Goal: Task Accomplishment & Management: Use online tool/utility

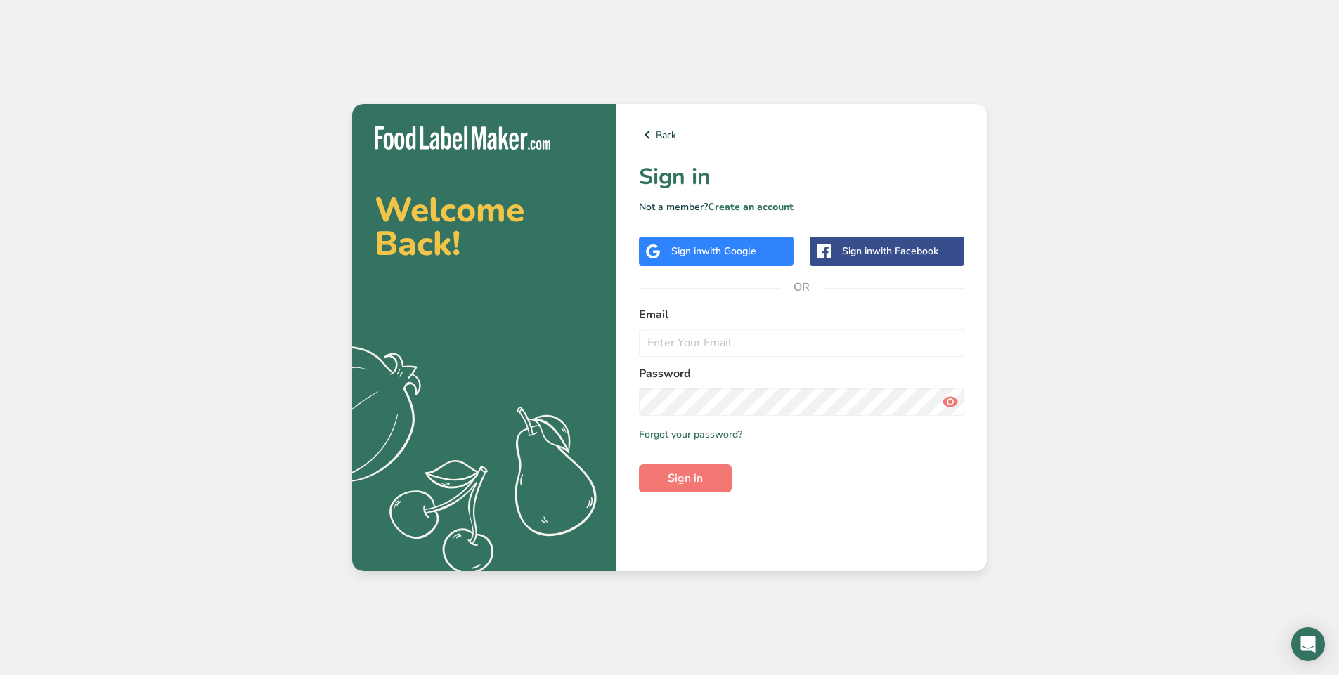
click at [721, 250] on span "with Google" at bounding box center [728, 251] width 55 height 13
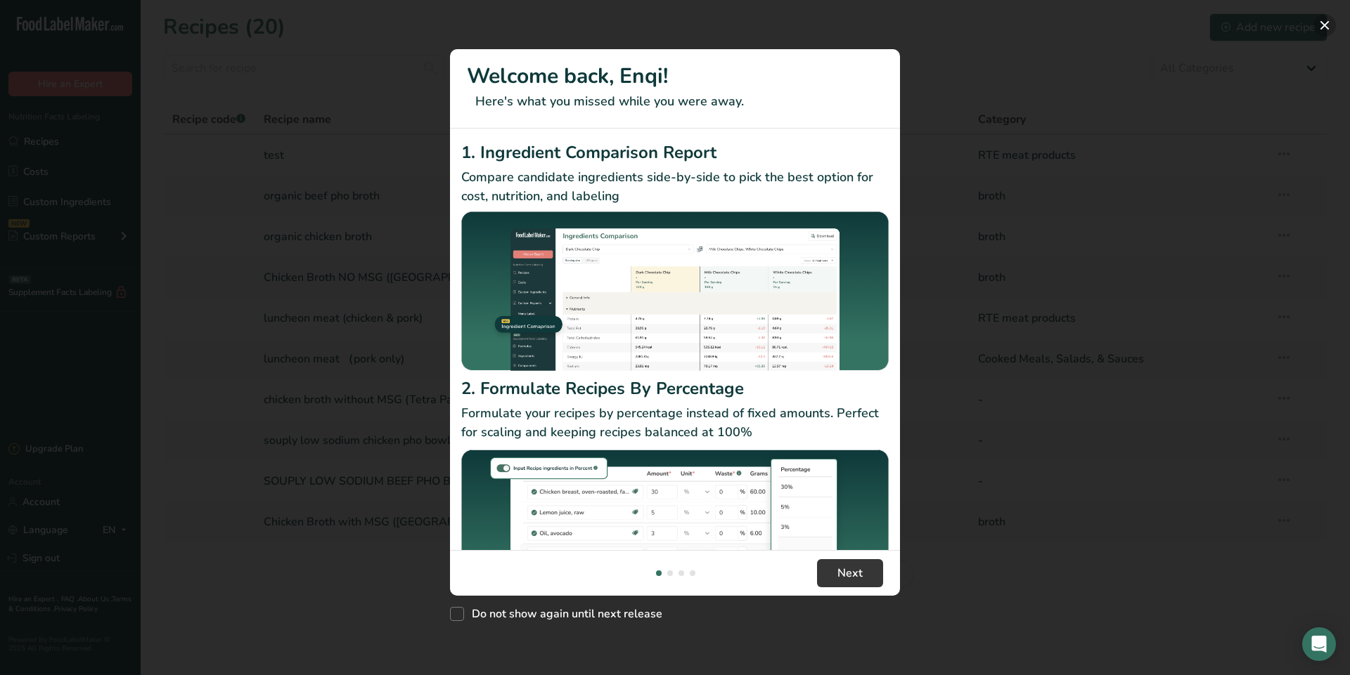
click at [1329, 24] on button "New Features" at bounding box center [1324, 25] width 22 height 22
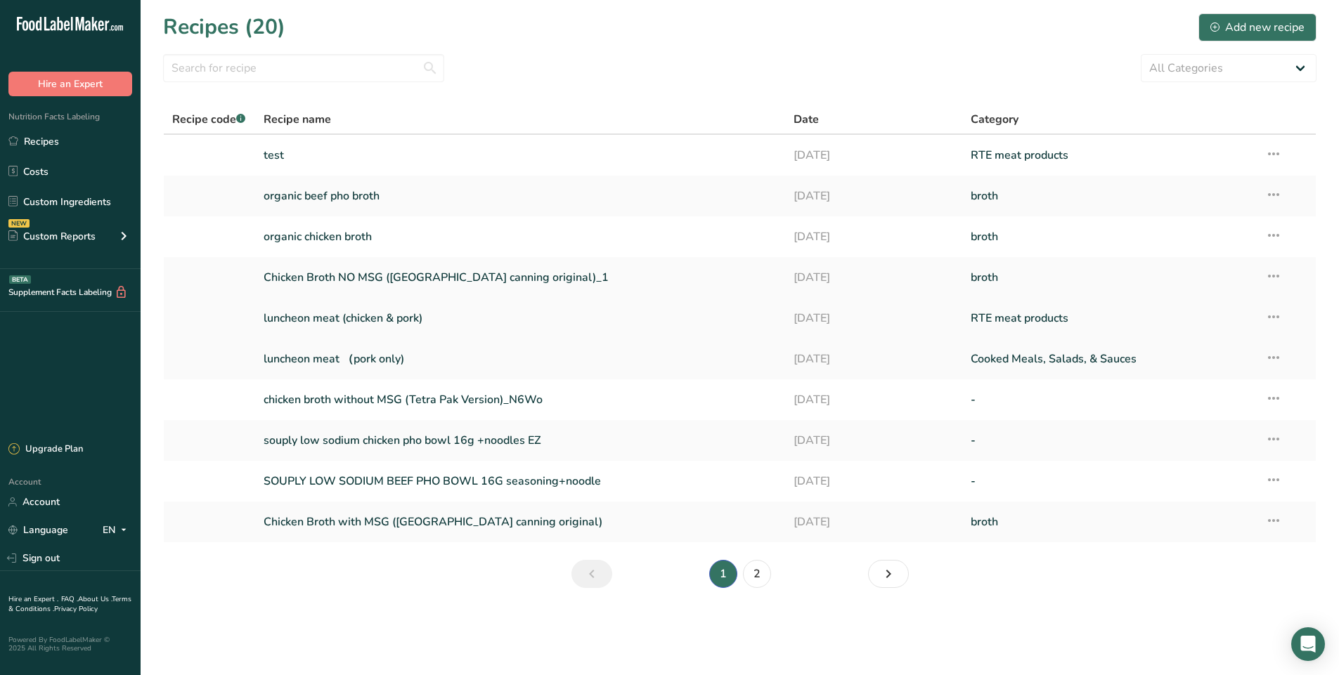
click at [434, 318] on link "luncheon meat (chicken & pork)" at bounding box center [521, 319] width 514 height 30
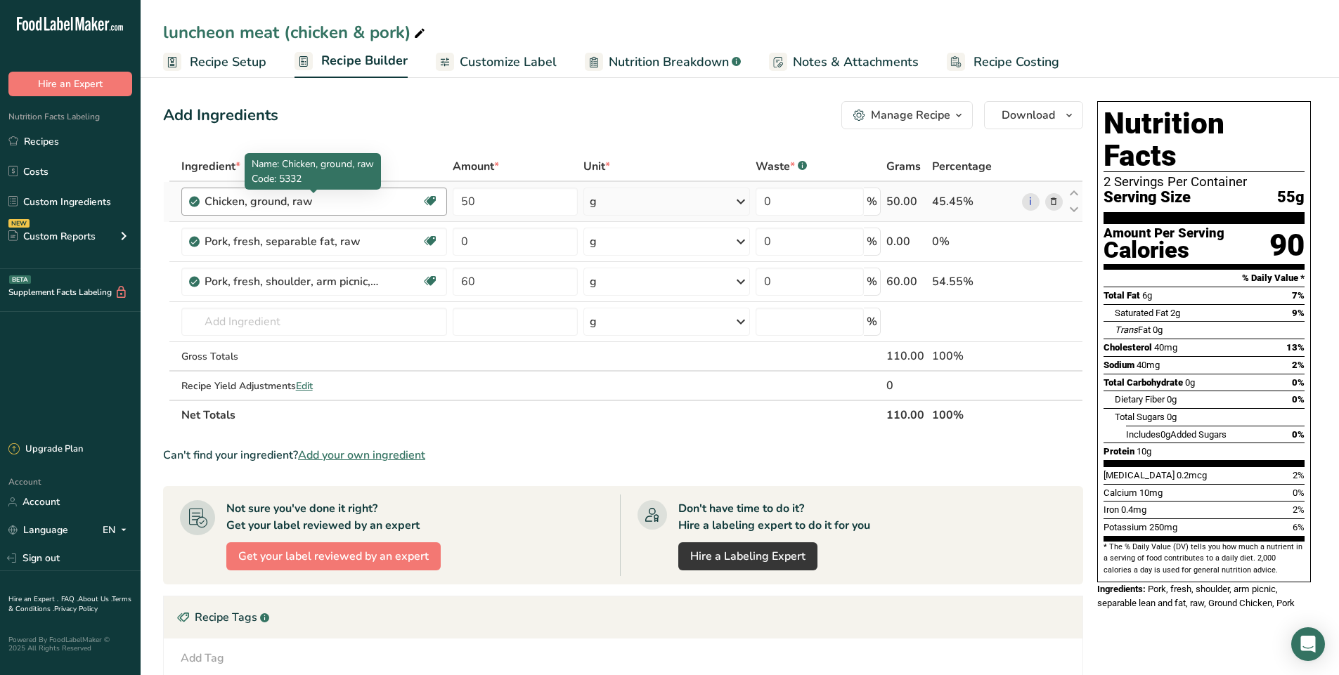
click at [327, 199] on div "Chicken, ground, raw" at bounding box center [293, 201] width 176 height 17
click at [303, 196] on div "Chicken, ground, raw" at bounding box center [293, 201] width 176 height 17
click at [273, 202] on div "Chicken, ground, raw" at bounding box center [293, 201] width 176 height 17
click at [1051, 201] on icon at bounding box center [1054, 202] width 10 height 15
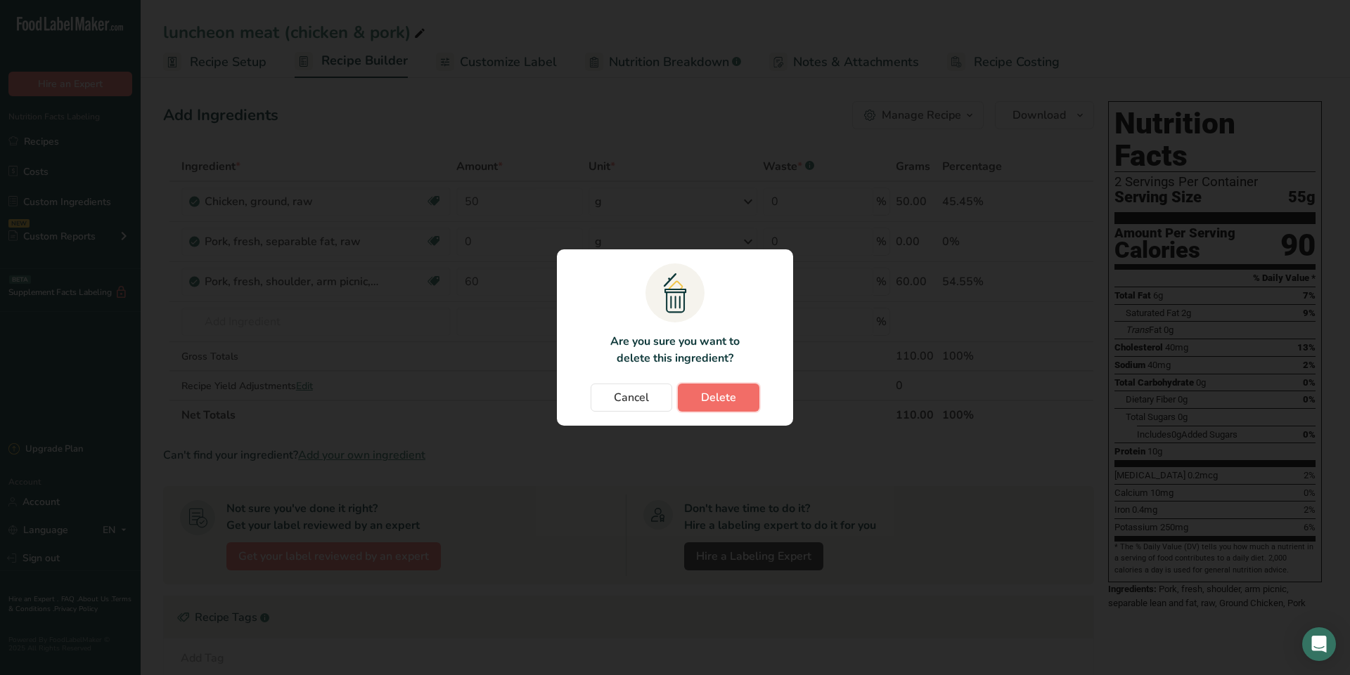
click at [733, 401] on span "Delete" at bounding box center [718, 397] width 35 height 17
type input "0"
type input "60"
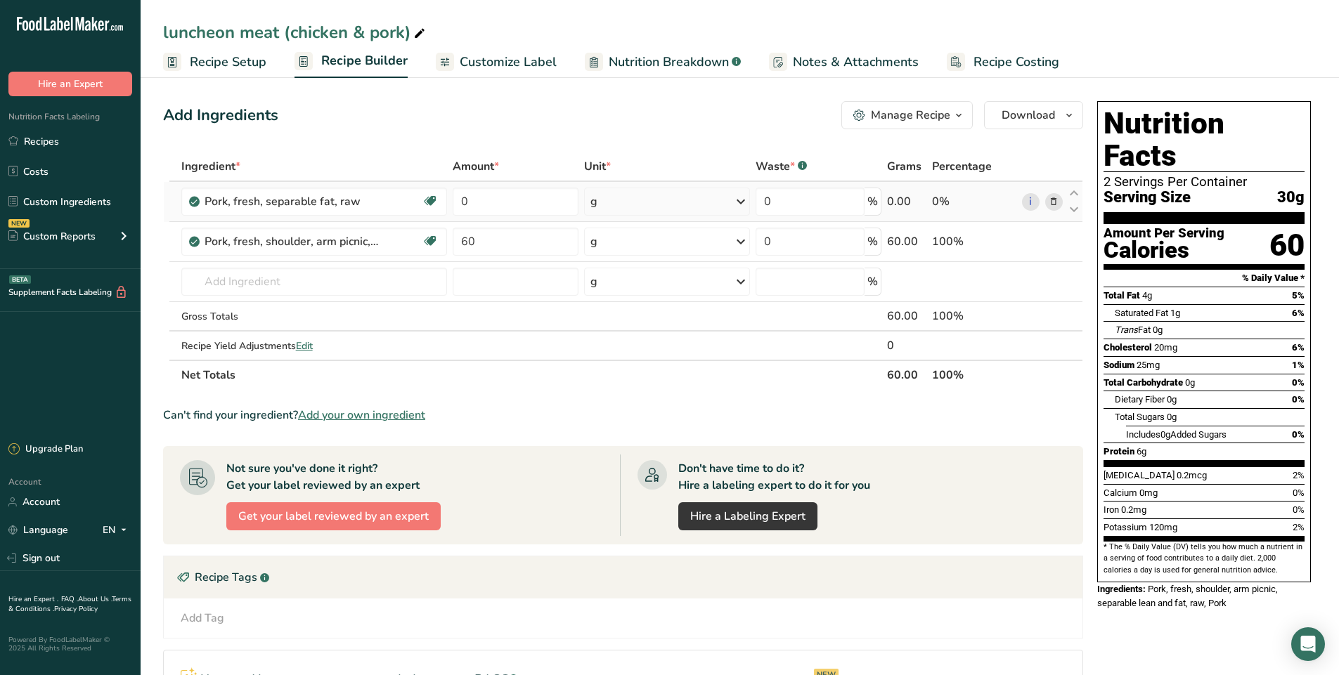
click at [1054, 196] on icon at bounding box center [1054, 202] width 10 height 15
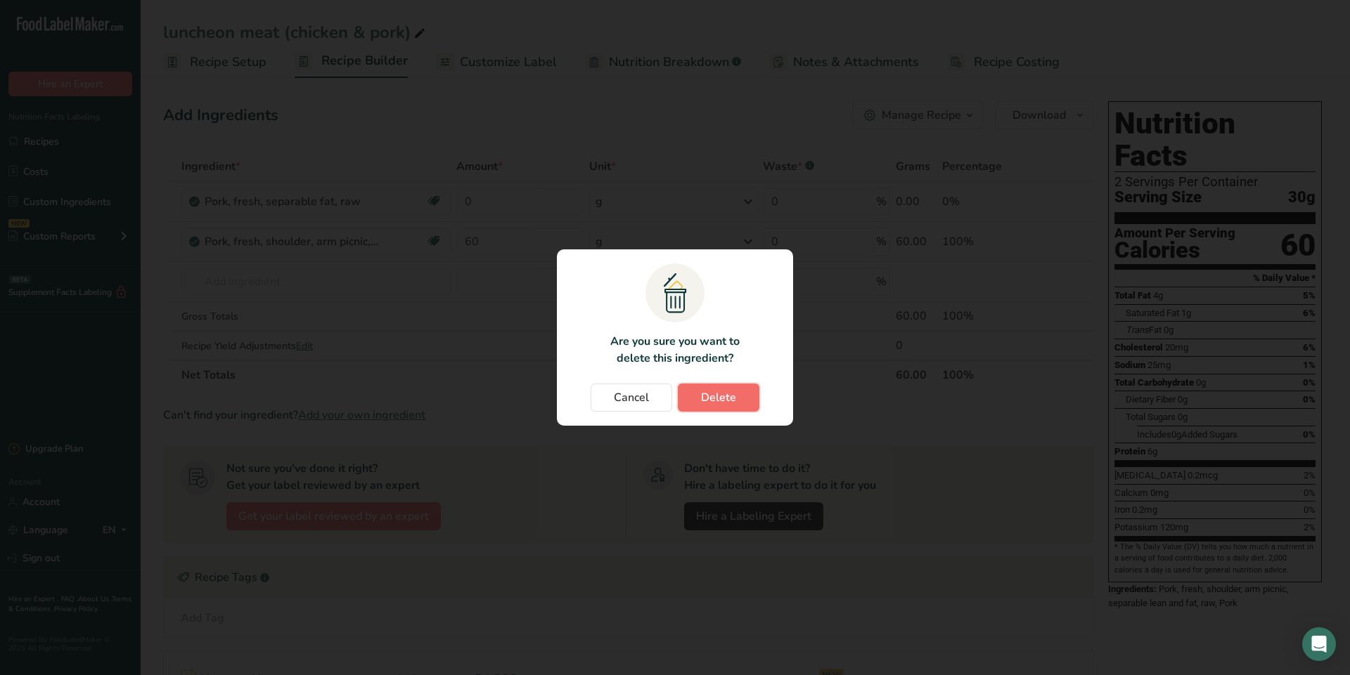
click at [723, 391] on span "Delete" at bounding box center [718, 397] width 35 height 17
type input "60"
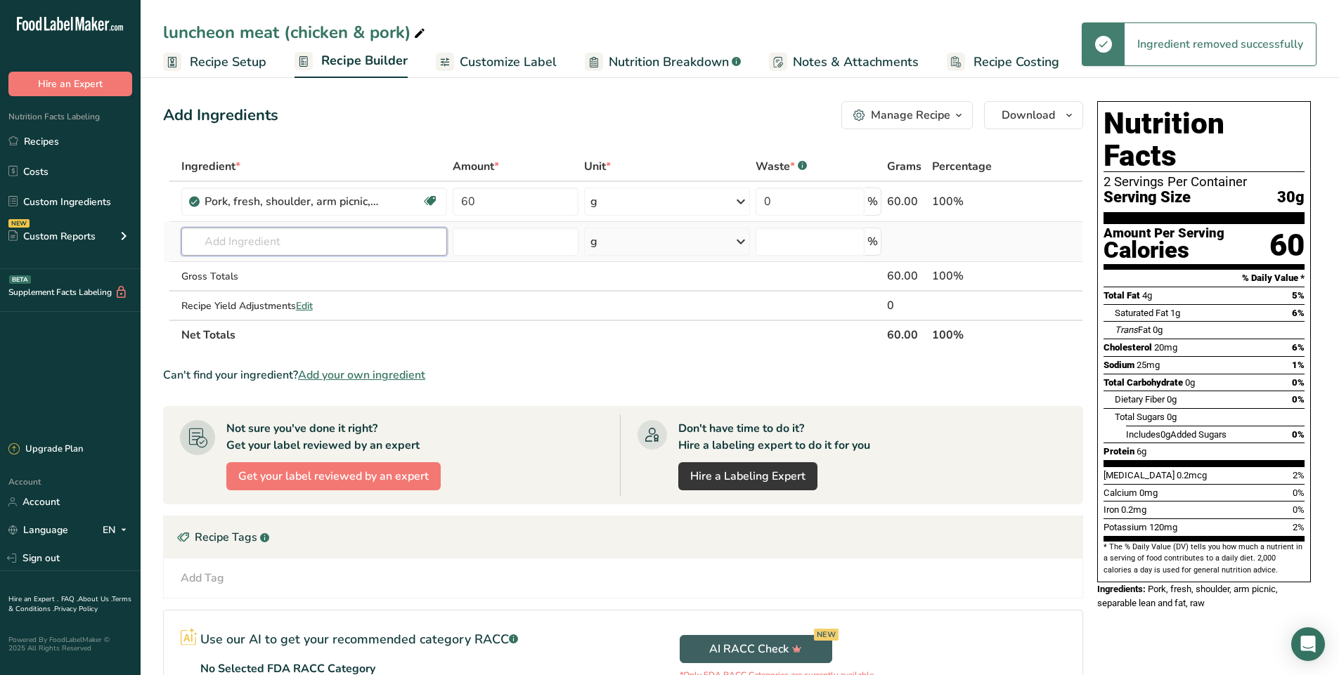
click at [242, 240] on input "text" at bounding box center [314, 242] width 266 height 28
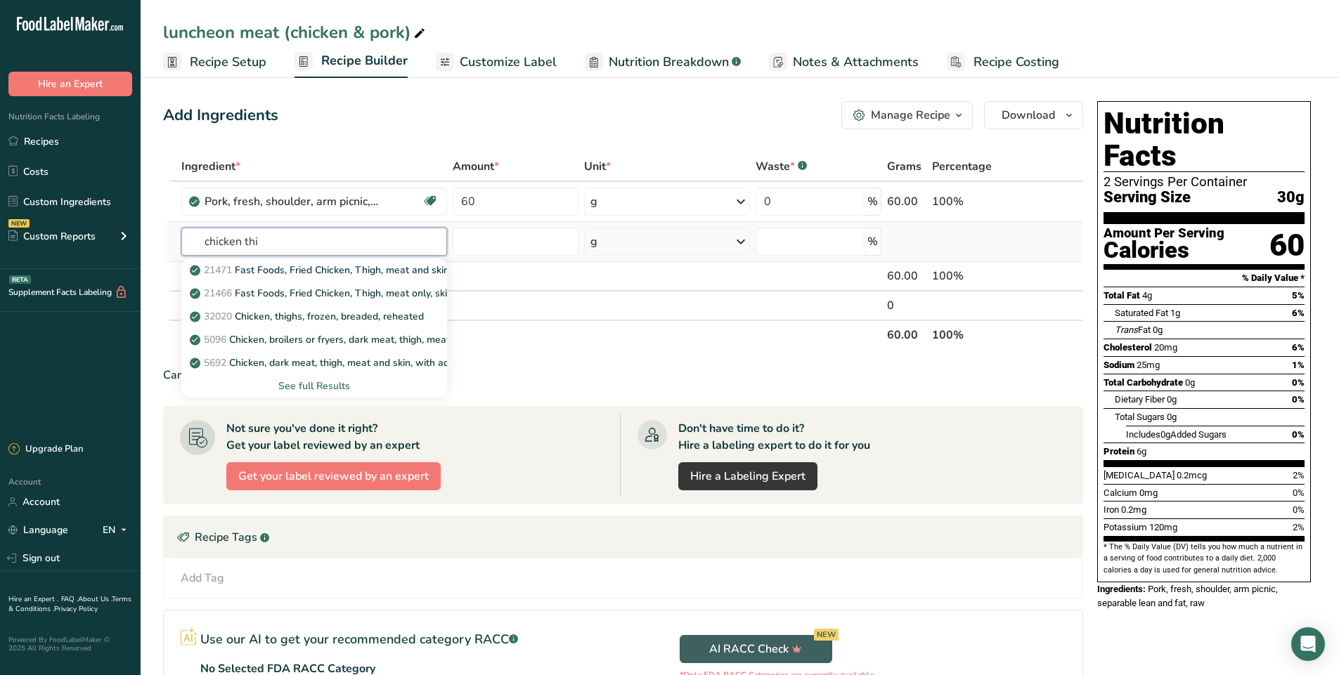
type input "chicken thi"
click at [316, 388] on div "See full Results" at bounding box center [315, 386] width 244 height 15
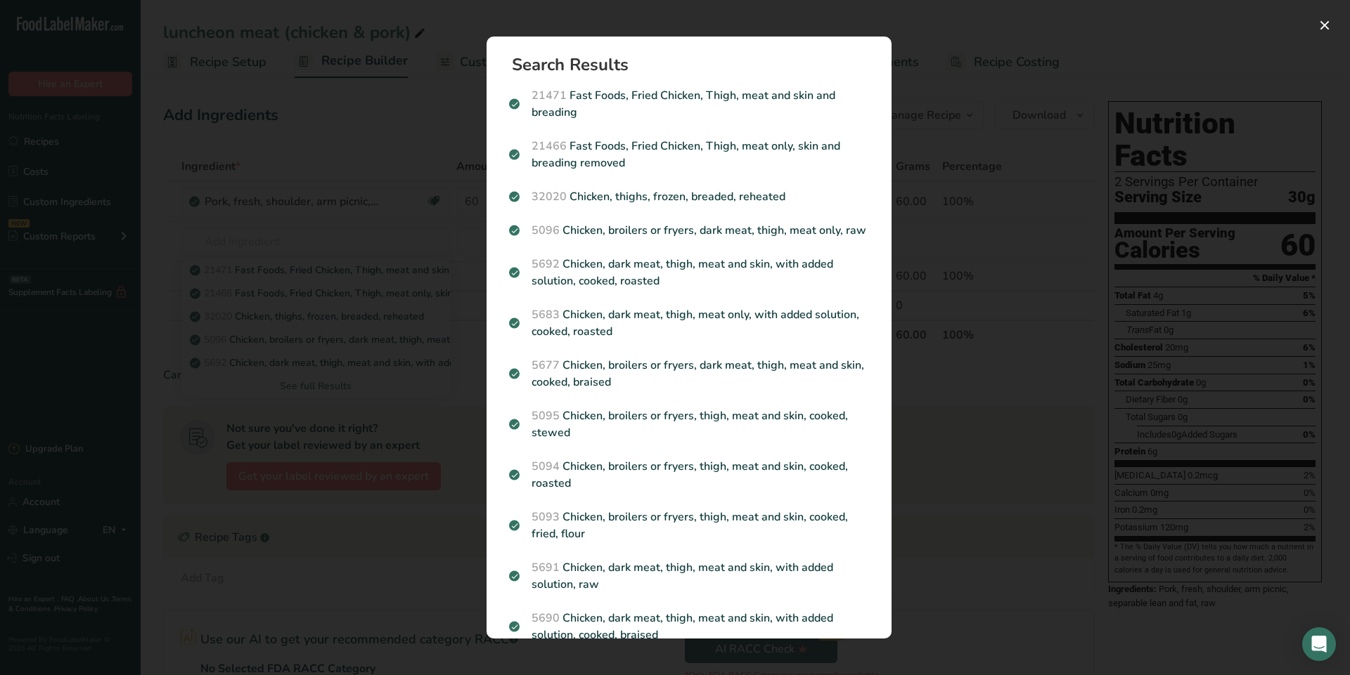
click at [358, 218] on div "Search results modal" at bounding box center [675, 337] width 1350 height 675
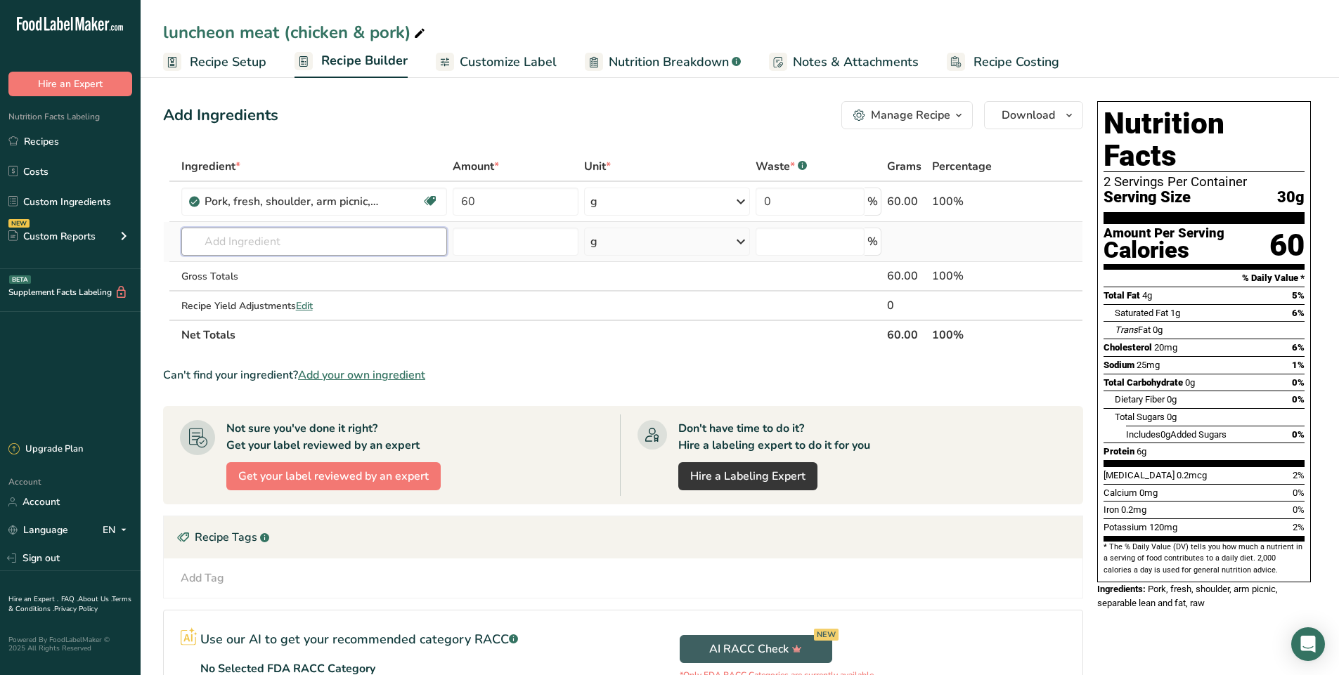
click at [303, 248] on input "text" at bounding box center [314, 242] width 266 height 28
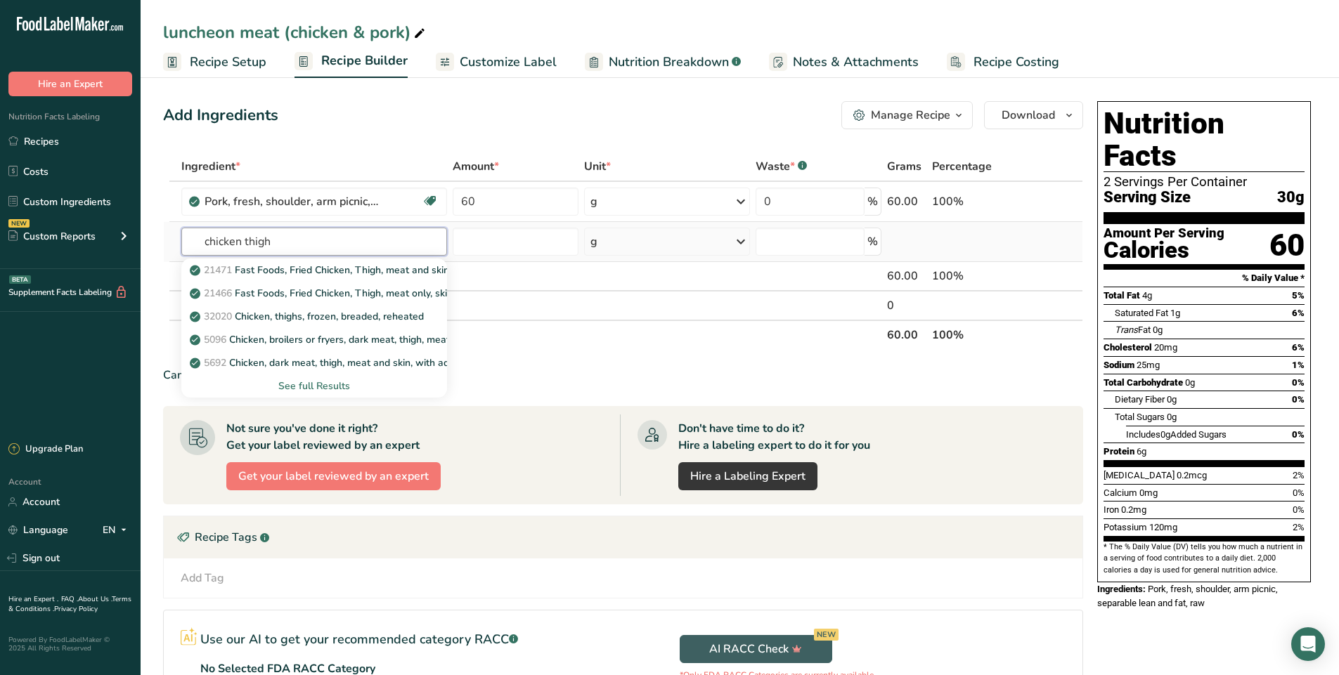
type input "chicken thigh"
click at [326, 384] on div "See full Results" at bounding box center [315, 386] width 244 height 15
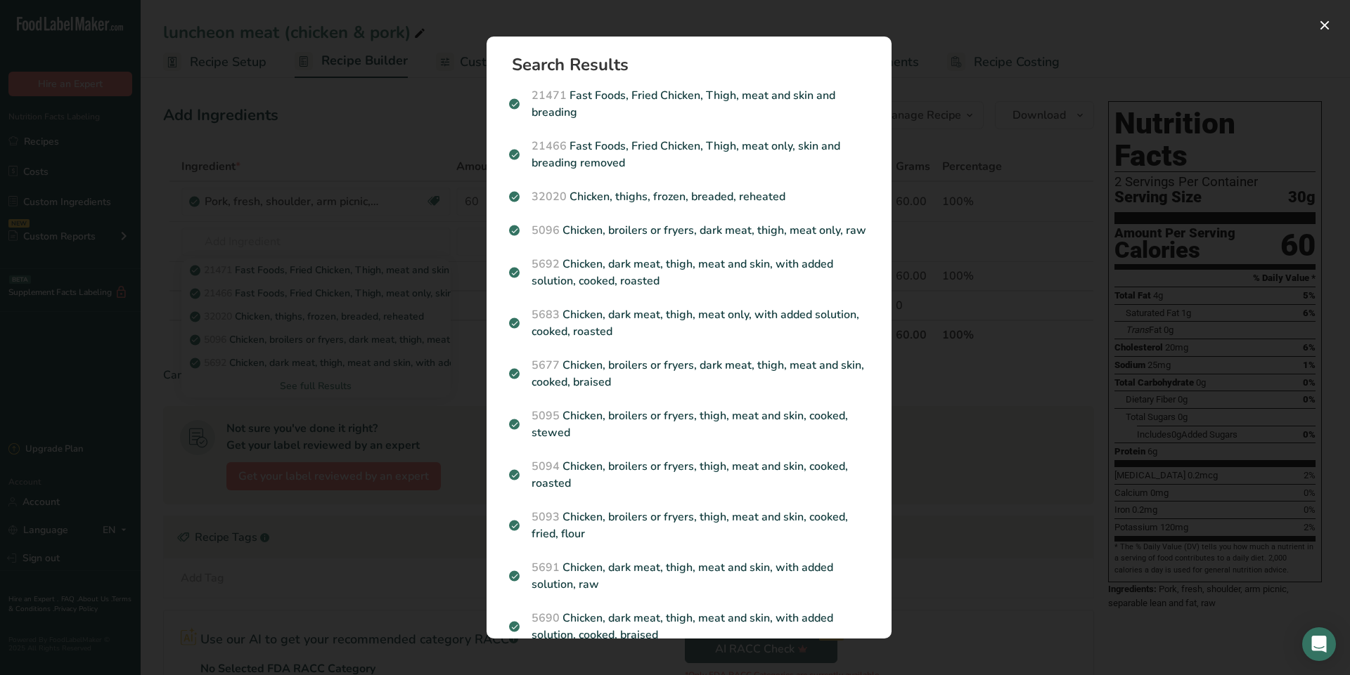
click at [978, 472] on div "Search results modal" at bounding box center [675, 337] width 1350 height 675
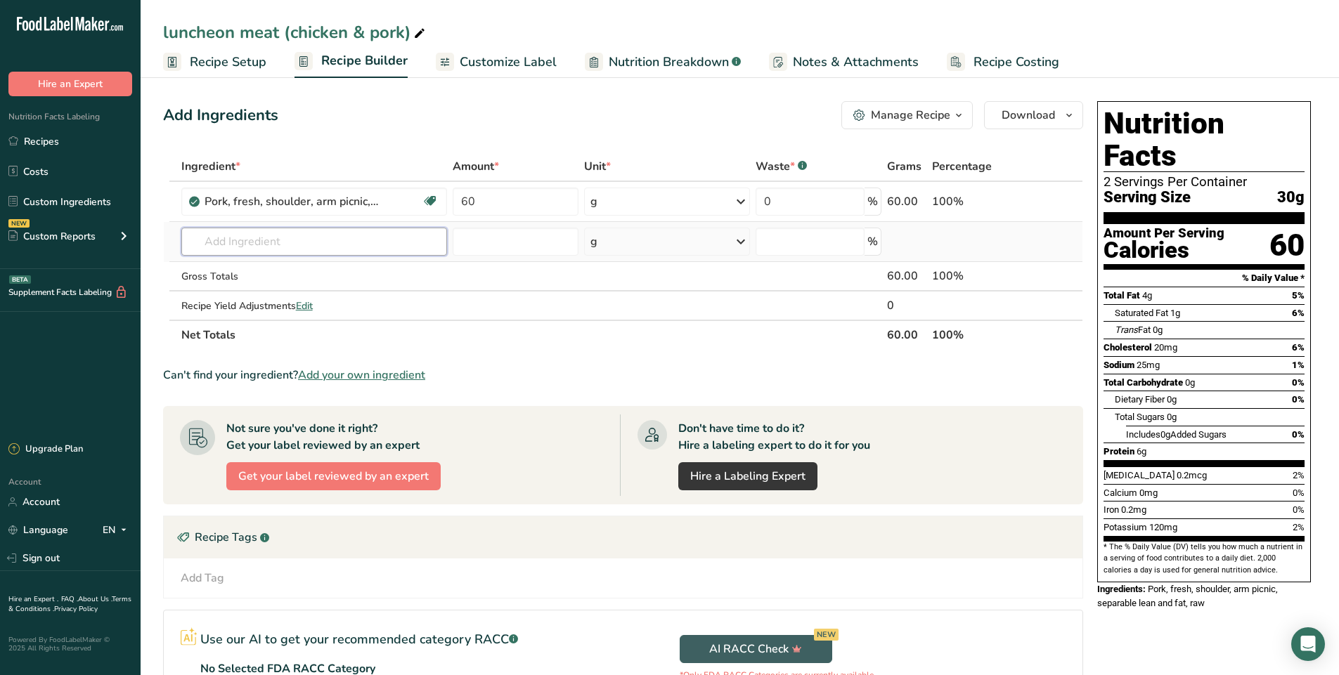
click at [227, 246] on input "text" at bounding box center [314, 242] width 266 height 28
click at [79, 203] on link "Custom Ingredients" at bounding box center [70, 201] width 141 height 27
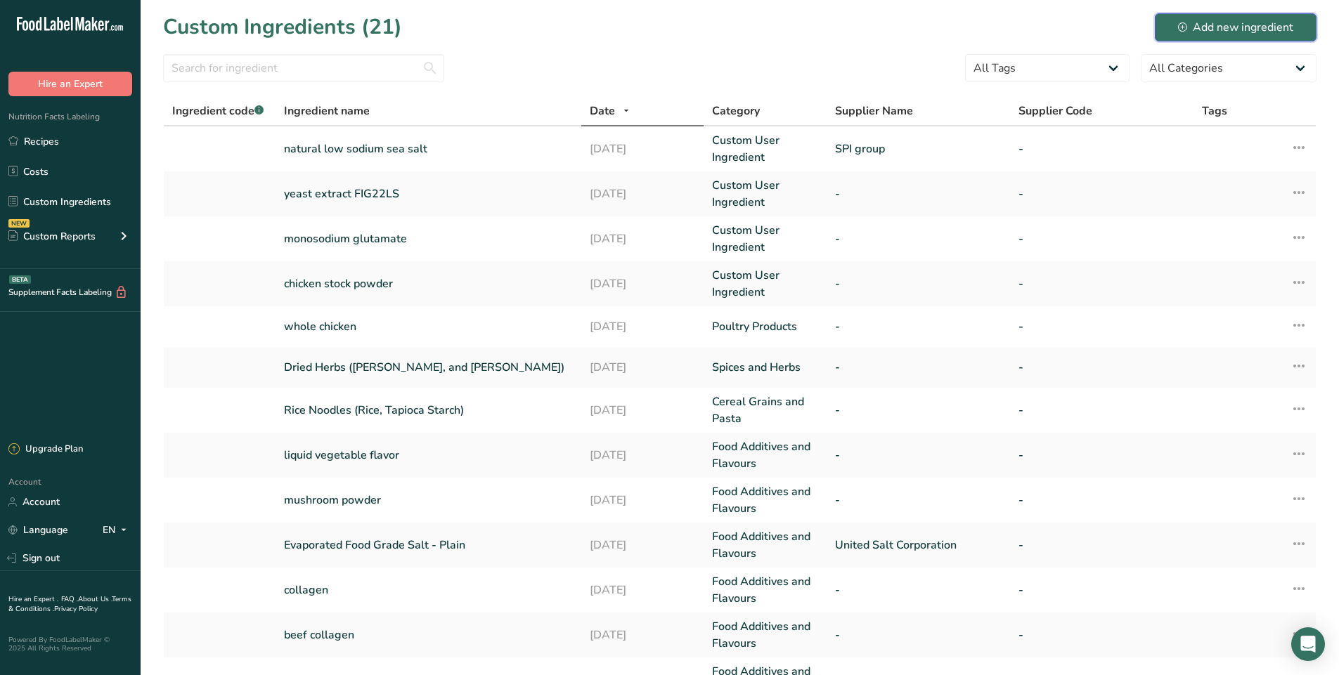
click at [1228, 28] on div "Add new ingredient" at bounding box center [1235, 27] width 115 height 17
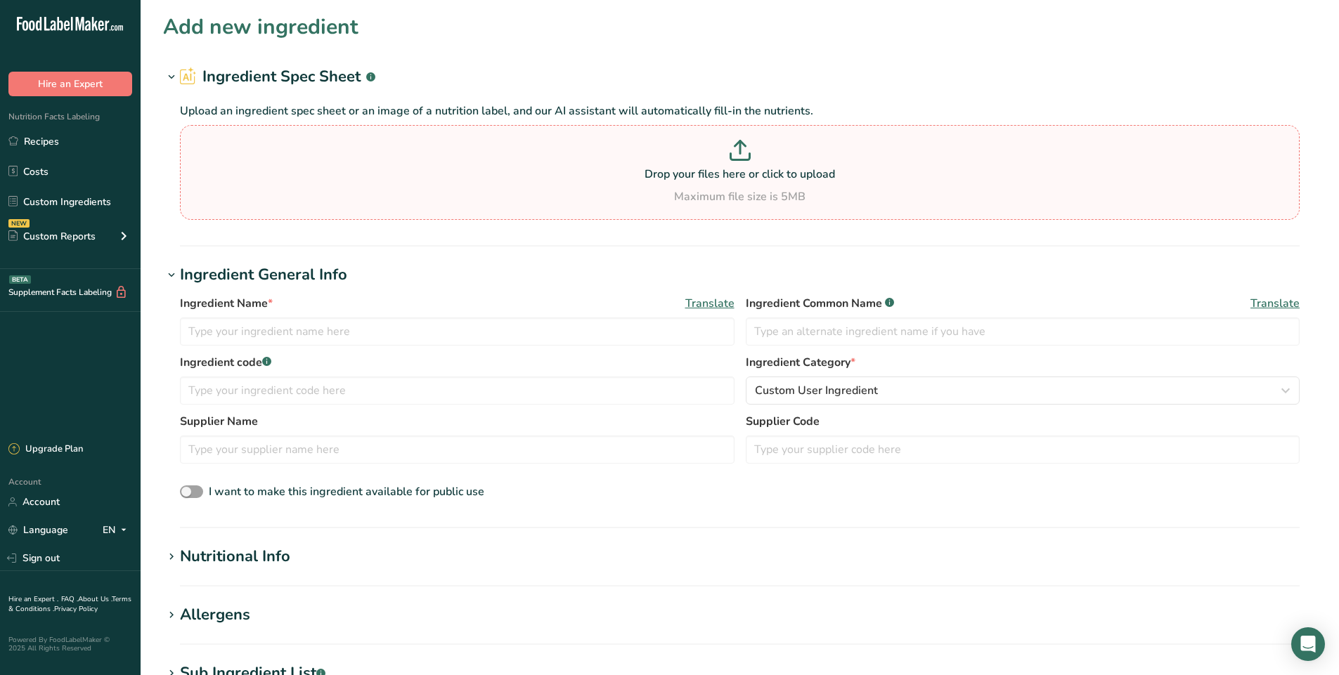
click at [238, 161] on p at bounding box center [739, 153] width 1113 height 26
click at [238, 161] on input "Drop your files here or click to upload Maximum file size is 5MB" at bounding box center [740, 172] width 1120 height 95
click at [238, 332] on input "text" at bounding box center [457, 332] width 555 height 28
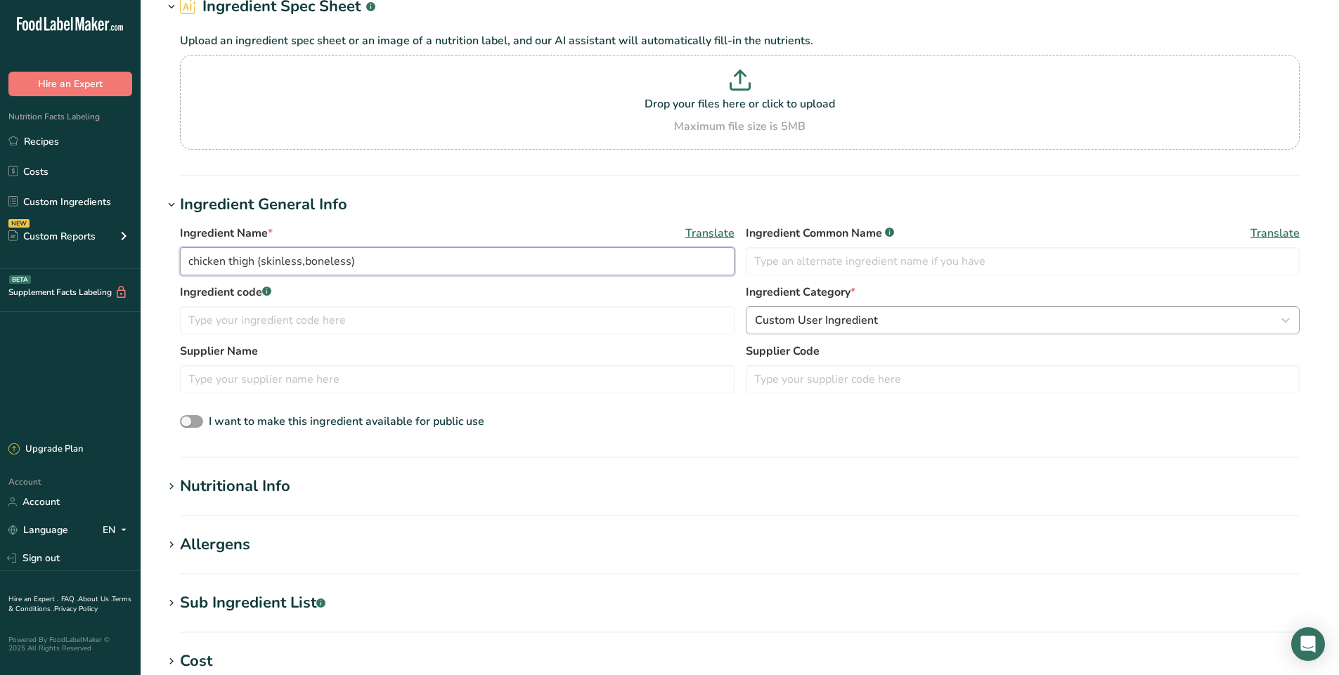
type input "chicken thigh (skinless,boneless)"
click at [851, 323] on span "Custom User Ingredient" at bounding box center [816, 320] width 123 height 17
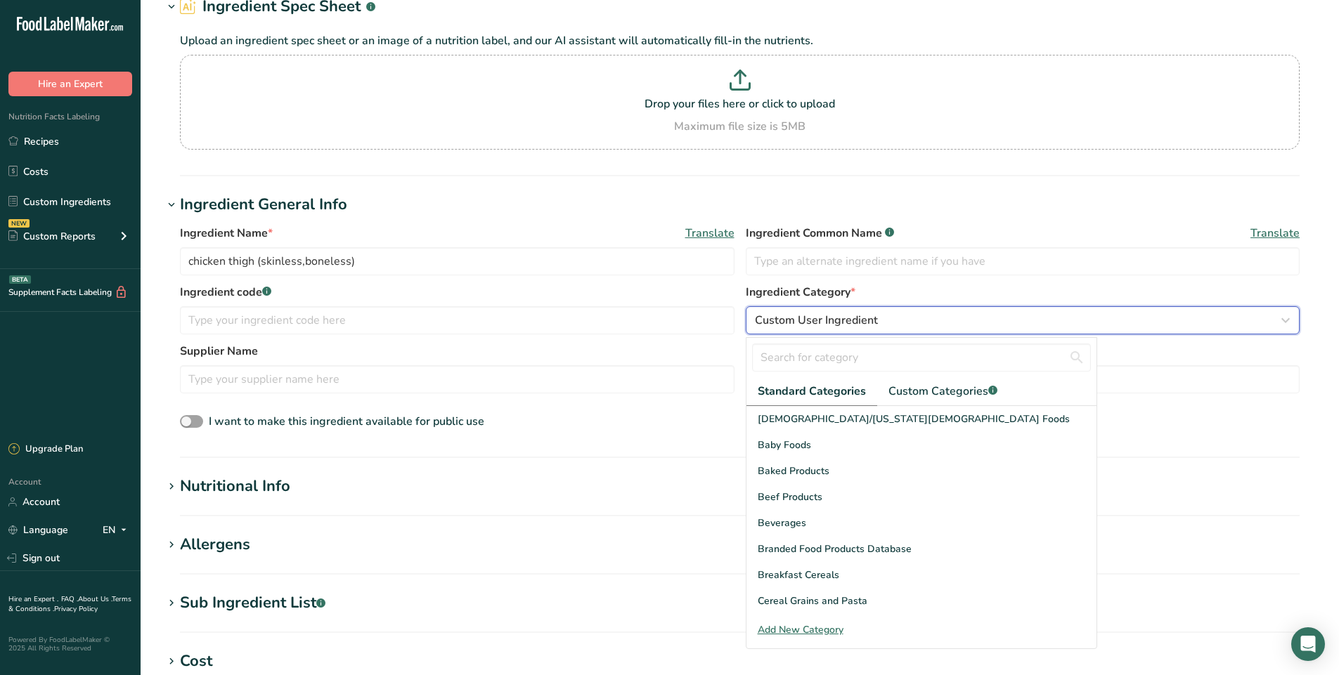
click at [851, 323] on span "Custom User Ingredient" at bounding box center [816, 320] width 123 height 17
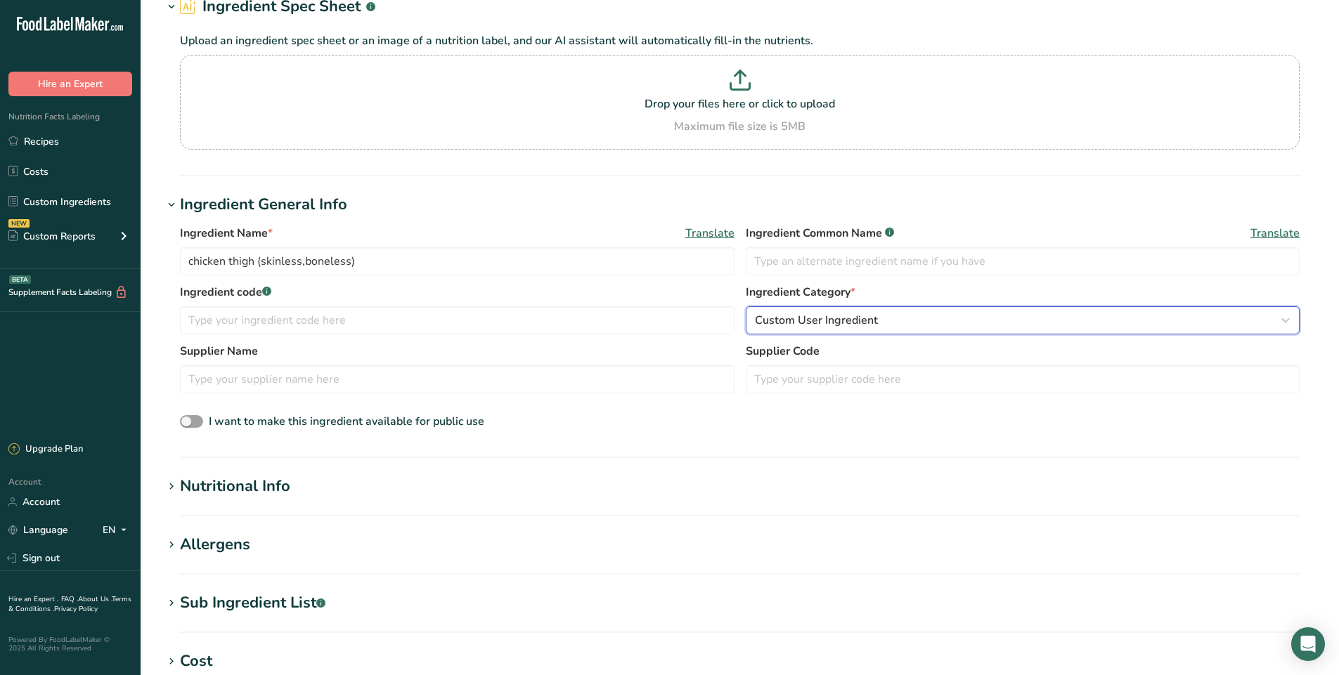
click at [851, 323] on span "Custom User Ingredient" at bounding box center [816, 320] width 123 height 17
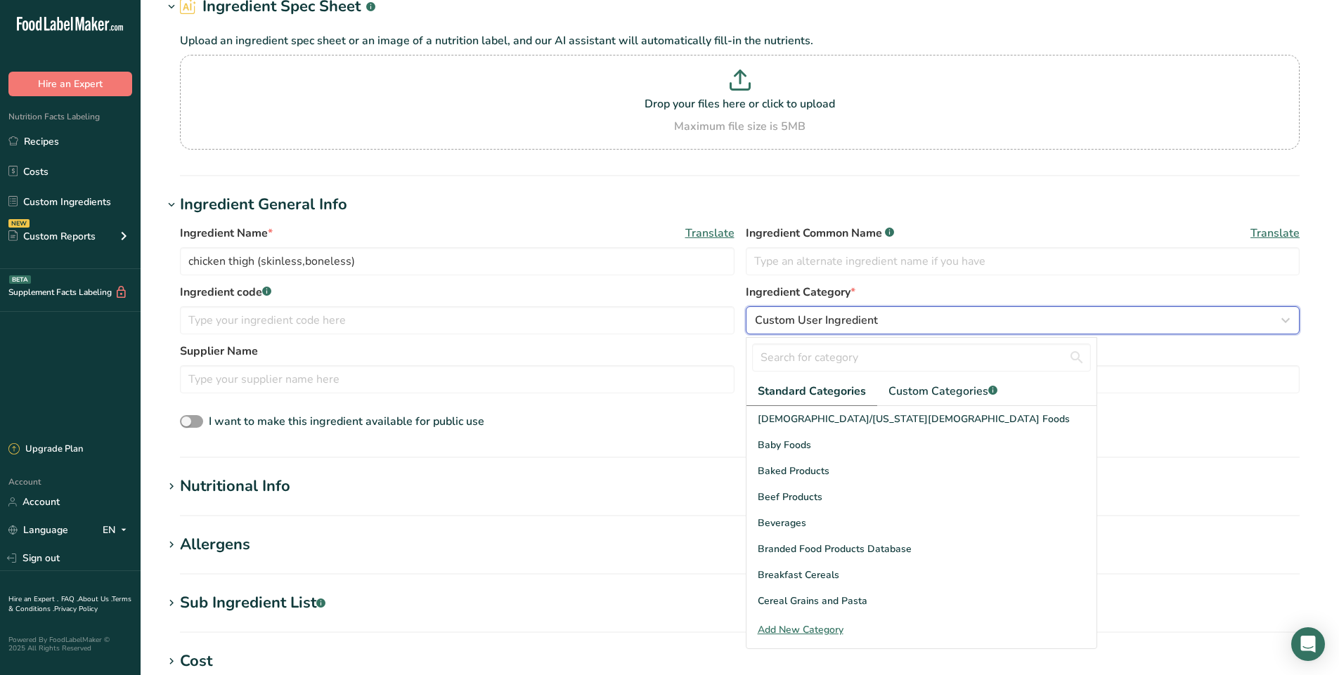
click at [851, 323] on span "Custom User Ingredient" at bounding box center [816, 320] width 123 height 17
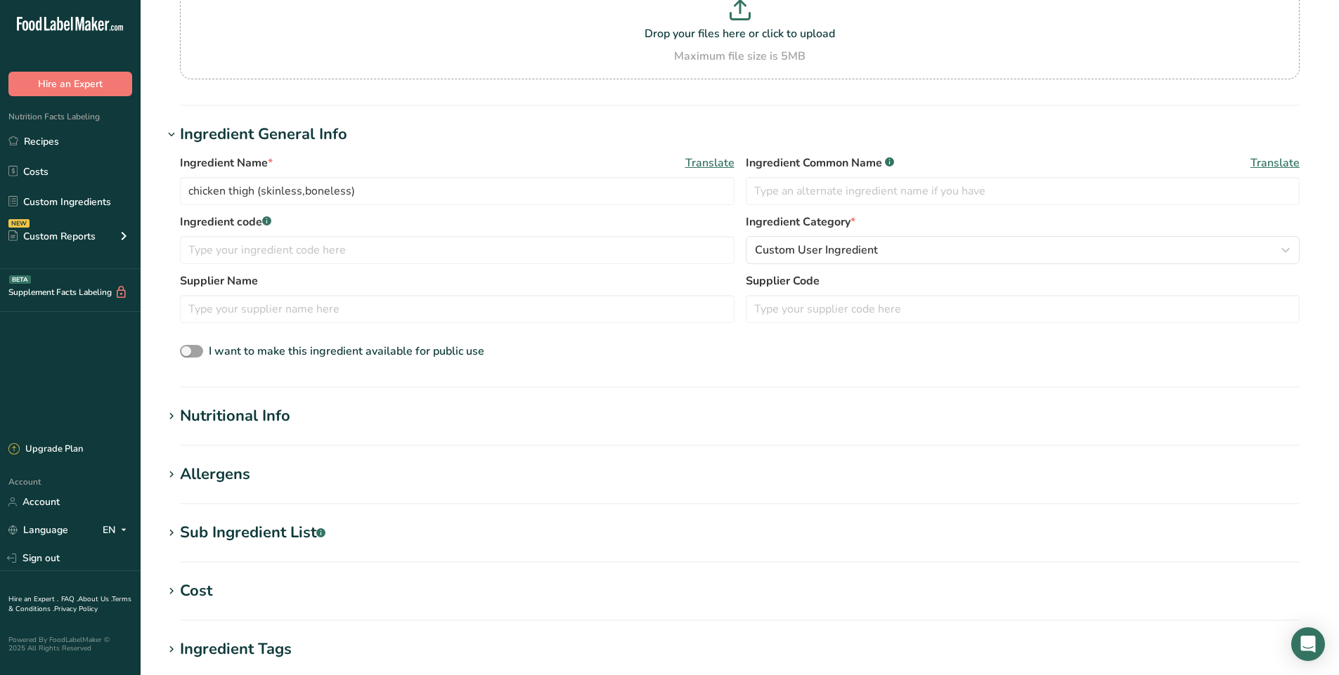
click at [318, 413] on h1 "Nutritional Info" at bounding box center [739, 416] width 1153 height 23
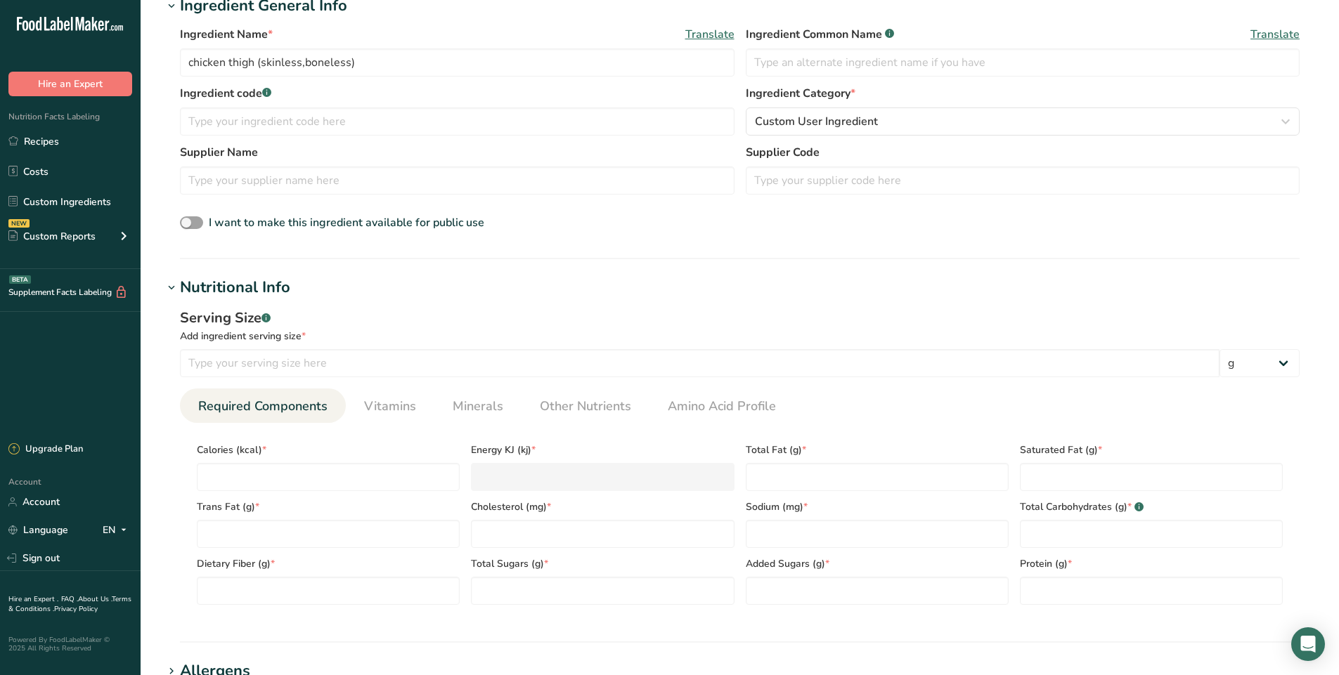
scroll to position [281, 0]
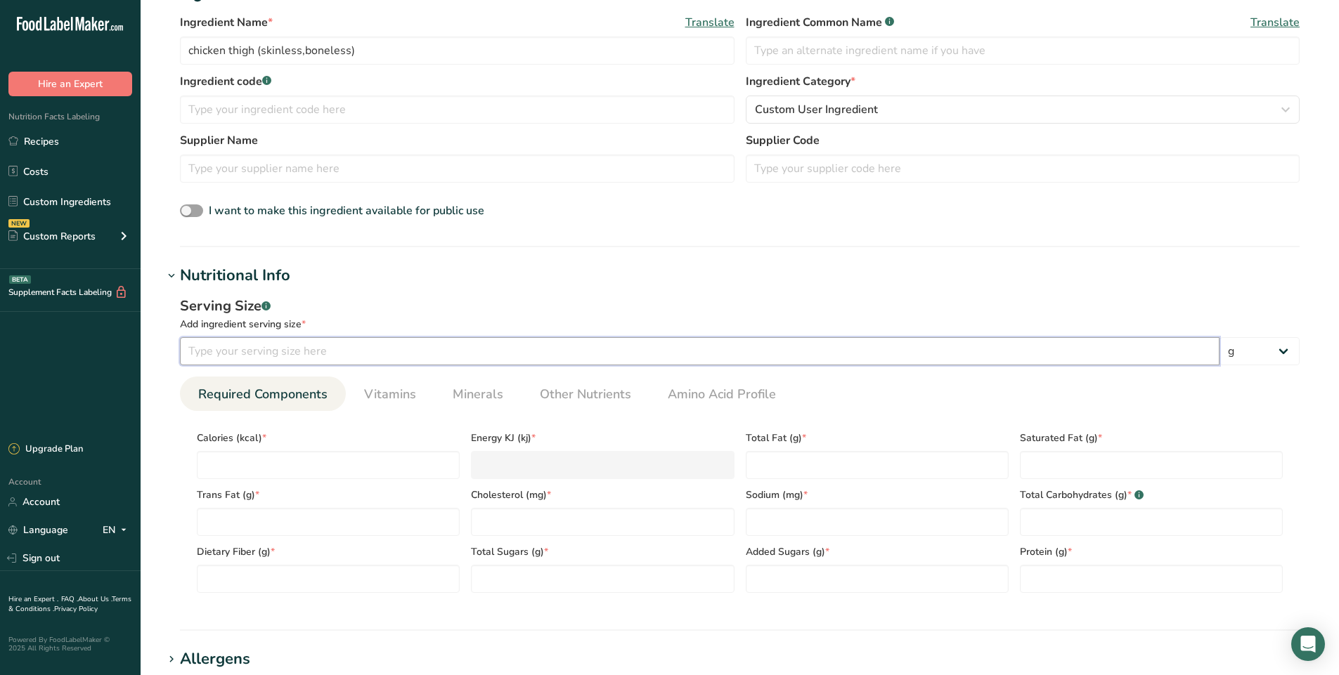
click at [338, 353] on input "number" at bounding box center [700, 351] width 1040 height 28
type input "1"
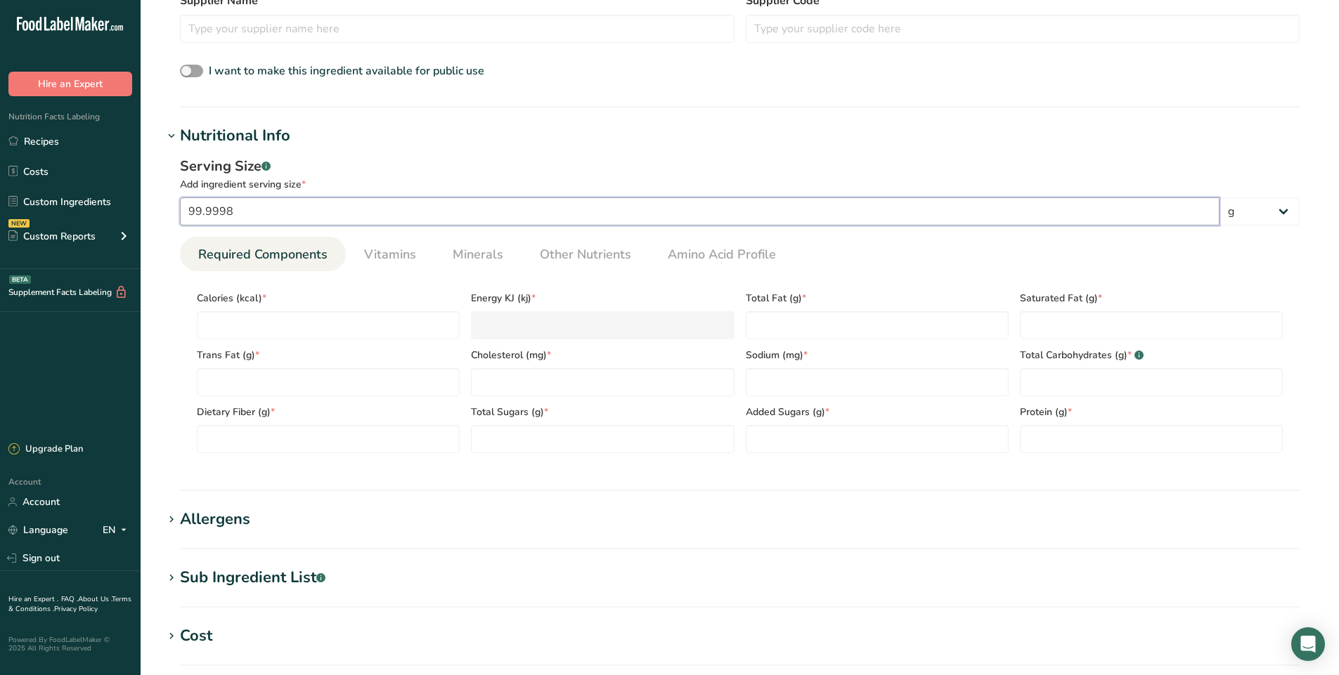
scroll to position [422, 0]
type input "99.9998"
click at [315, 316] on input "number" at bounding box center [328, 325] width 263 height 28
type input "1"
type KJ "4.2"
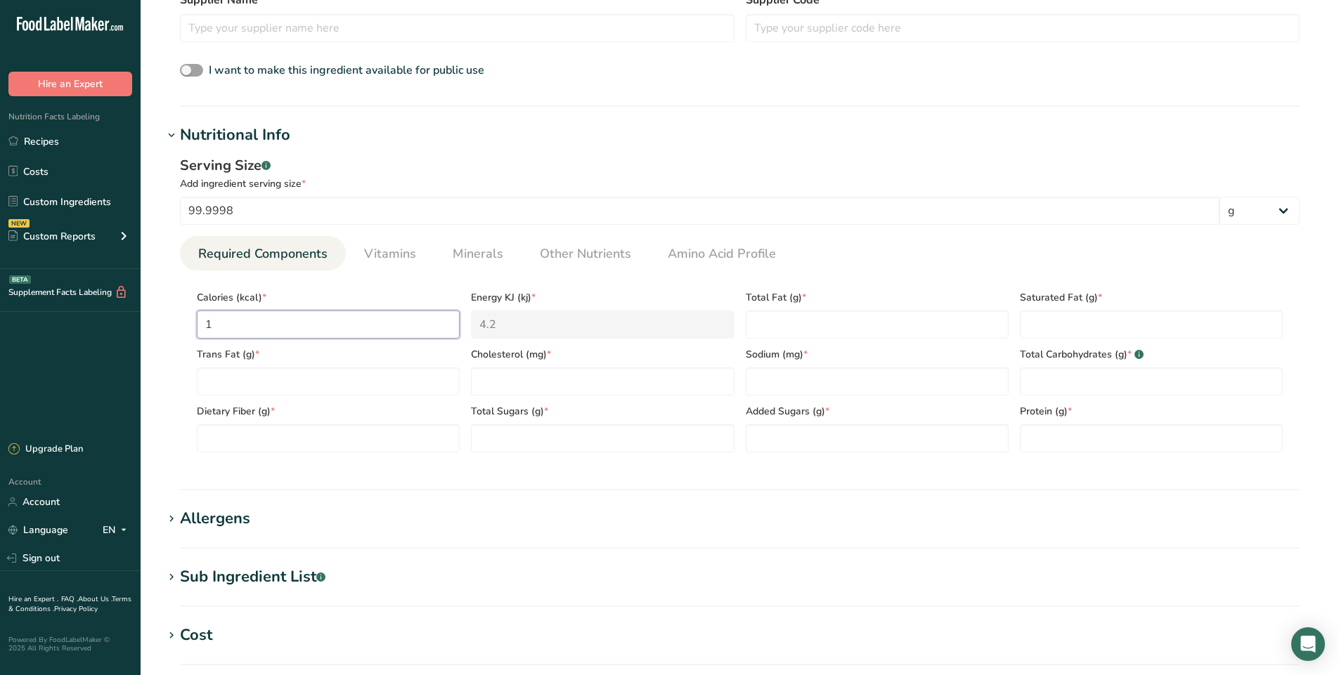
type input "14"
type KJ "58.6"
type input "144"
type KJ "602.5"
type input "144"
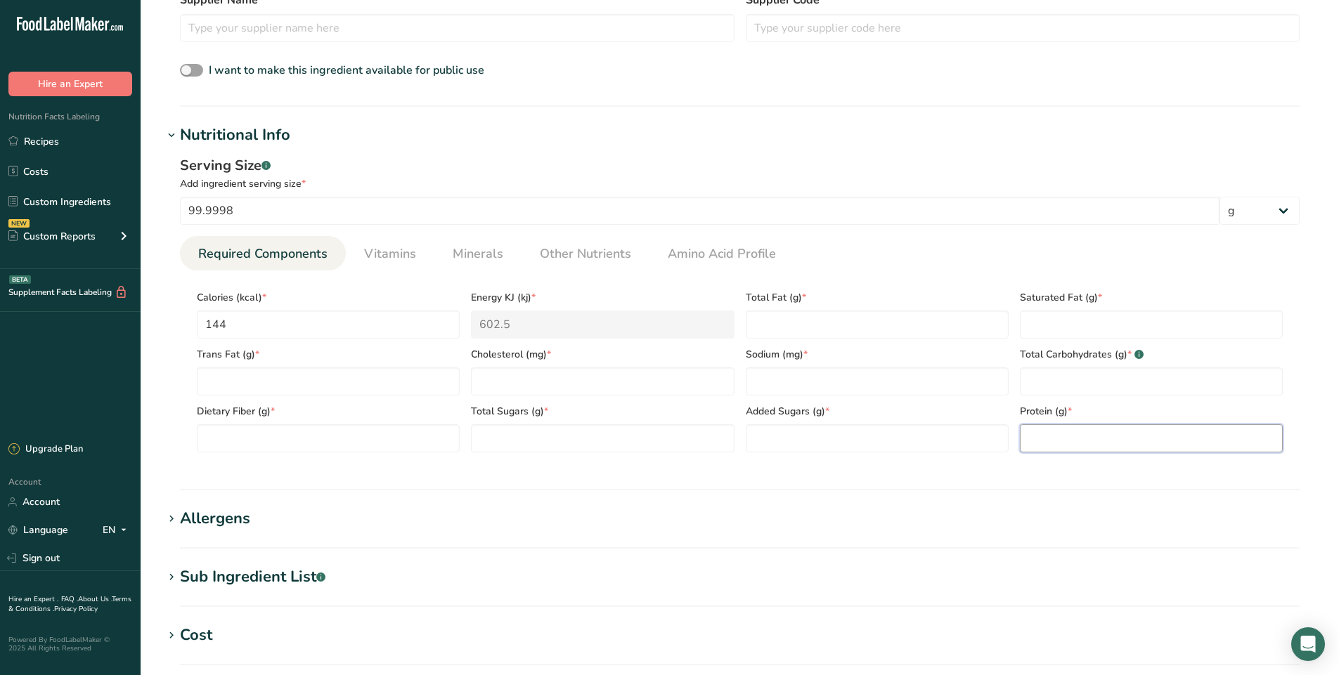
click at [1077, 439] on input "number" at bounding box center [1151, 439] width 263 height 28
type input "18.6"
click at [781, 335] on Fat "number" at bounding box center [877, 325] width 263 height 28
type Fat "7.92"
click at [1041, 325] on Fat "number" at bounding box center [1151, 325] width 263 height 28
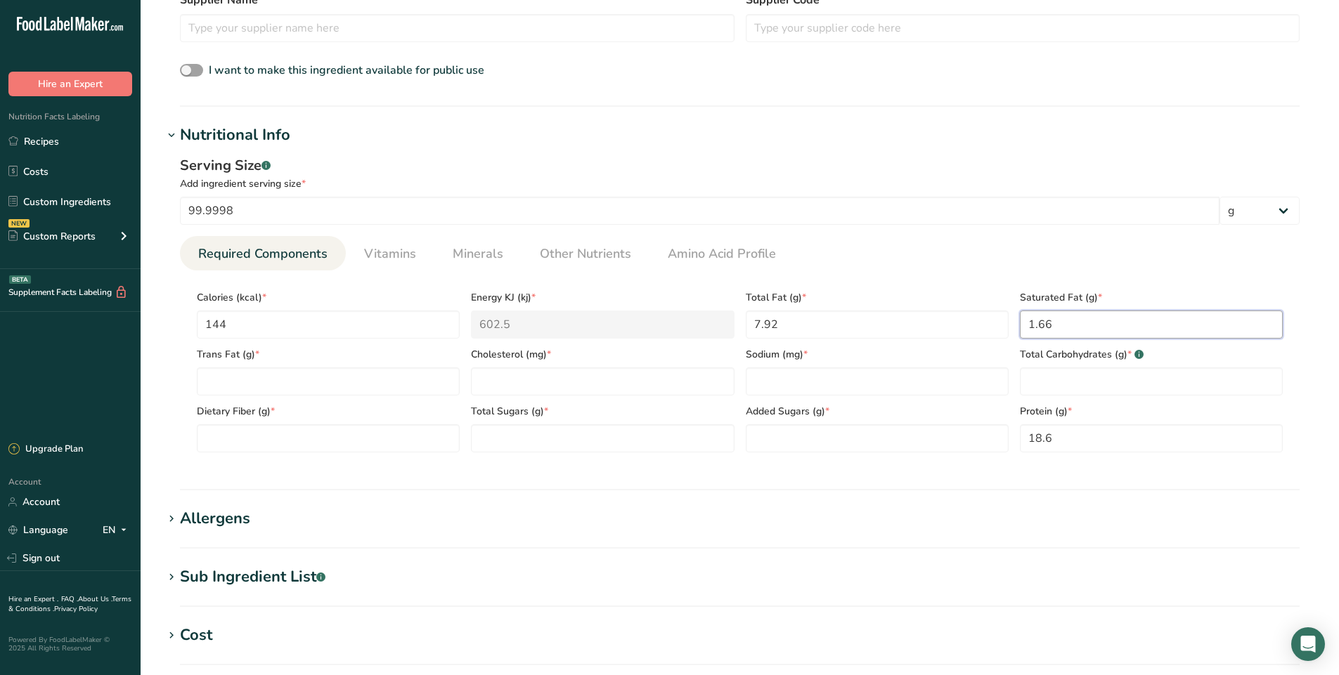
type Fat "1.66"
click at [542, 388] on input "number" at bounding box center [602, 382] width 263 height 28
type input "92"
click at [296, 365] on div "Trans Fat (g) *" at bounding box center [328, 367] width 274 height 57
click at [287, 389] on Fat "number" at bounding box center [328, 382] width 263 height 28
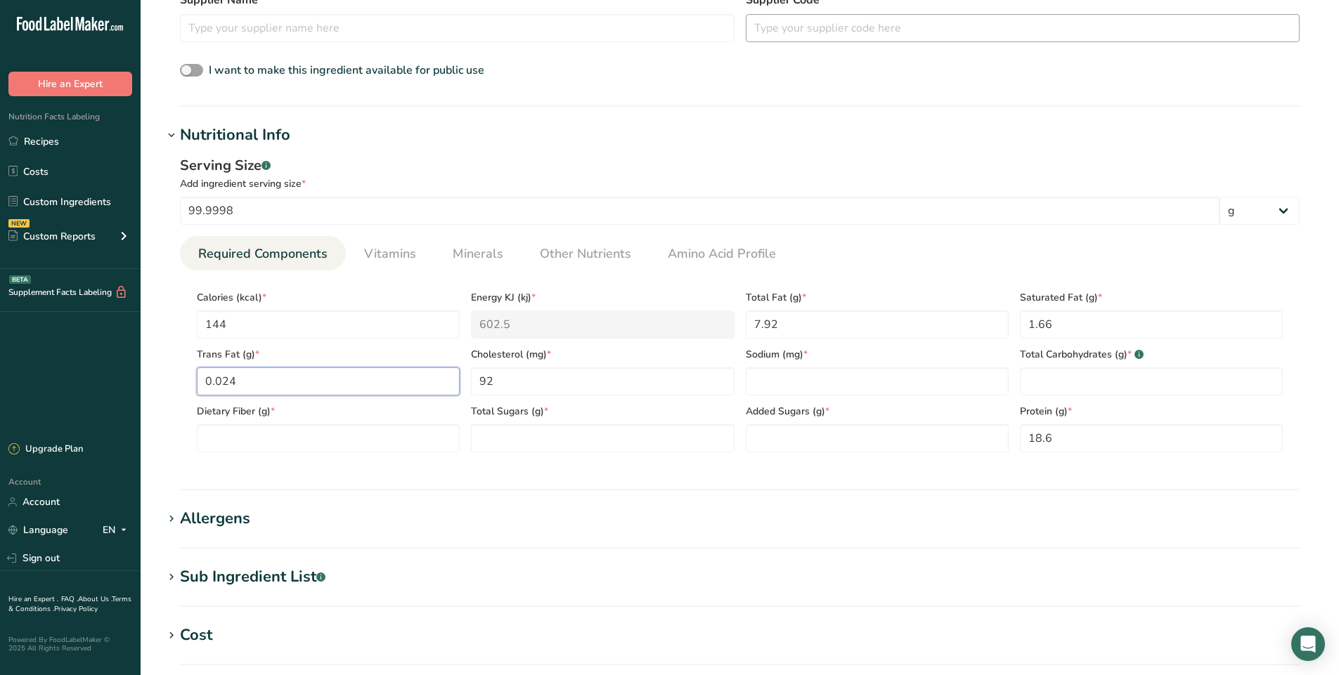
type Fat "0.024"
click at [796, 388] on input "number" at bounding box center [877, 382] width 263 height 28
type input "62"
click at [1104, 378] on Carbohydrates "number" at bounding box center [1151, 382] width 263 height 28
type Carbohydrates "0"
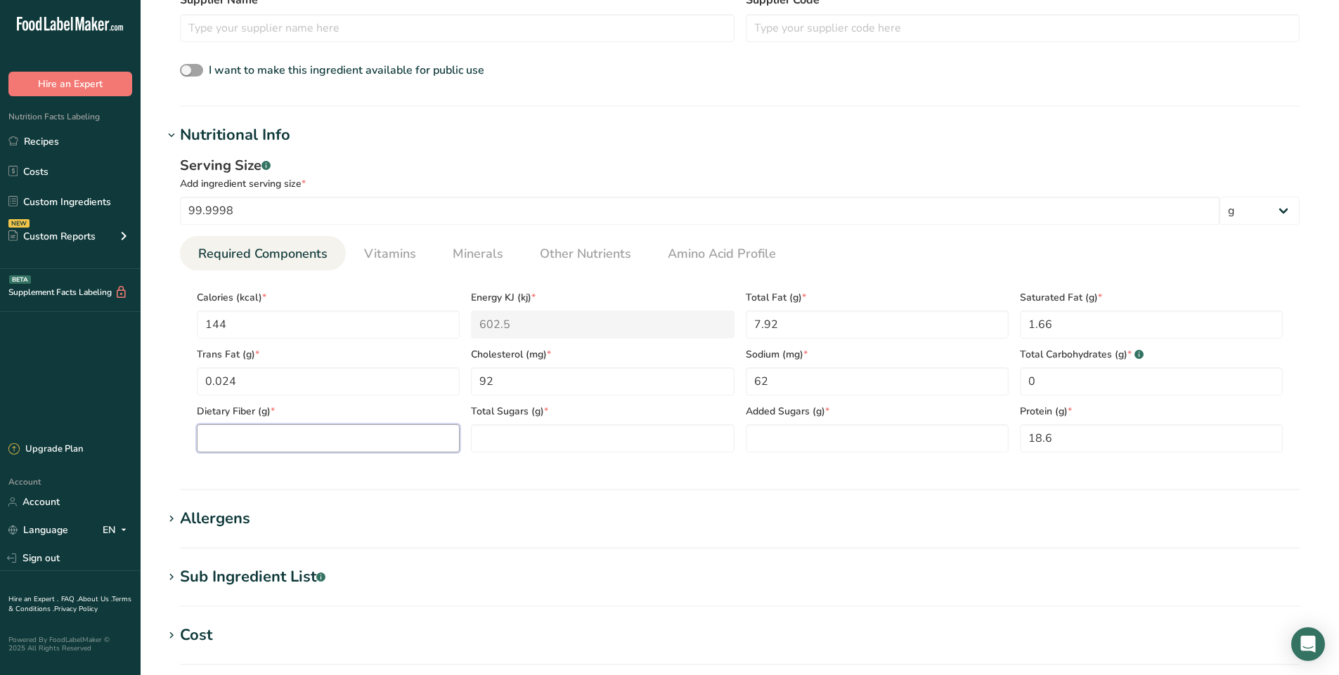
click at [337, 440] on Fiber "number" at bounding box center [328, 439] width 263 height 28
type Fiber "0"
click at [493, 438] on Sugars "number" at bounding box center [602, 439] width 263 height 28
type Sugars "0"
click at [746, 429] on Sugars "number" at bounding box center [877, 439] width 263 height 28
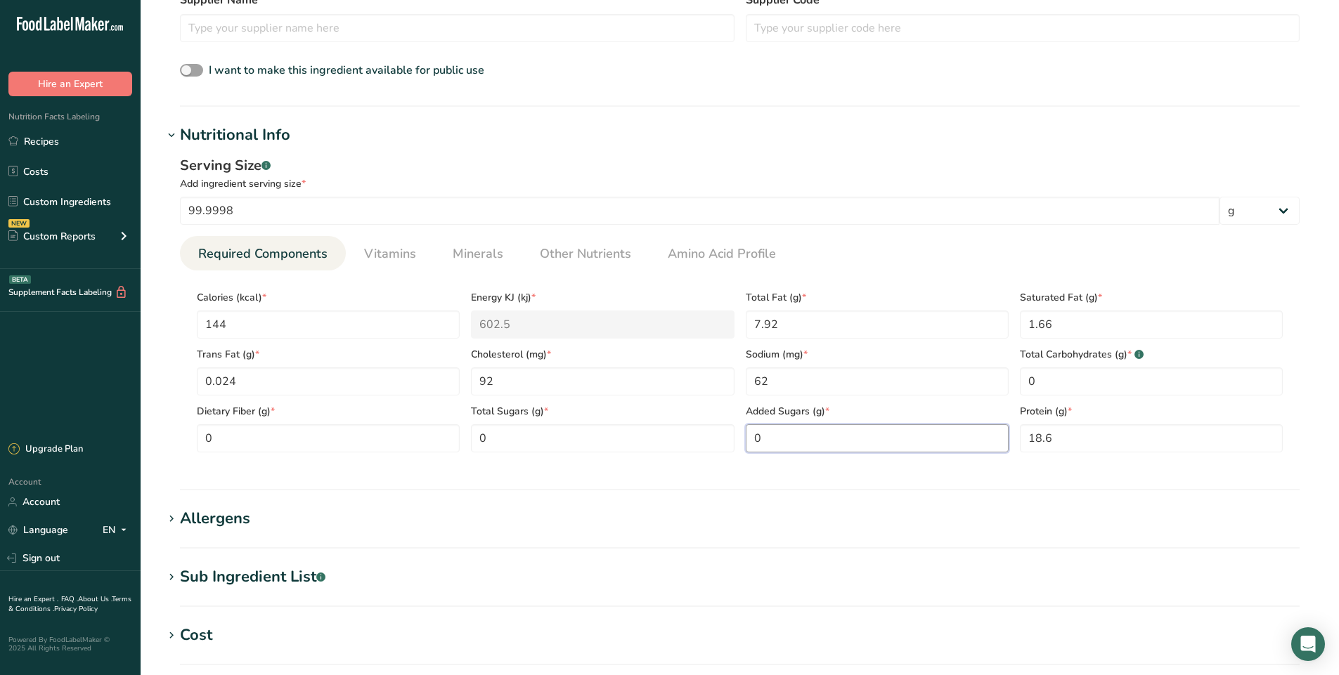
type Sugars "0"
click at [381, 253] on span "Vitamins" at bounding box center [390, 254] width 52 height 19
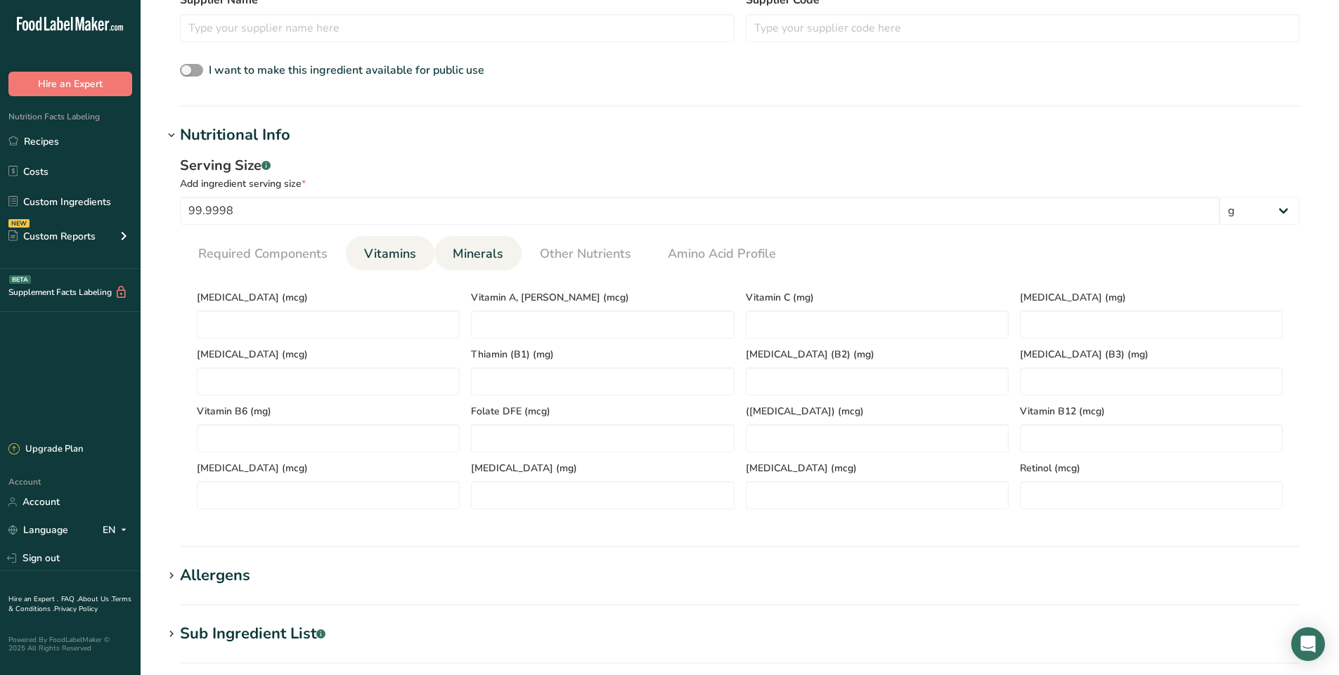
click at [490, 243] on link "Minerals" at bounding box center [478, 254] width 62 height 36
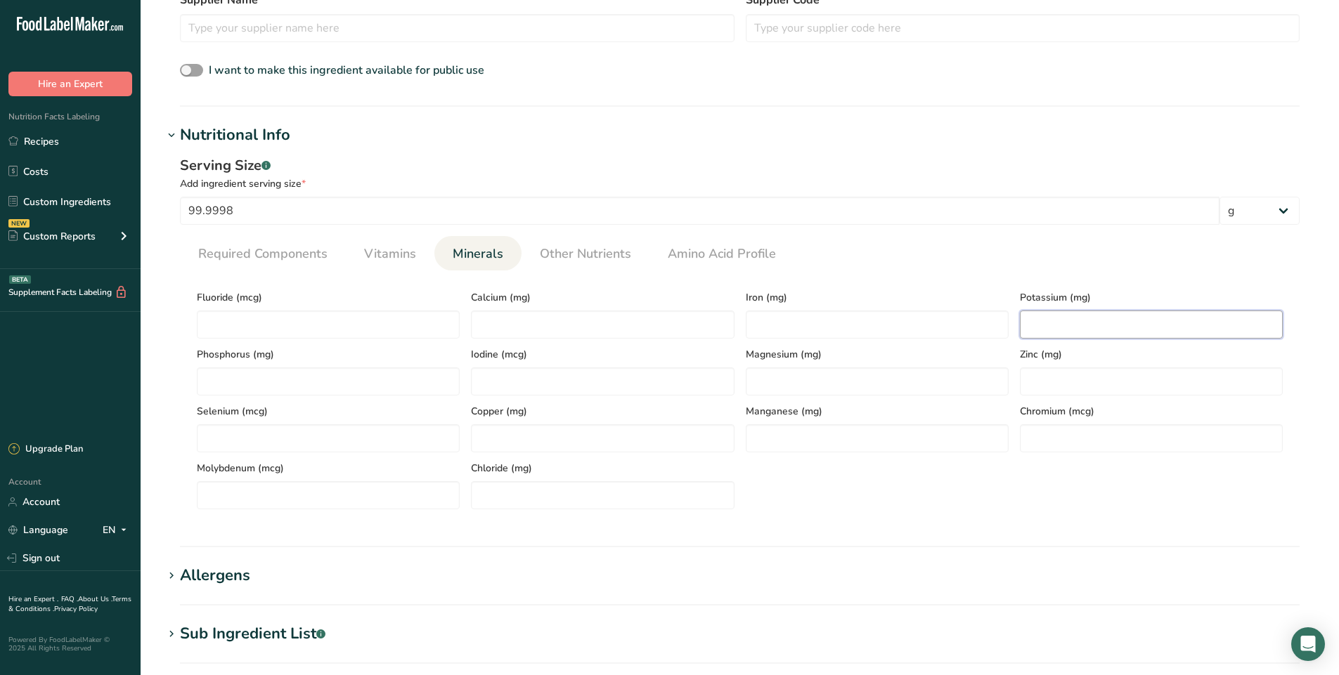
click at [1065, 328] on input "number" at bounding box center [1151, 325] width 263 height 28
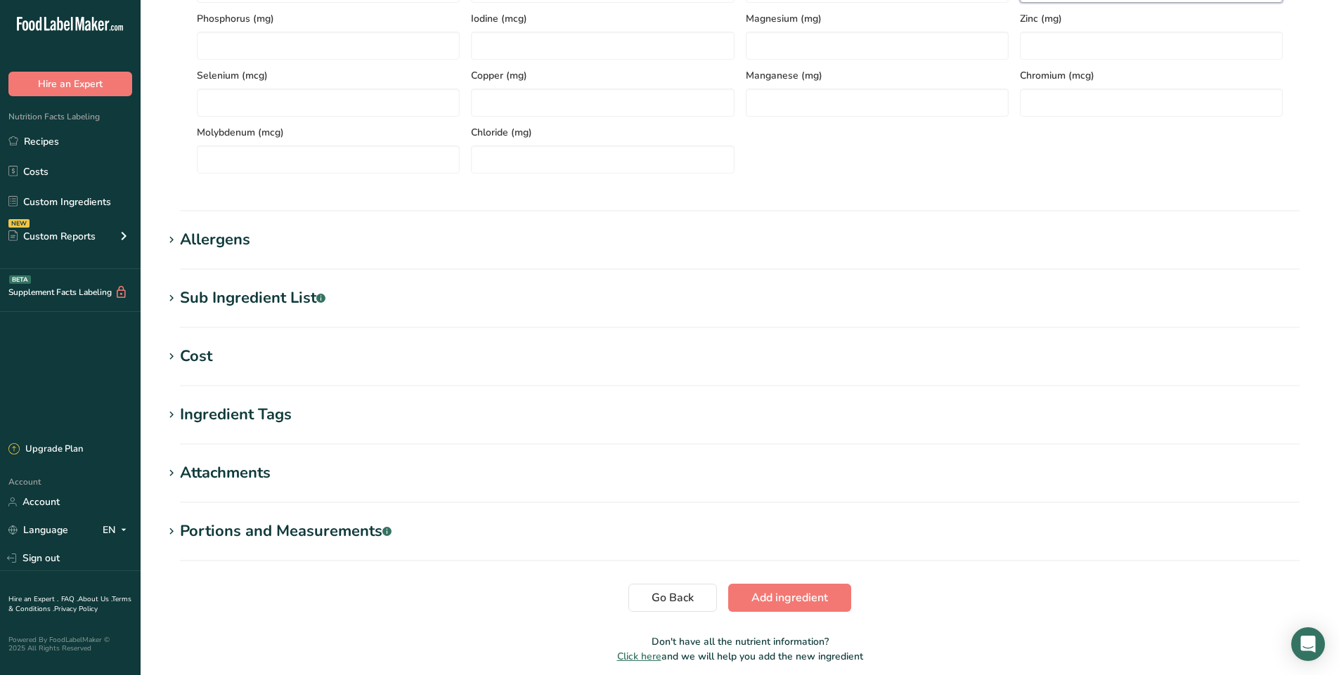
scroll to position [814, 0]
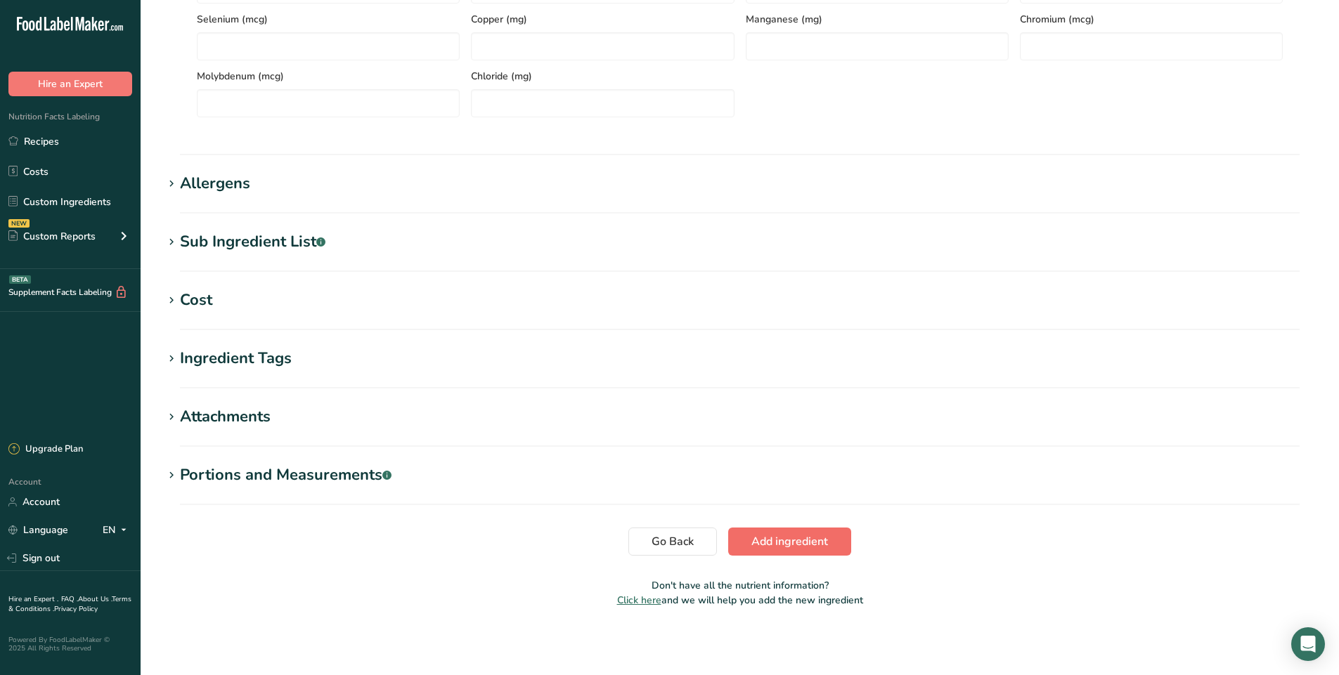
type input "272"
click at [782, 538] on span "Add ingredient" at bounding box center [789, 541] width 77 height 17
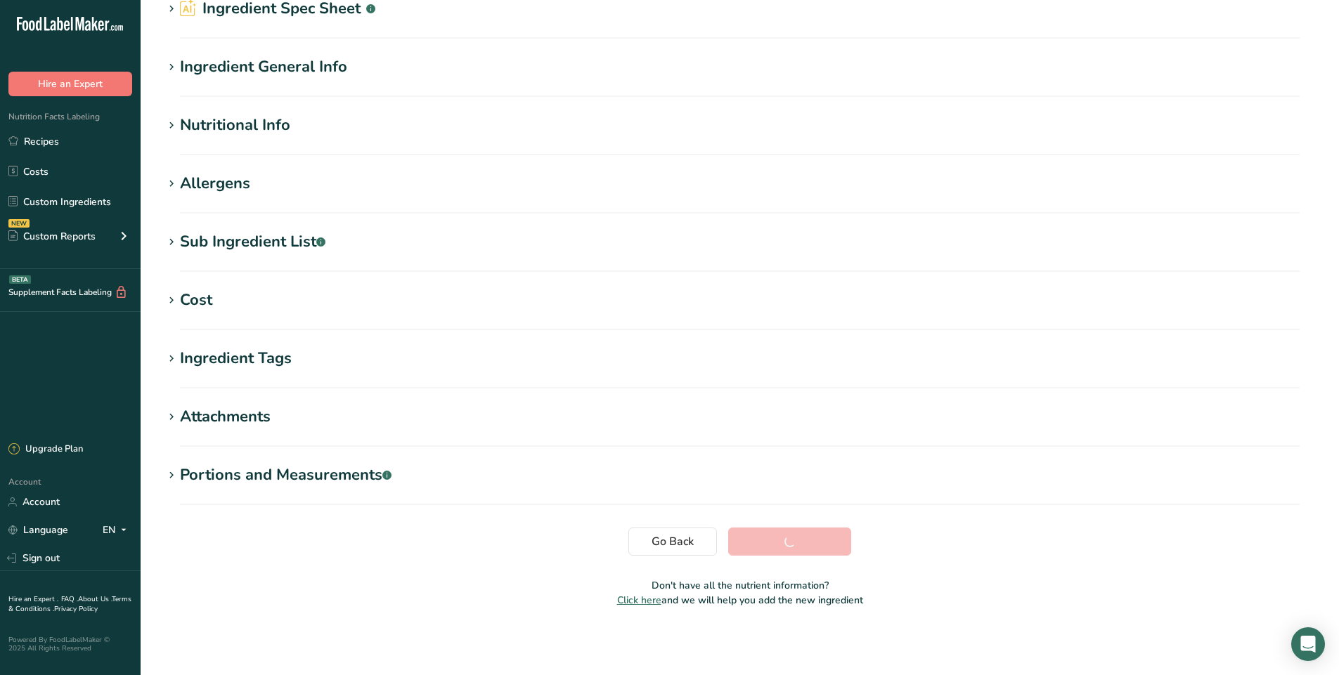
scroll to position [68, 0]
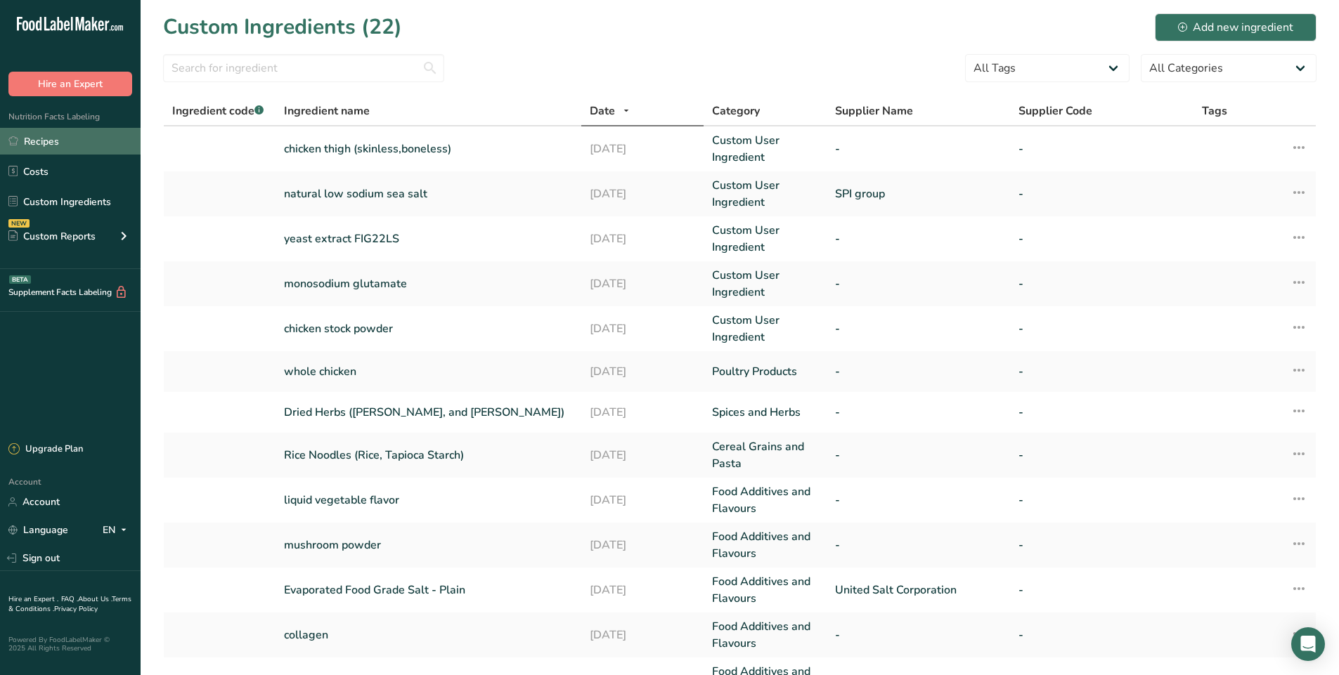
click at [38, 145] on link "Recipes" at bounding box center [70, 141] width 141 height 27
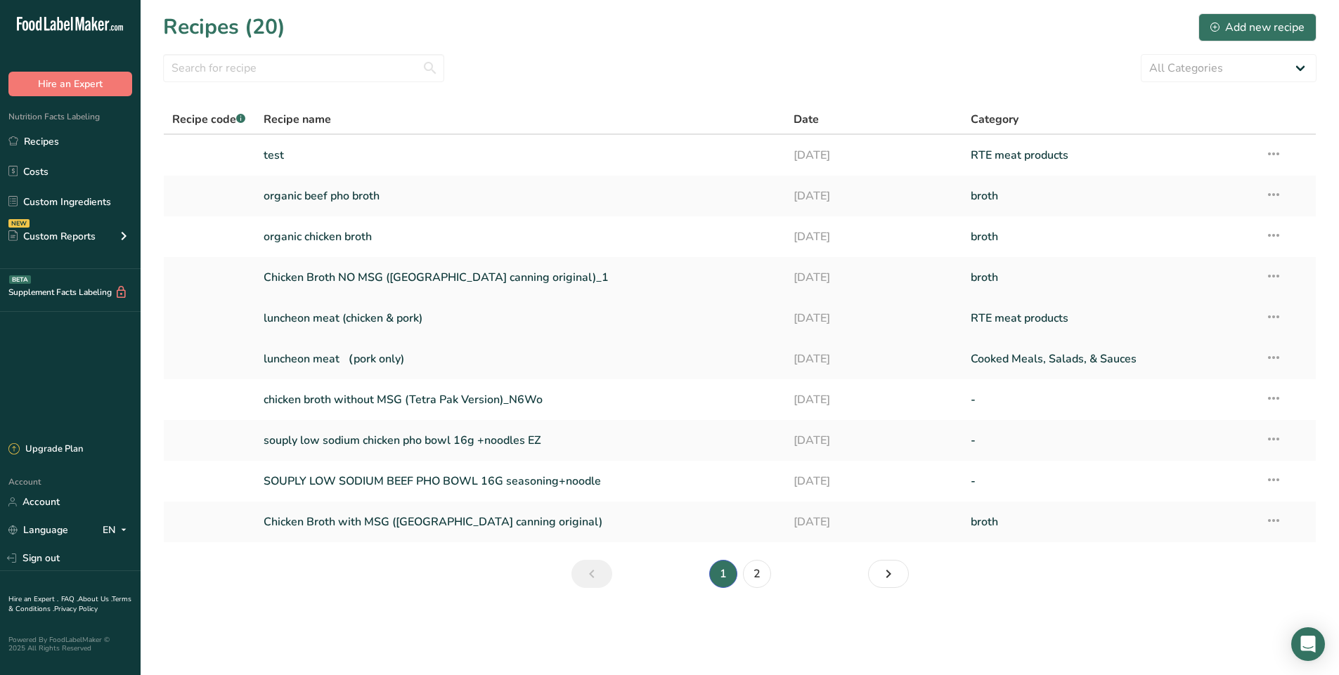
click at [326, 317] on link "luncheon meat (chicken & pork)" at bounding box center [521, 319] width 514 height 30
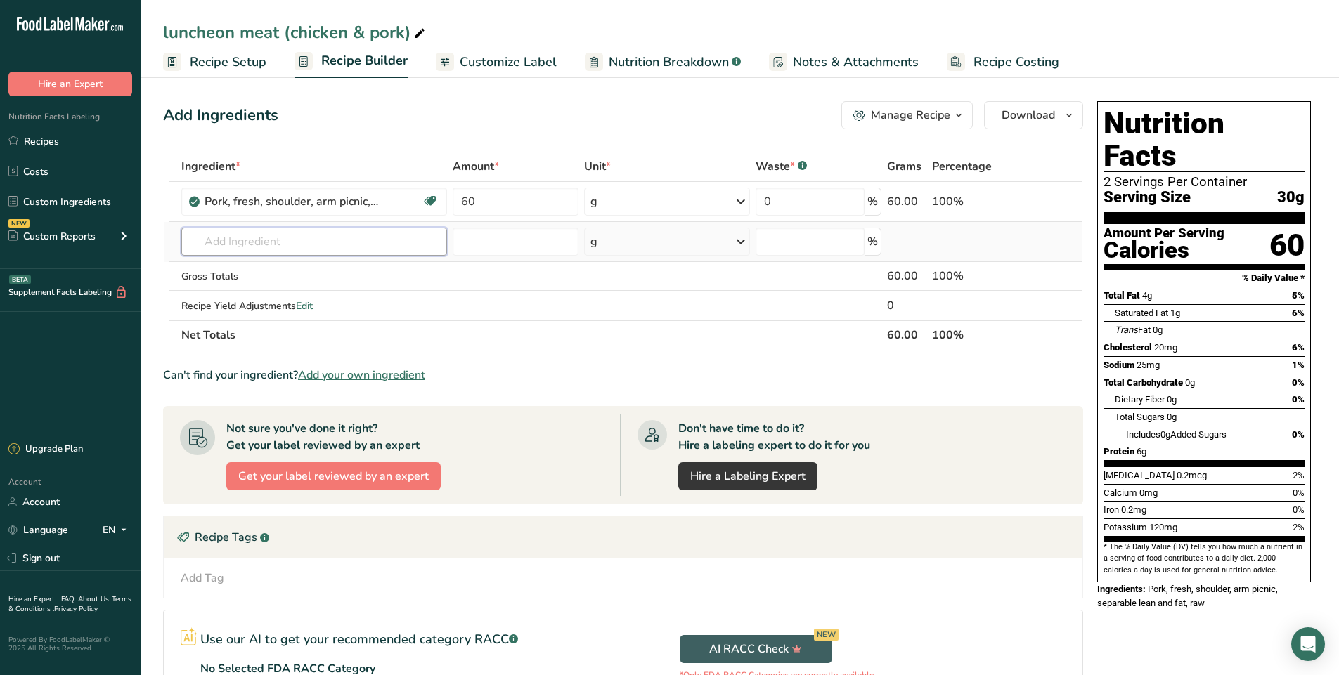
click at [215, 238] on input "text" at bounding box center [314, 242] width 266 height 28
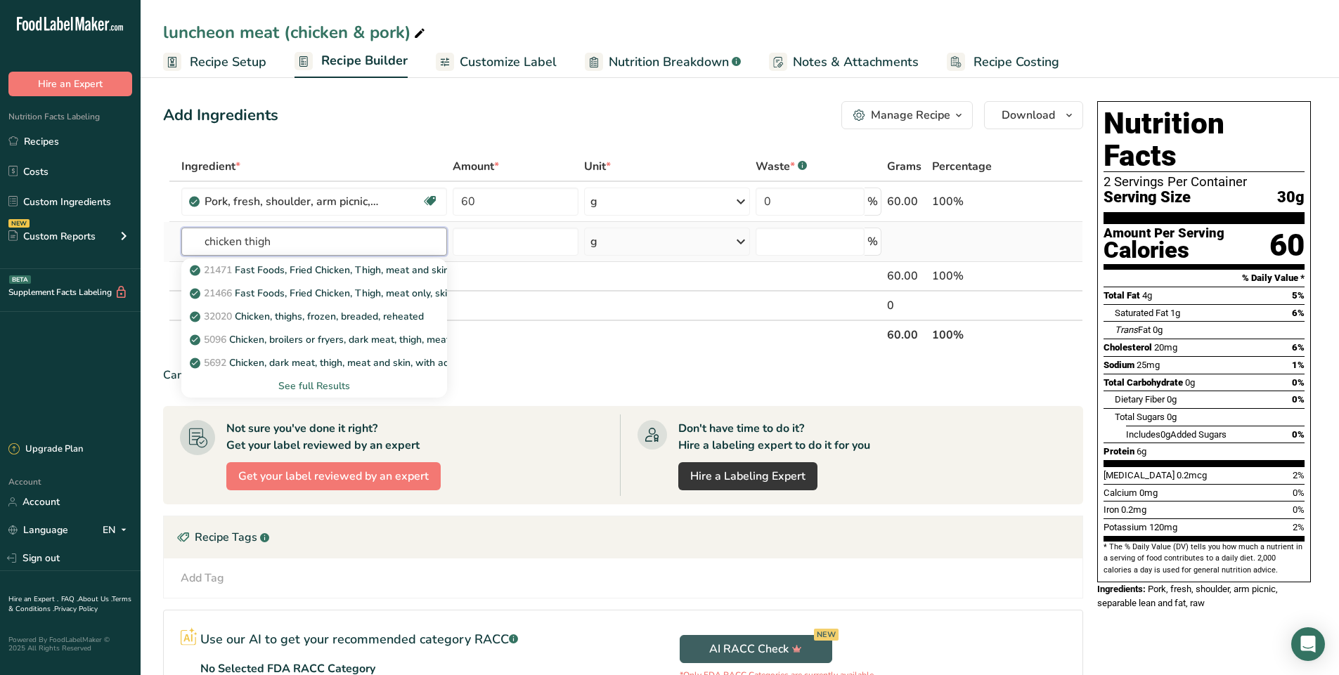
type input "chicken thigh"
click at [326, 383] on div "See full Results" at bounding box center [315, 386] width 244 height 15
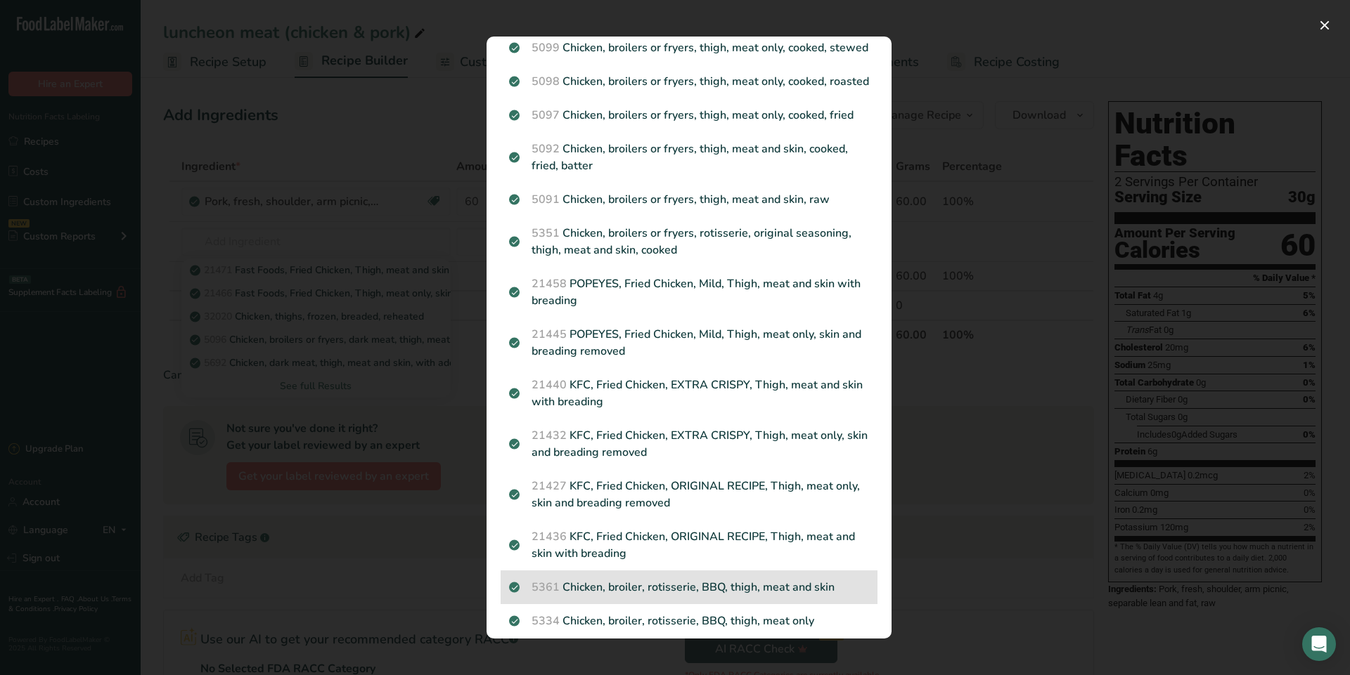
scroll to position [1141, 0]
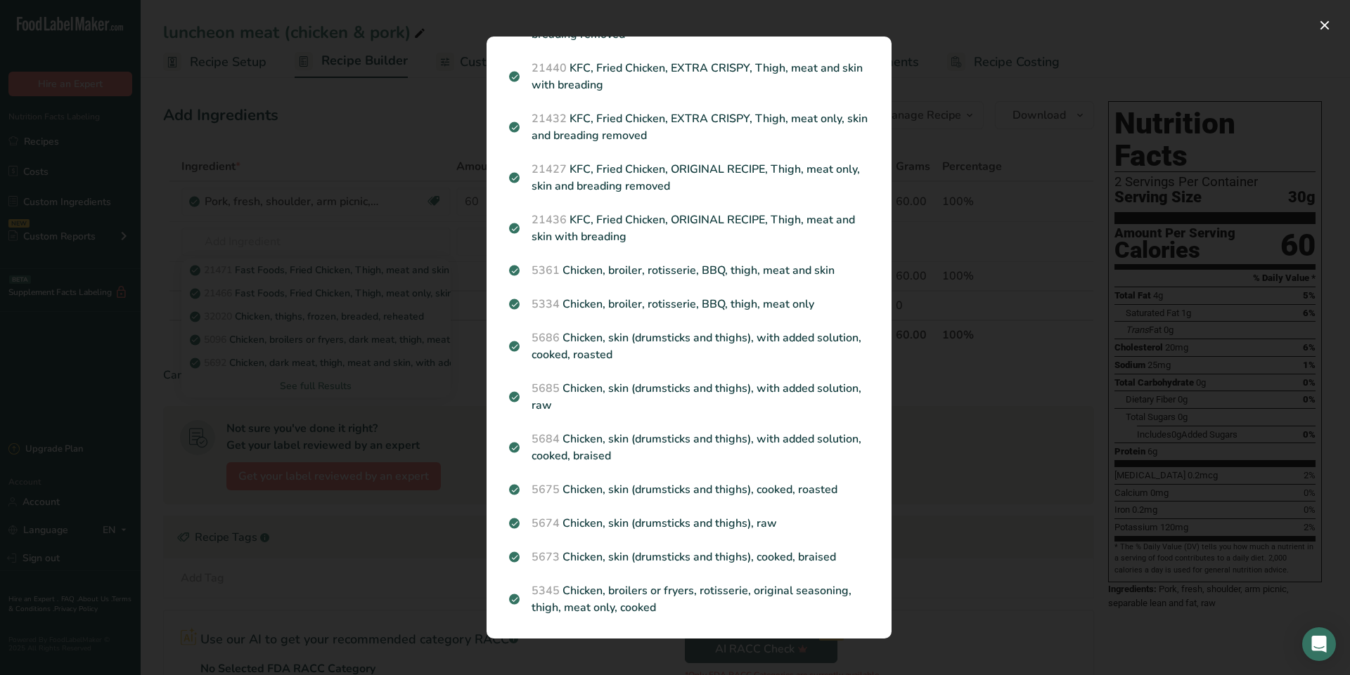
click at [974, 250] on div "Search results modal" at bounding box center [675, 337] width 1350 height 675
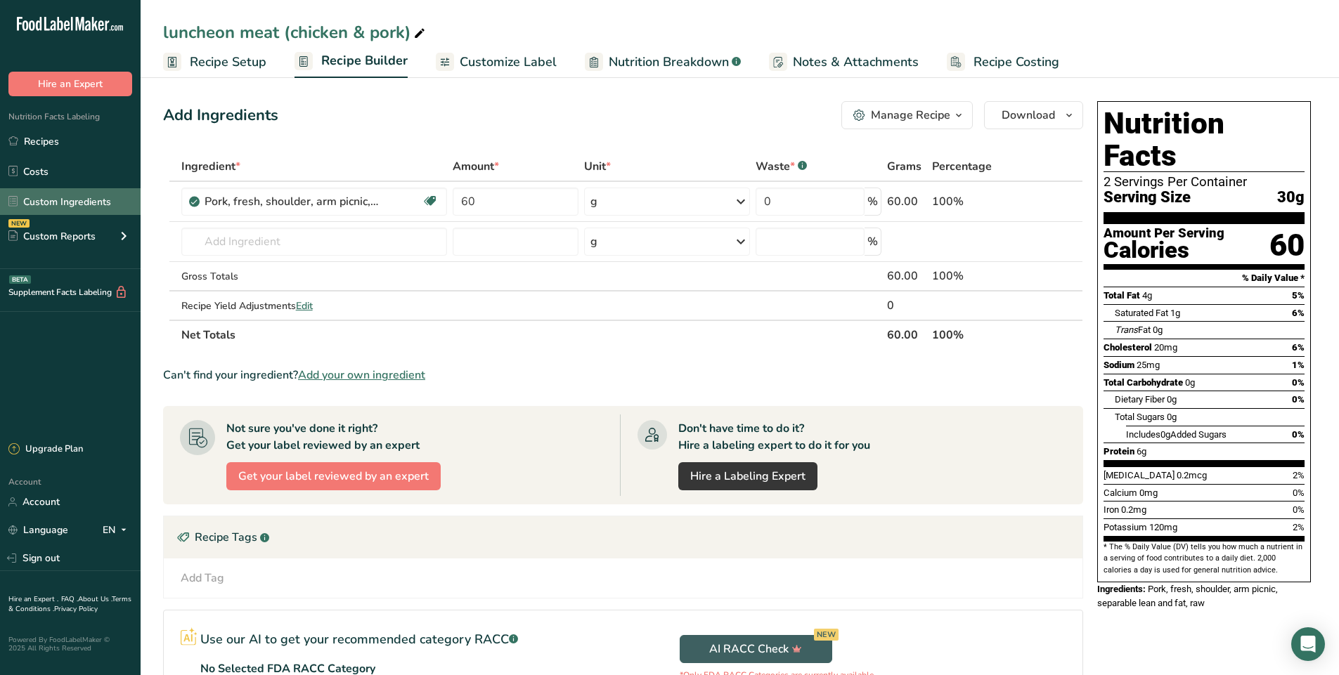
click at [83, 195] on link "Custom Ingredients" at bounding box center [70, 201] width 141 height 27
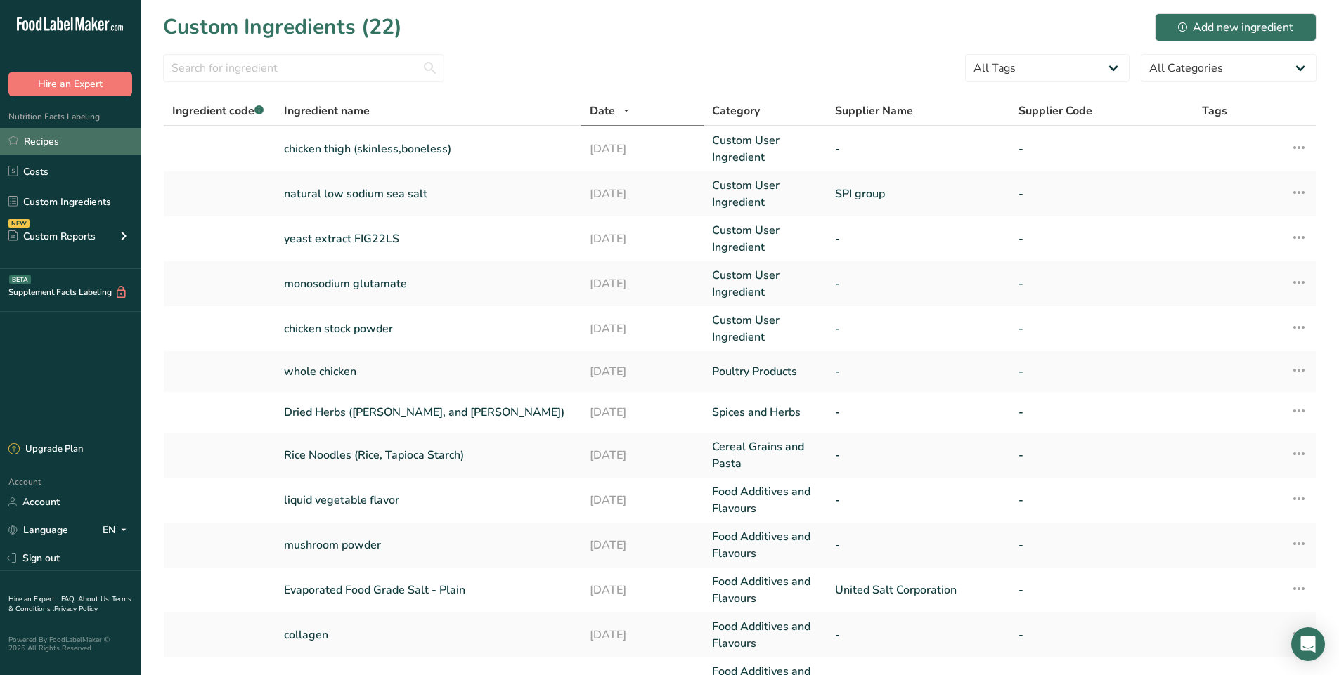
click at [86, 140] on link "Recipes" at bounding box center [70, 141] width 141 height 27
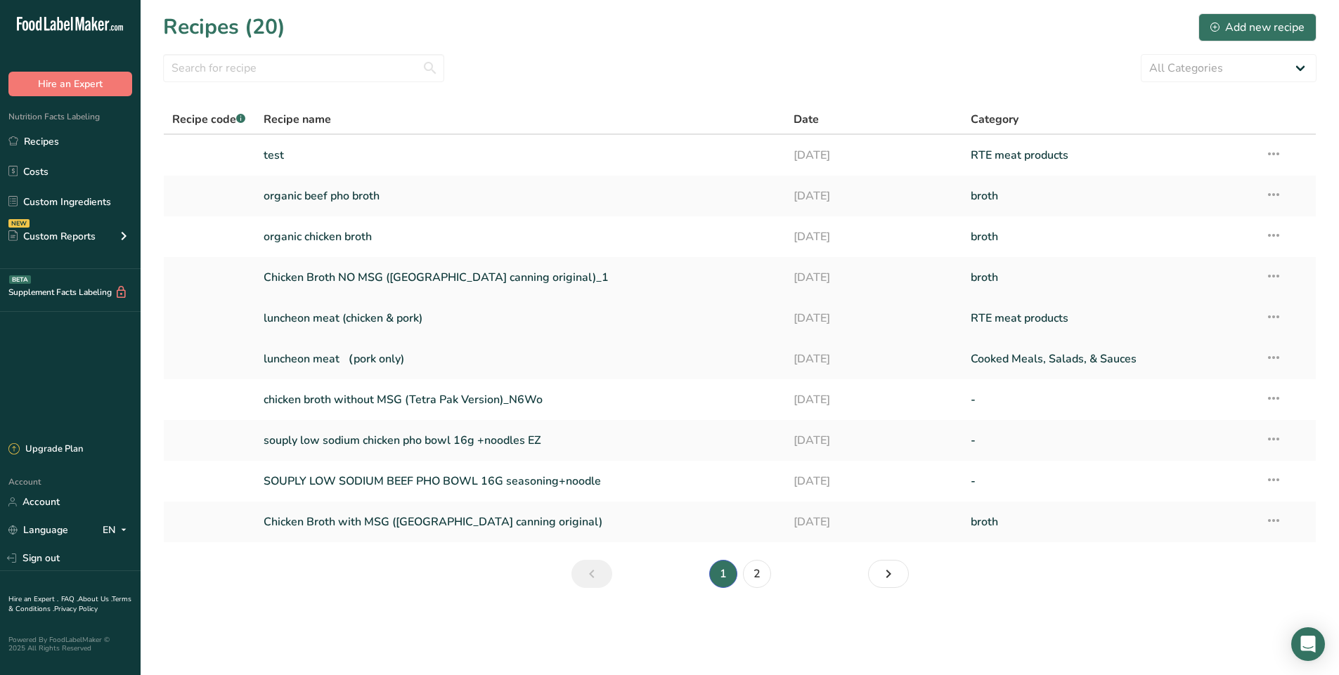
click at [328, 312] on link "luncheon meat (chicken & pork)" at bounding box center [521, 319] width 514 height 30
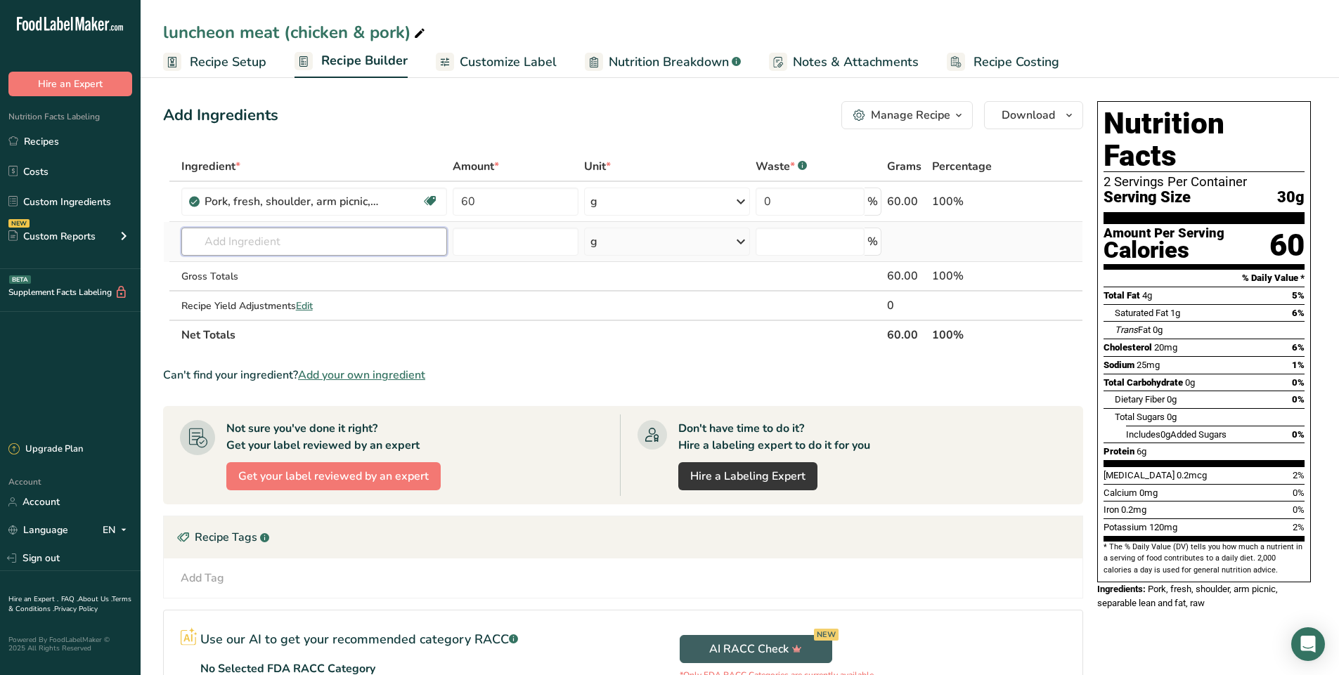
click at [214, 245] on input "text" at bounding box center [314, 242] width 266 height 28
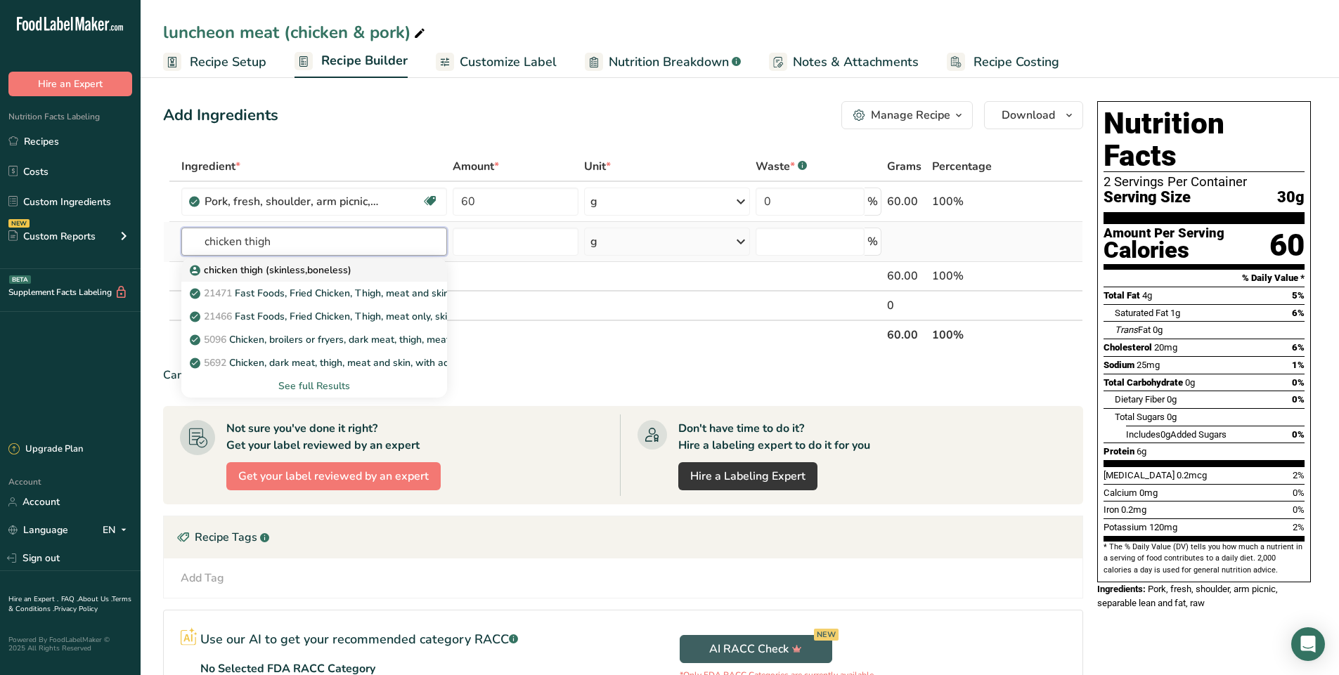
type input "chicken thigh"
click at [347, 274] on p "chicken thigh (skinless,boneless)" at bounding box center [272, 270] width 159 height 15
type input "chicken thigh (skinless,boneless)"
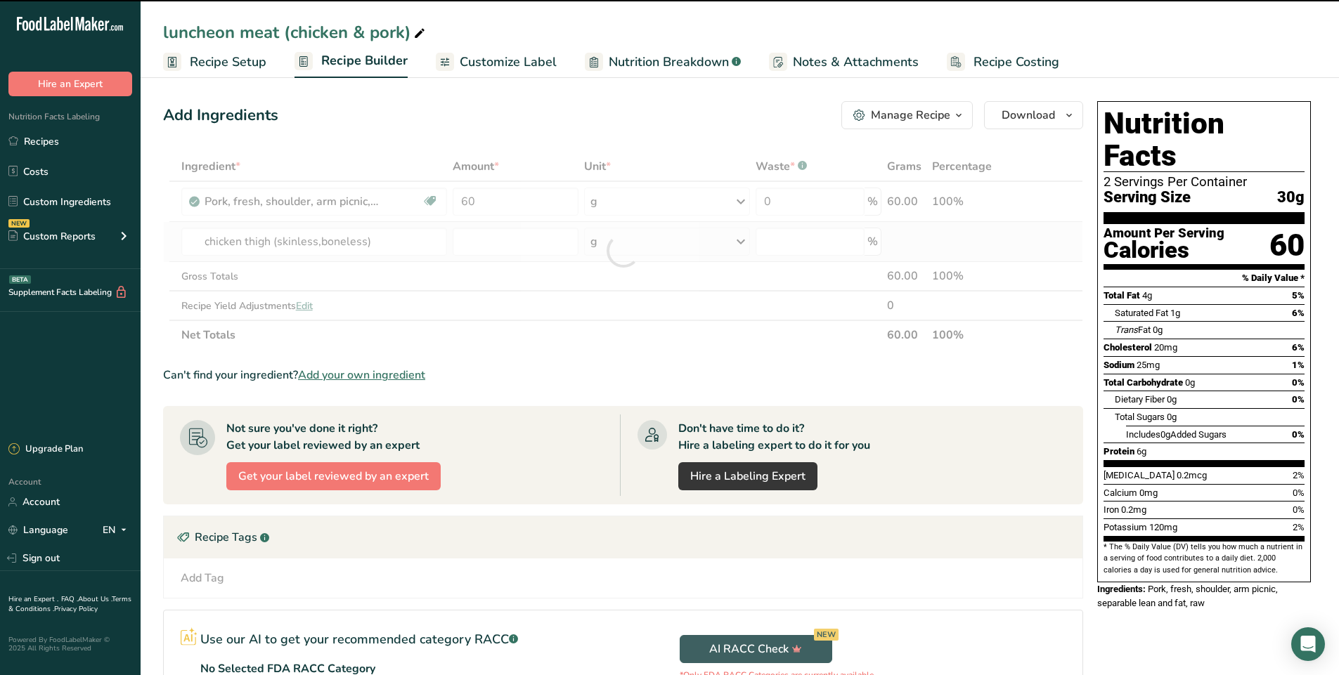
type input "0"
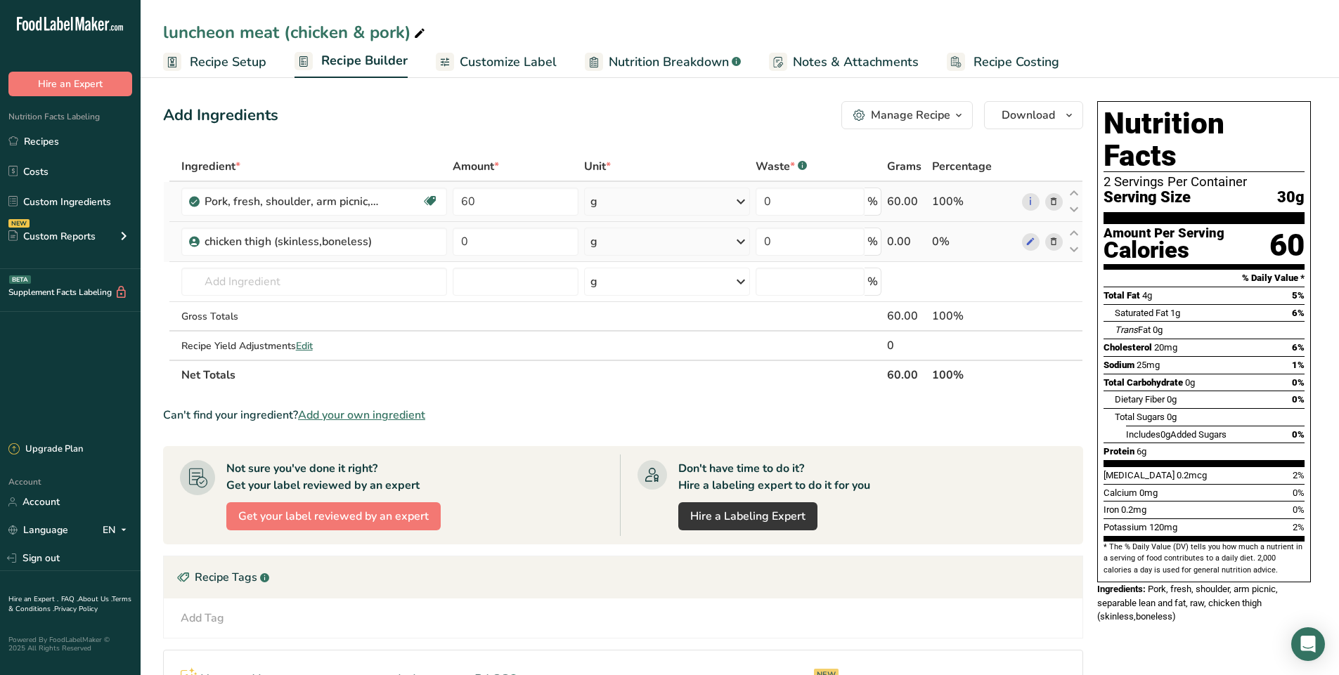
click at [742, 202] on icon at bounding box center [740, 201] width 17 height 25
click at [738, 201] on icon at bounding box center [740, 201] width 17 height 25
drag, startPoint x: 486, startPoint y: 198, endPoint x: 459, endPoint y: 194, distance: 27.0
click at [459, 194] on input "60" at bounding box center [515, 202] width 125 height 28
type input "70"
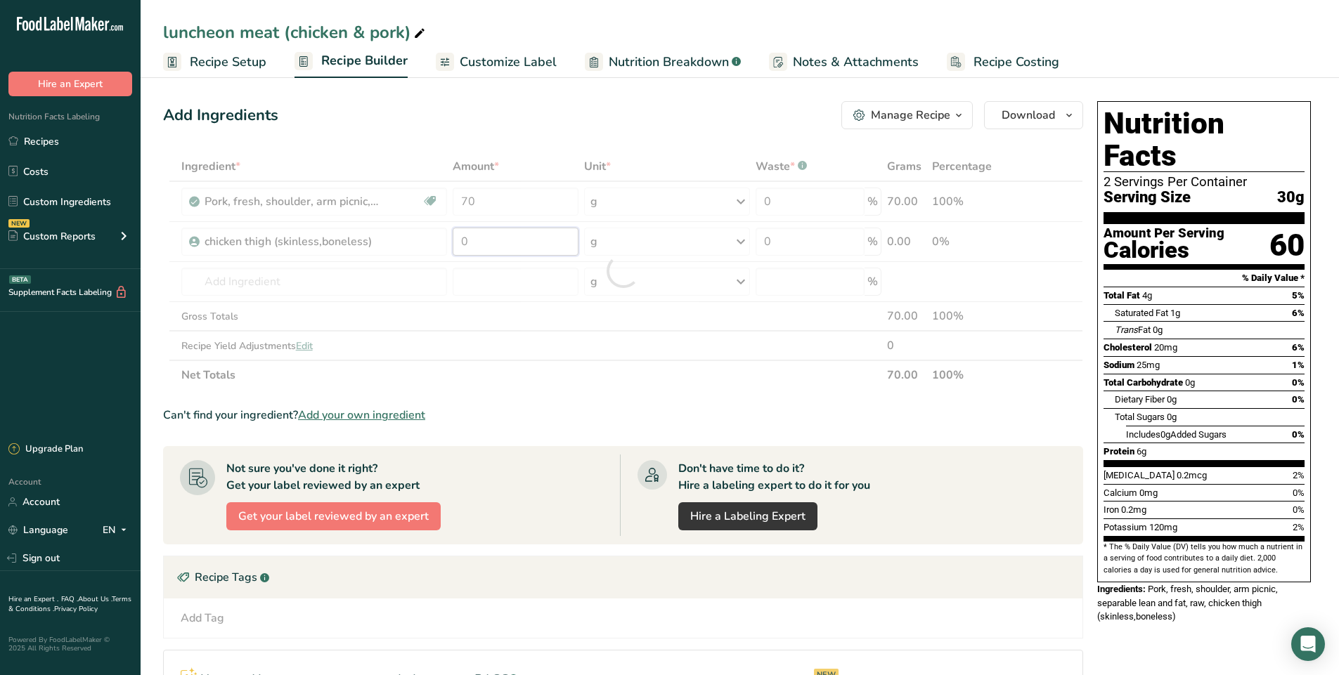
drag, startPoint x: 481, startPoint y: 239, endPoint x: 458, endPoint y: 245, distance: 23.9
click at [458, 245] on div "Ingredient * Amount * Unit * Waste * .a-a{fill:#347362;}.b-a{fill:#fff;} Grams …" at bounding box center [623, 271] width 920 height 238
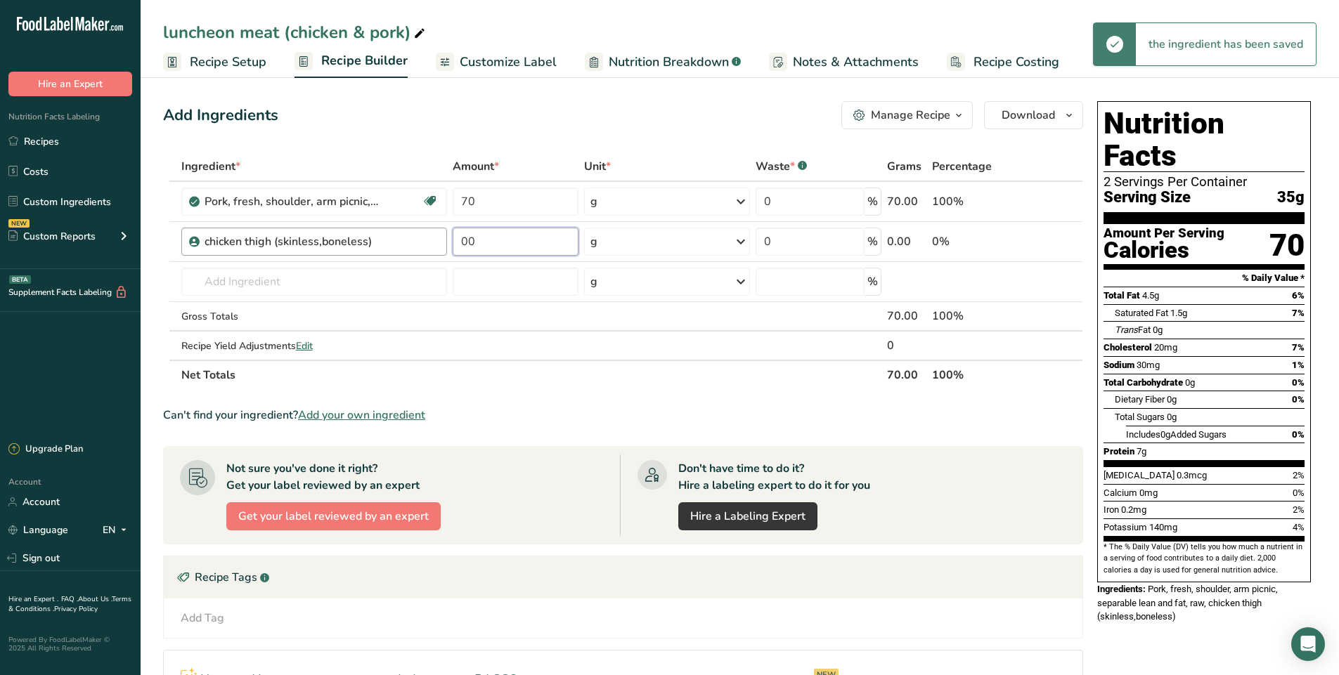
type input "0"
type input "60"
drag, startPoint x: 532, startPoint y: 448, endPoint x: 555, endPoint y: 410, distance: 44.7
click at [538, 439] on section "Ingredient * Amount * Unit * Waste * .a-a{fill:#347362;}.b-a{fill:#fff;} Grams …" at bounding box center [623, 489] width 920 height 675
click at [212, 286] on input "text" at bounding box center [314, 282] width 266 height 28
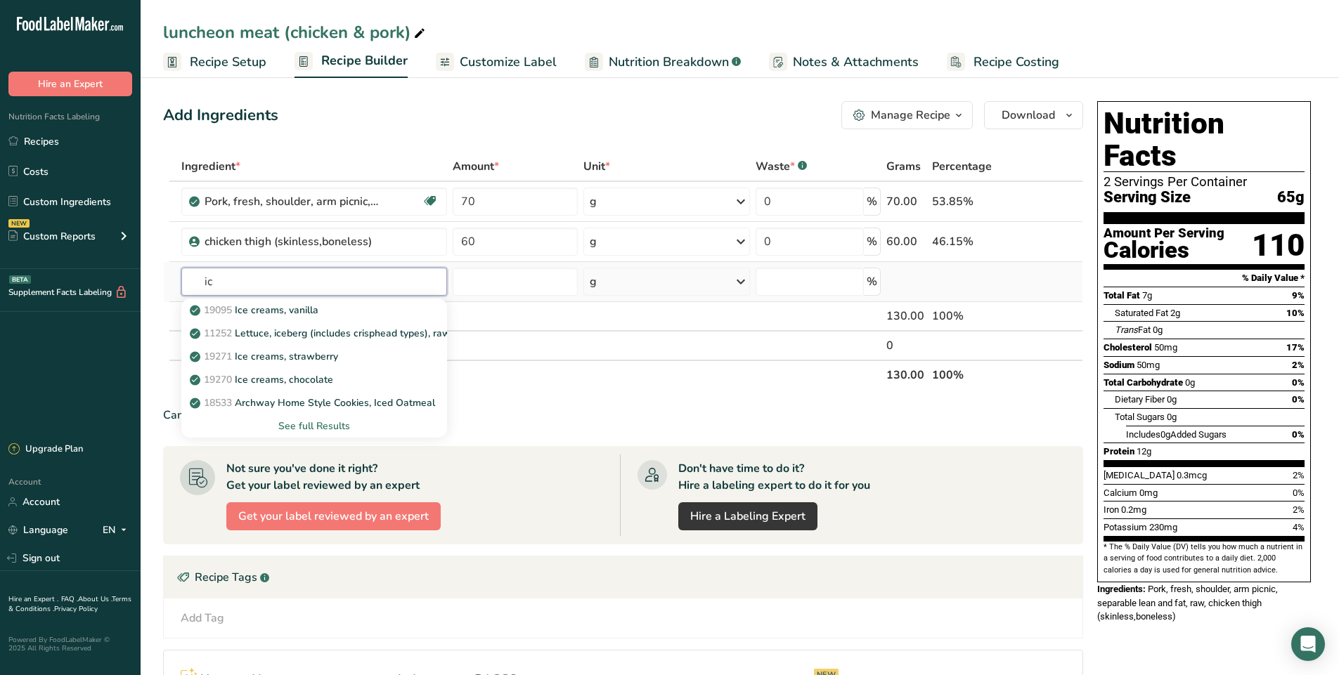
type input "i"
type input "ice"
click at [312, 422] on div "See full Results" at bounding box center [315, 426] width 244 height 15
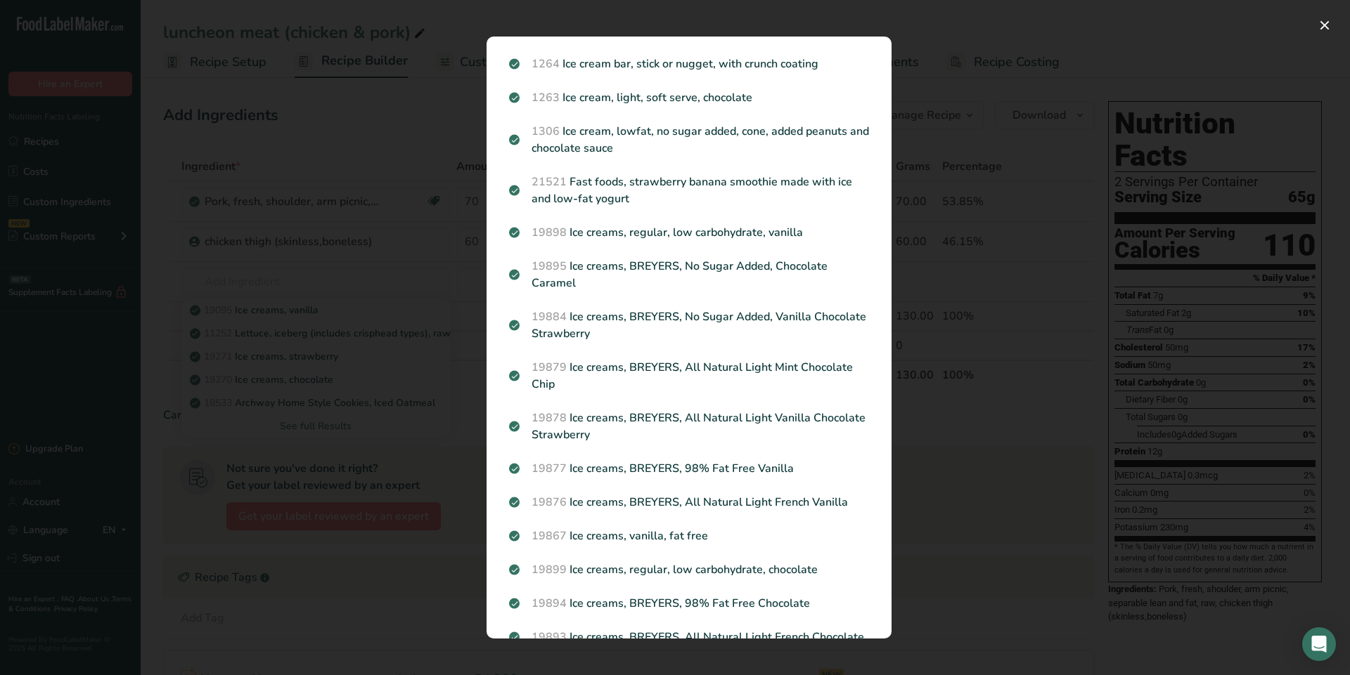
scroll to position [1394, 0]
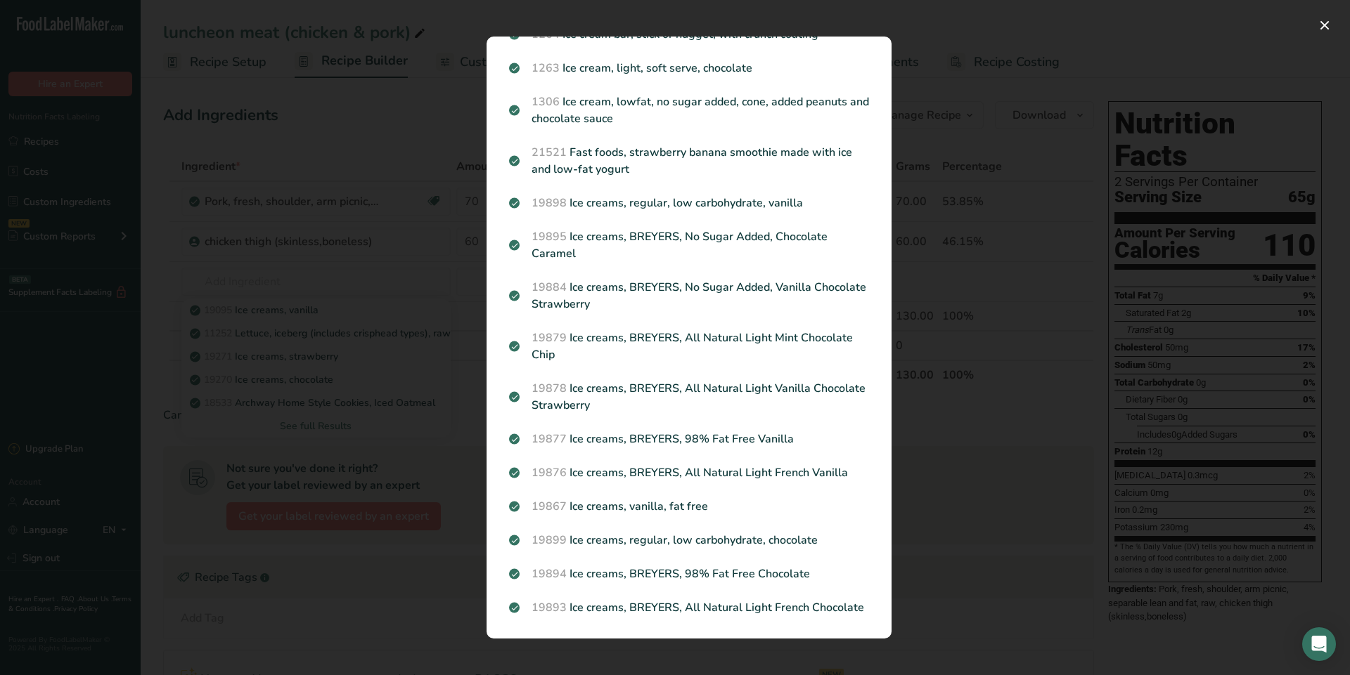
click at [200, 242] on div "Search results modal" at bounding box center [675, 337] width 1350 height 675
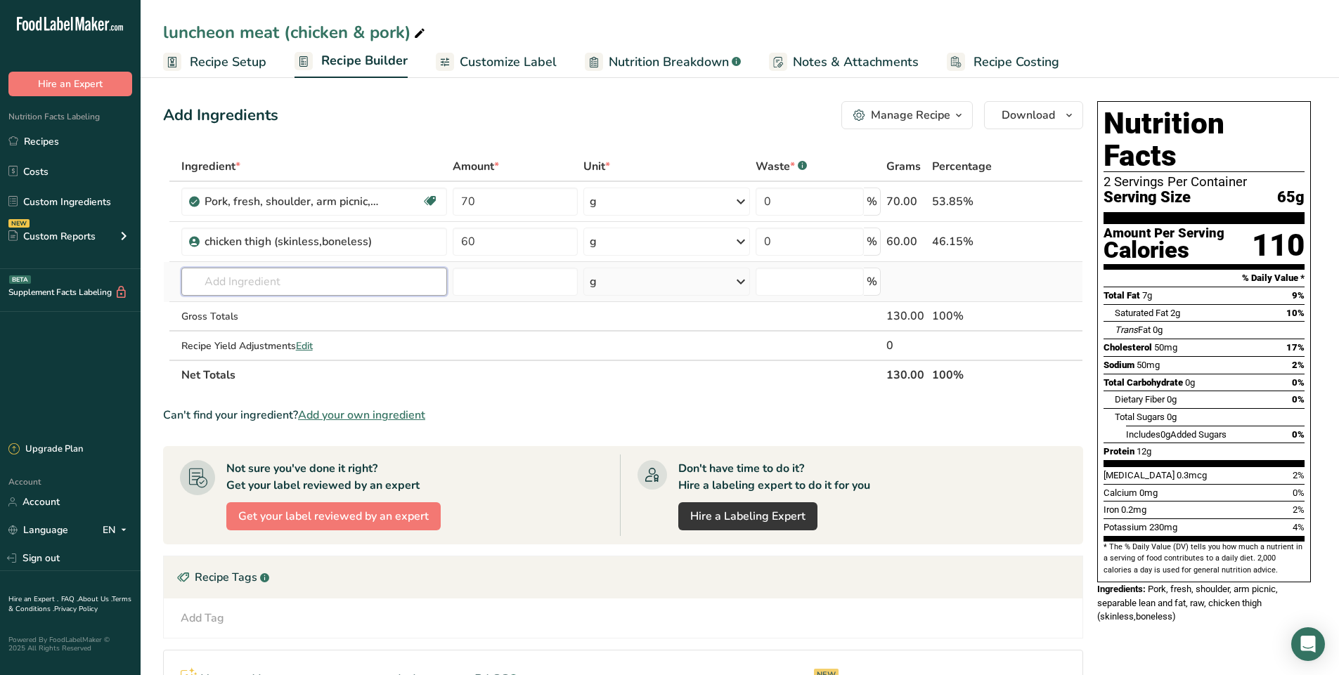
click at [251, 287] on input "text" at bounding box center [314, 282] width 266 height 28
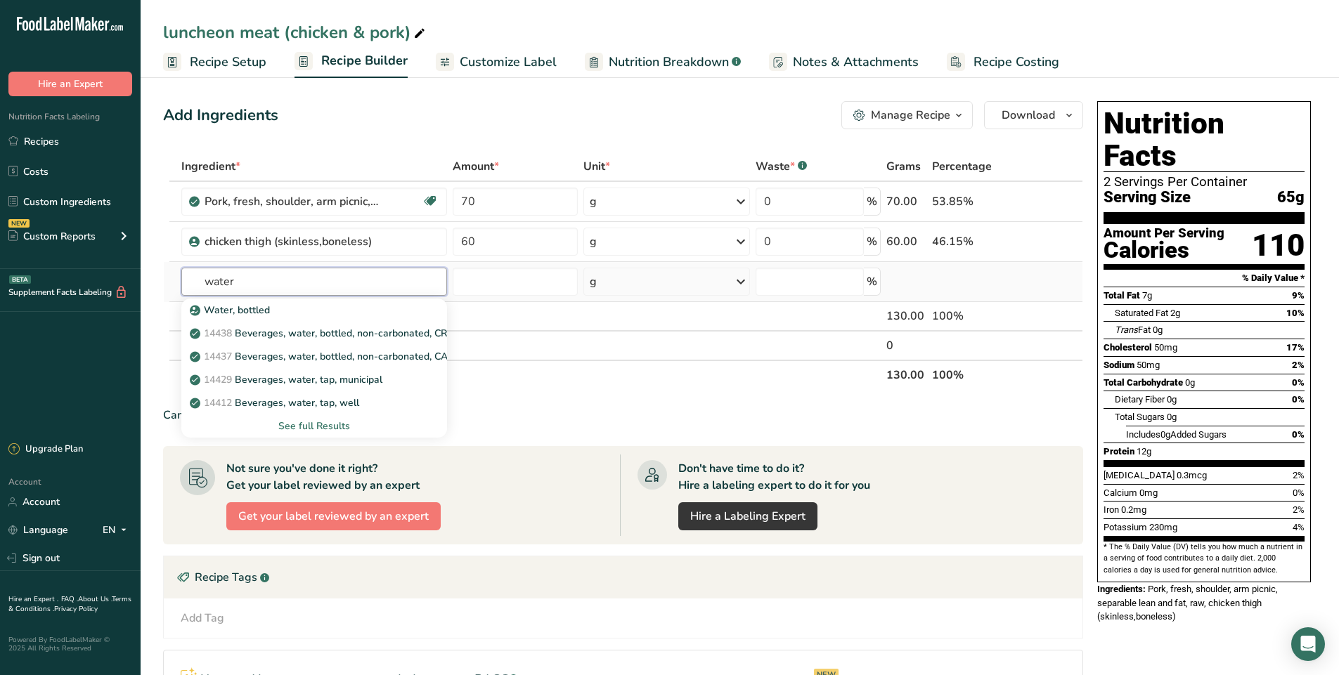
type input "water"
click at [332, 425] on div "See full Results" at bounding box center [315, 426] width 244 height 15
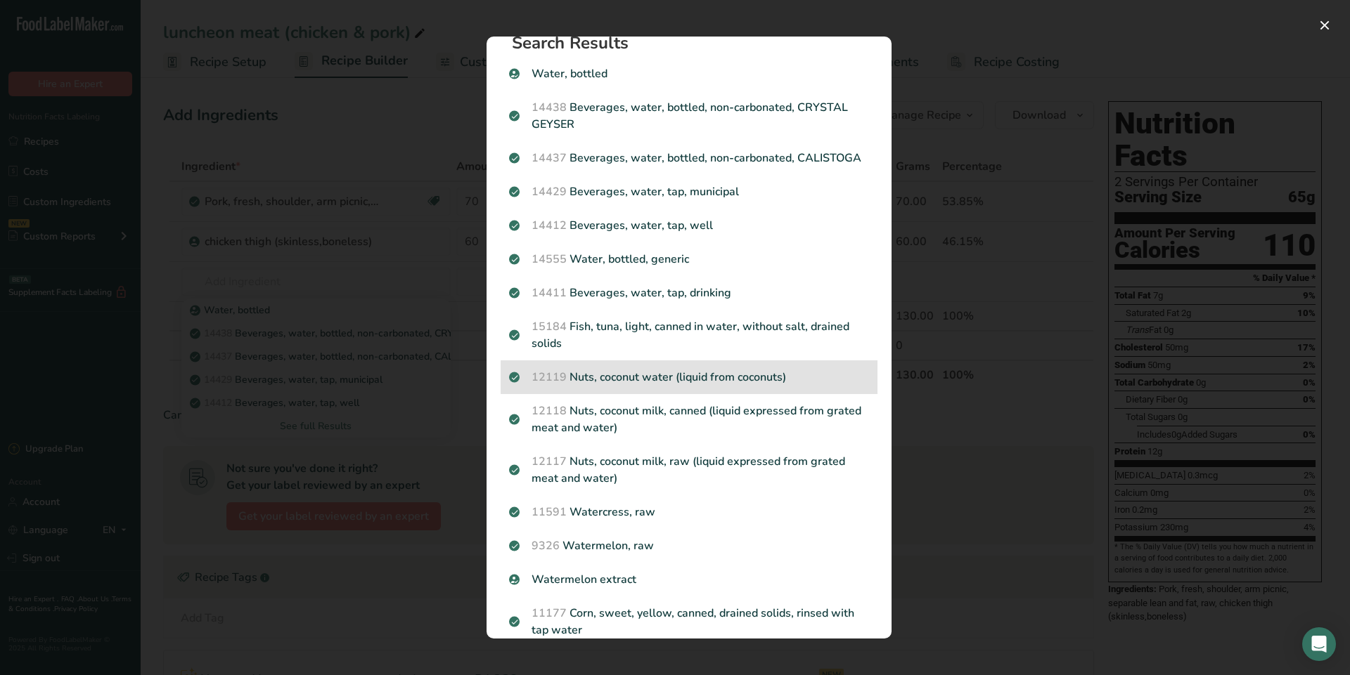
scroll to position [0, 0]
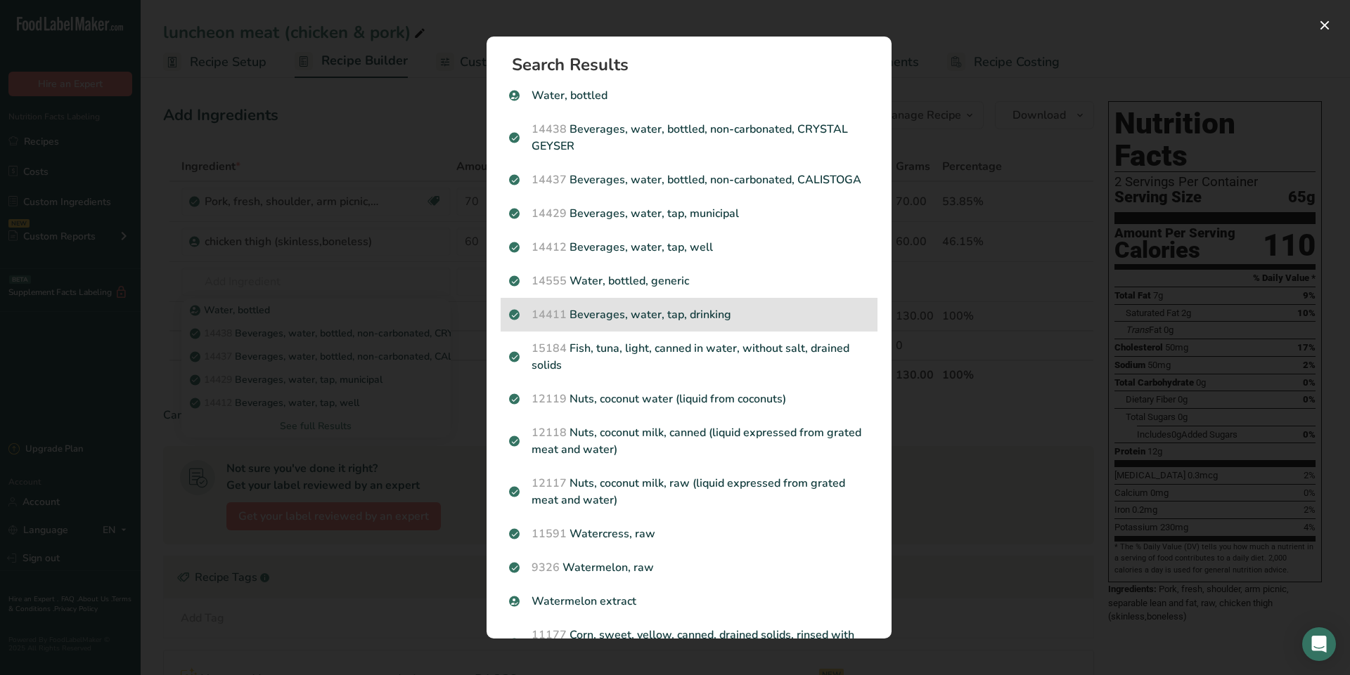
click at [763, 323] on p "14411 Beverages, water, tap, drinking" at bounding box center [689, 314] width 360 height 17
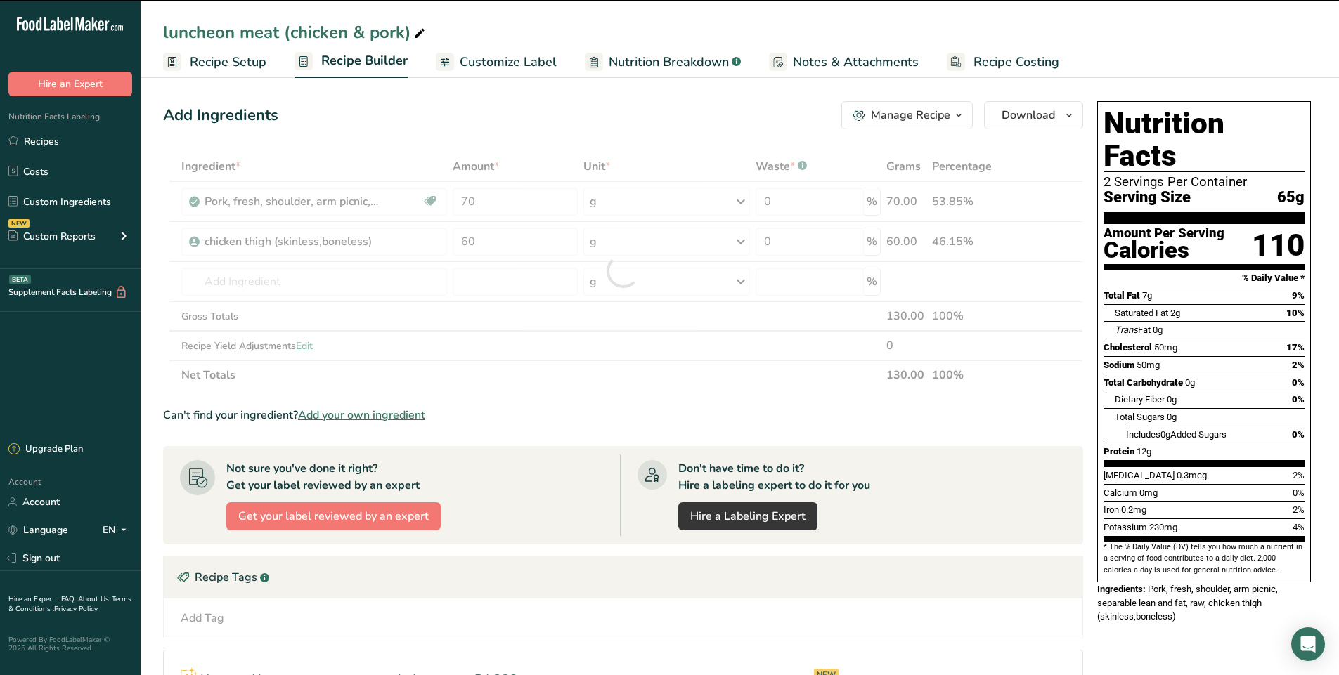
type input "0"
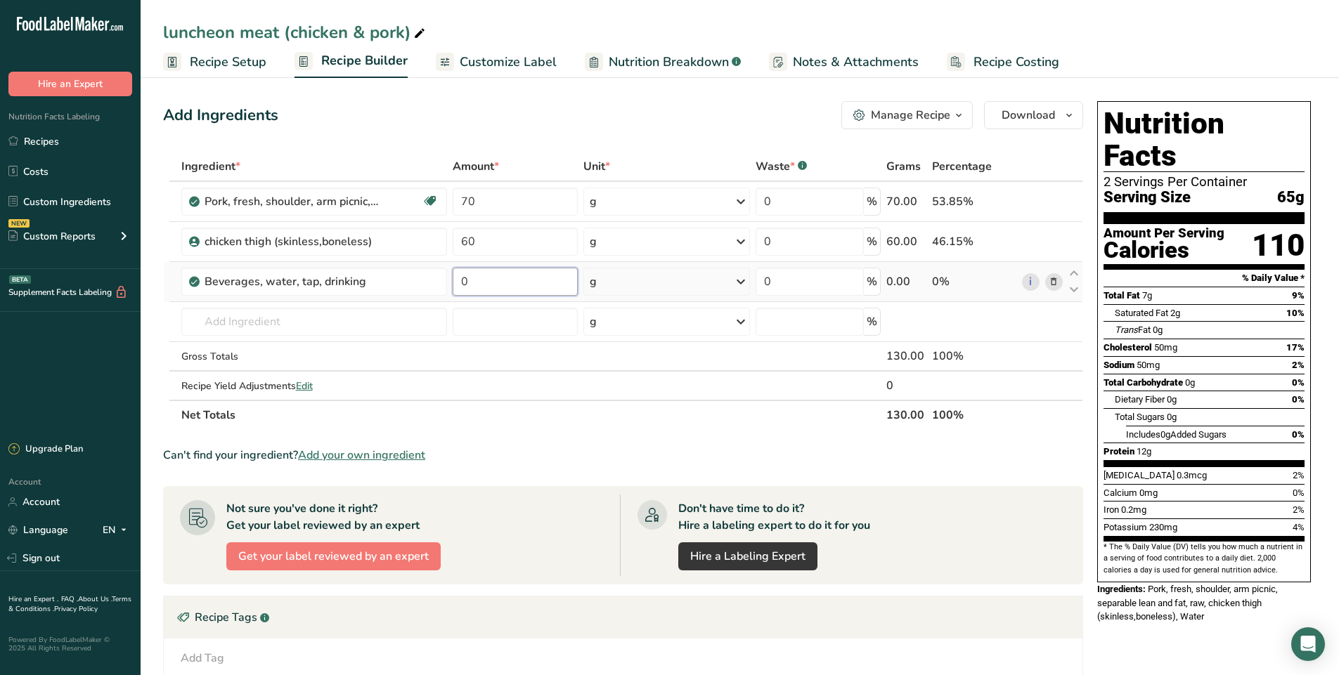
drag, startPoint x: 504, startPoint y: 289, endPoint x: 448, endPoint y: 282, distance: 56.7
click at [448, 282] on tr "Beverages, water, tap, drinking 0 g Portions 1 fl oz 1 serving 8 fl oz 1 liter …" at bounding box center [623, 282] width 919 height 40
type input "8"
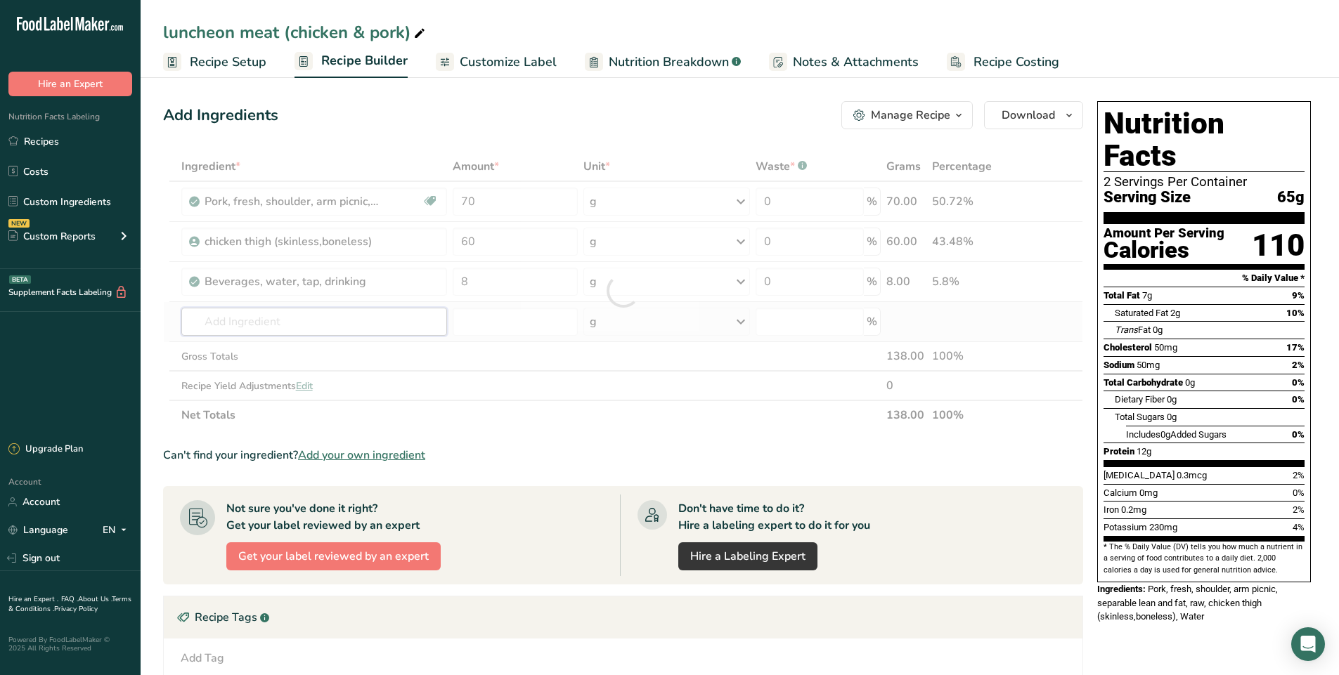
click at [396, 318] on div "Ingredient * Amount * Unit * Waste * .a-a{fill:#347362;}.b-a{fill:#fff;} Grams …" at bounding box center [623, 291] width 920 height 278
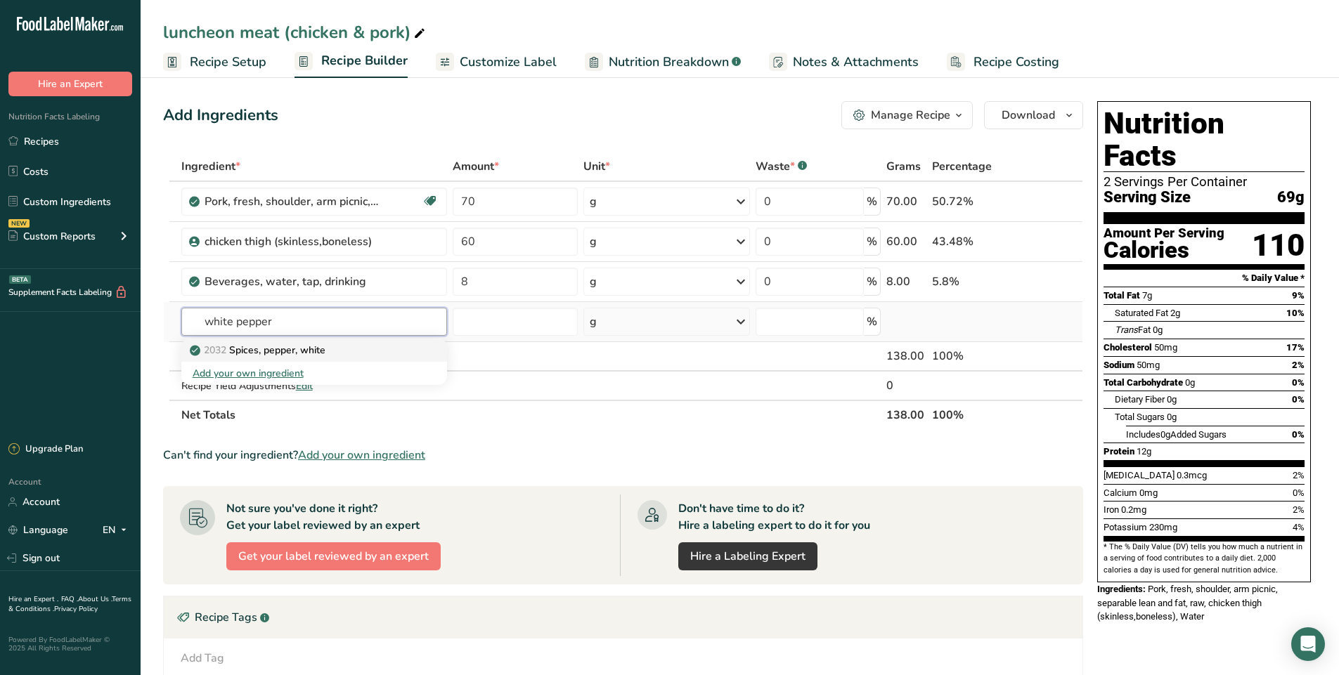
type input "white pepper"
click at [392, 348] on div "2032 Spices, pepper, white" at bounding box center [303, 350] width 221 height 15
type input "Spices, pepper, white"
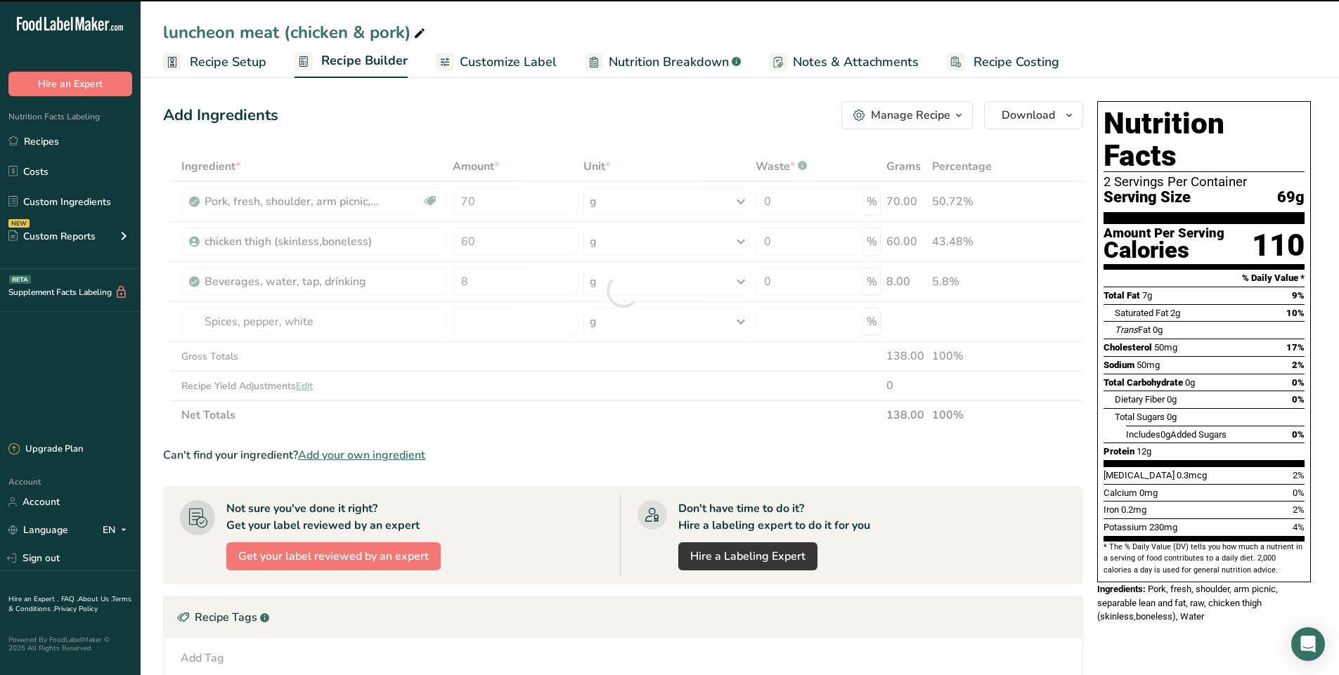
type input "0"
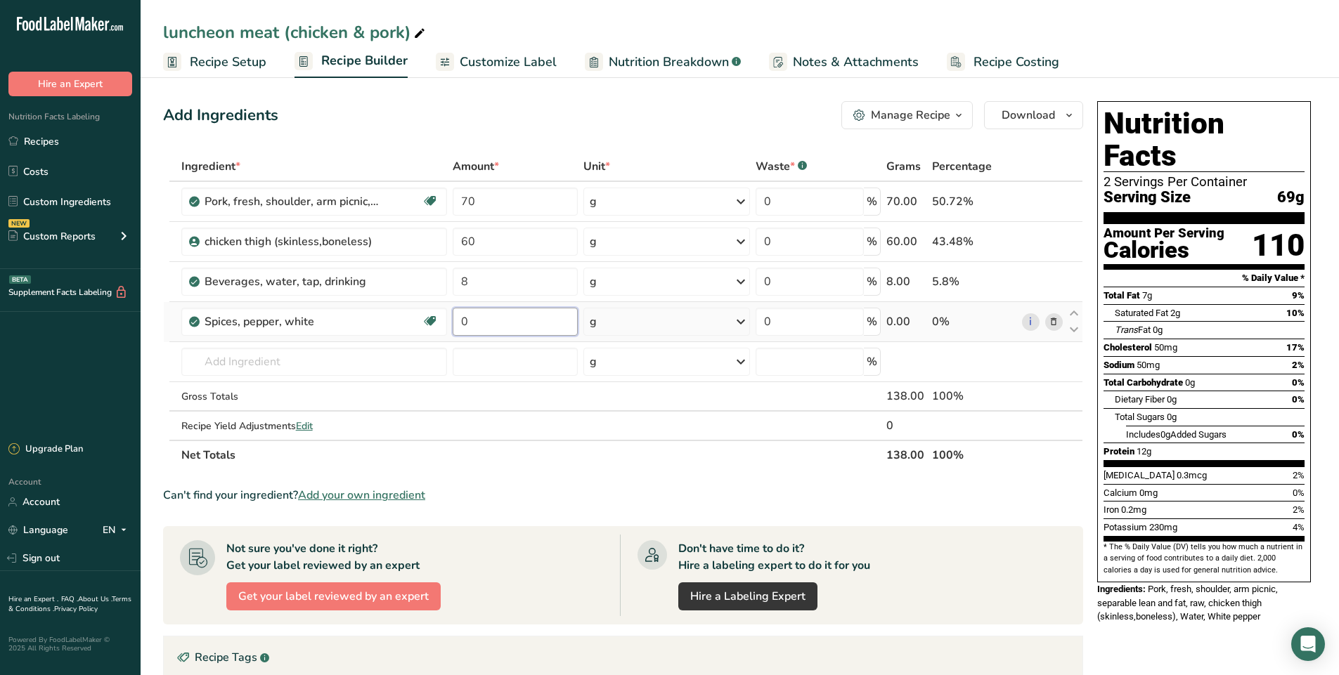
click at [484, 326] on input "0" at bounding box center [515, 322] width 125 height 28
type input "0.5"
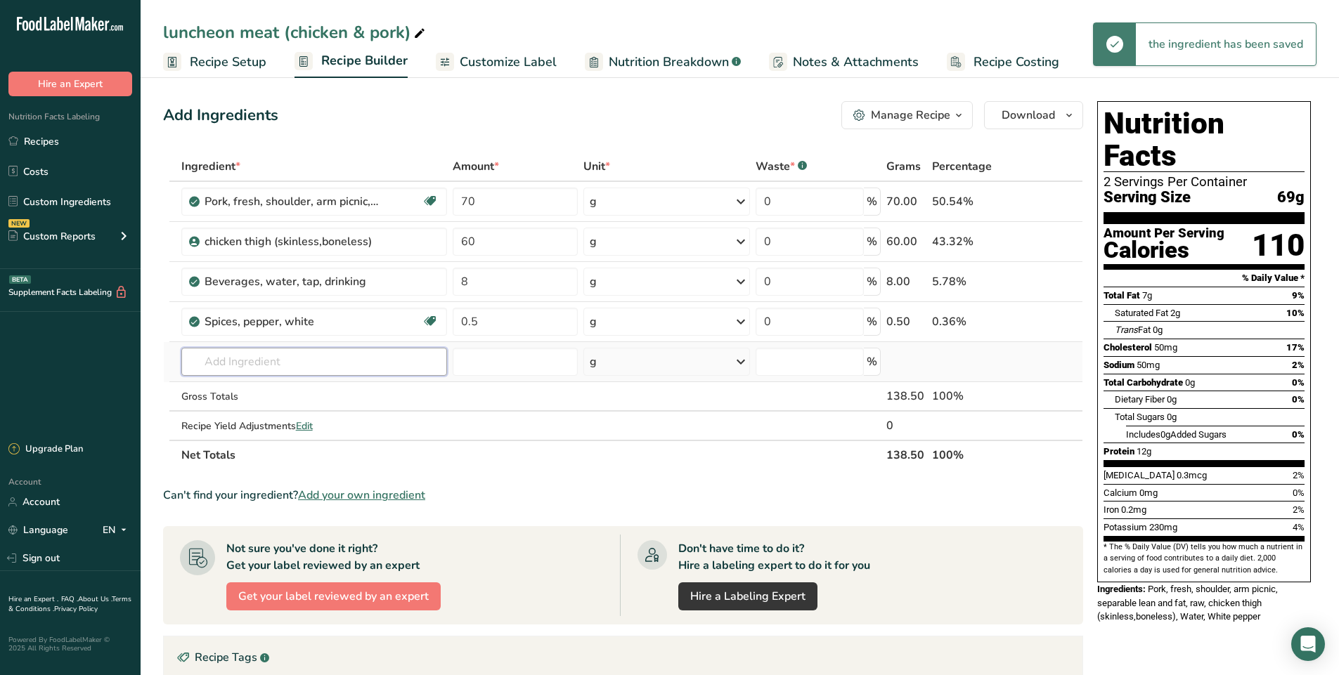
click at [217, 356] on div "Ingredient * Amount * Unit * Waste * .a-a{fill:#347362;}.b-a{fill:#fff;} Grams …" at bounding box center [623, 311] width 920 height 318
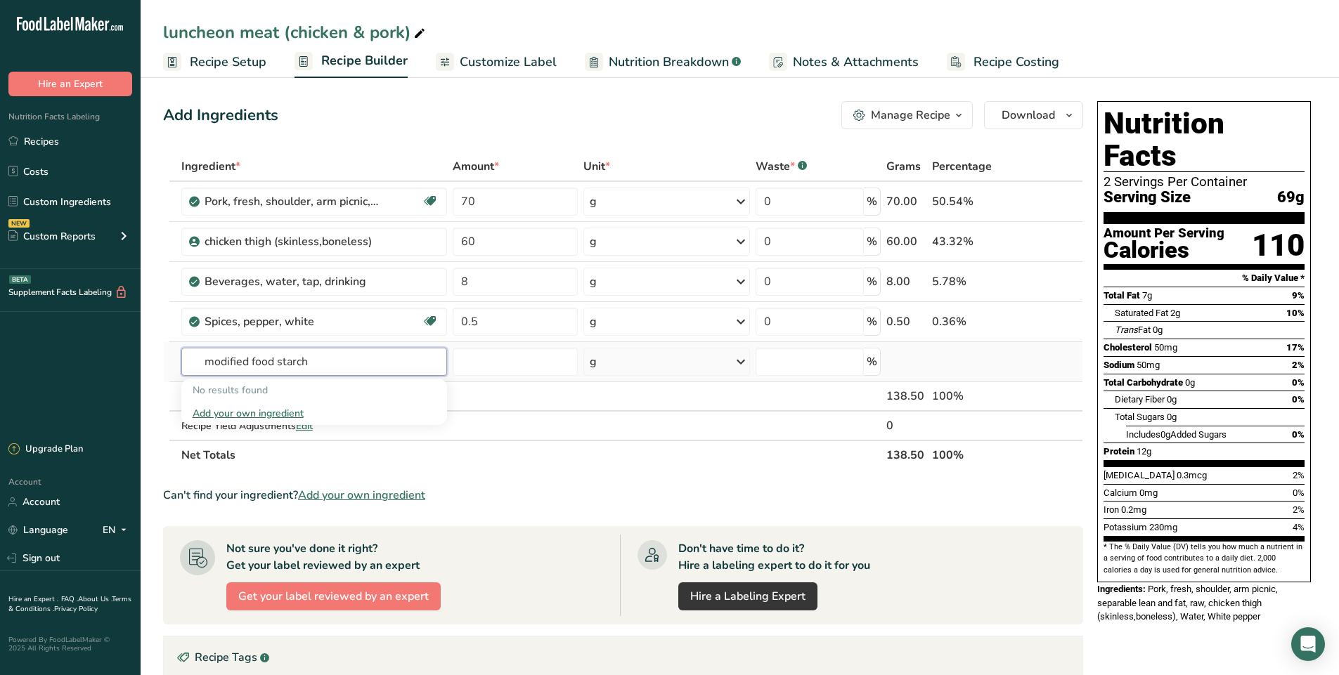
drag, startPoint x: 249, startPoint y: 363, endPoint x: 183, endPoint y: 369, distance: 65.7
click at [183, 369] on input "modified food starch" at bounding box center [314, 362] width 266 height 28
drag, startPoint x: 228, startPoint y: 364, endPoint x: 184, endPoint y: 377, distance: 45.6
click at [184, 376] on div "food starch No results found Add your own ingredient" at bounding box center [314, 362] width 266 height 28
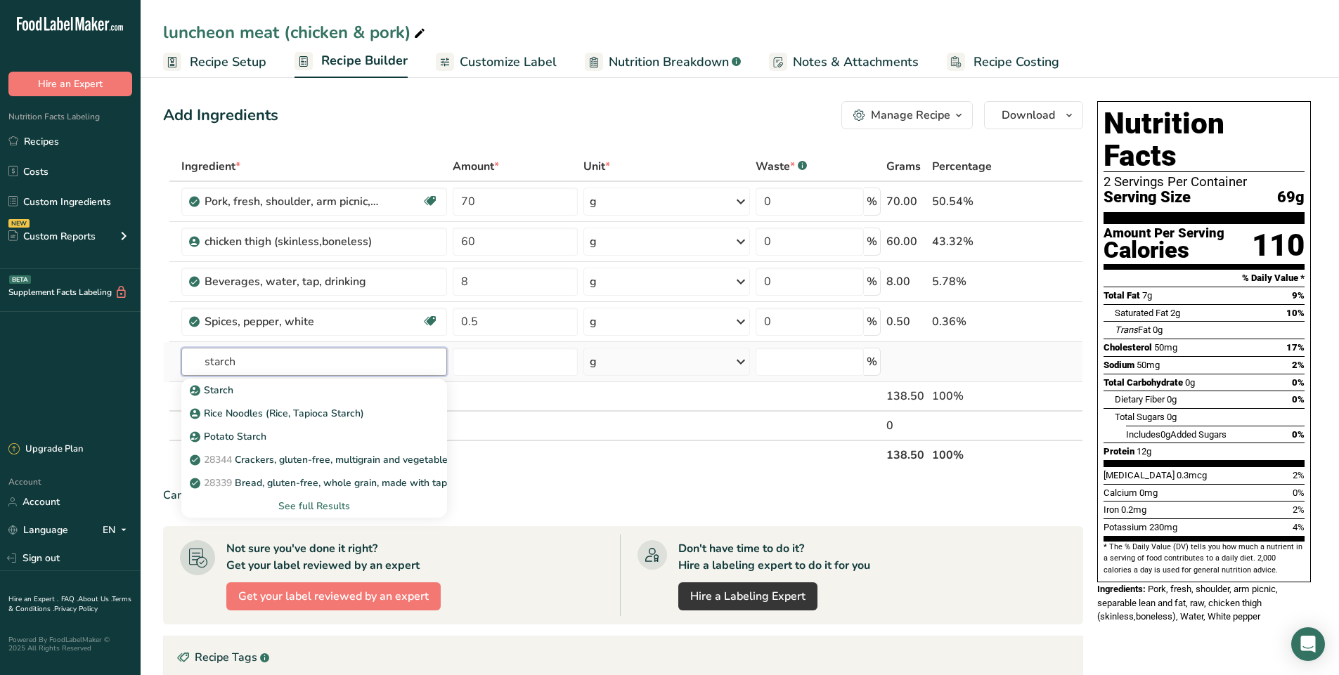
type input "starch"
click at [318, 500] on div "See full Results" at bounding box center [315, 506] width 244 height 15
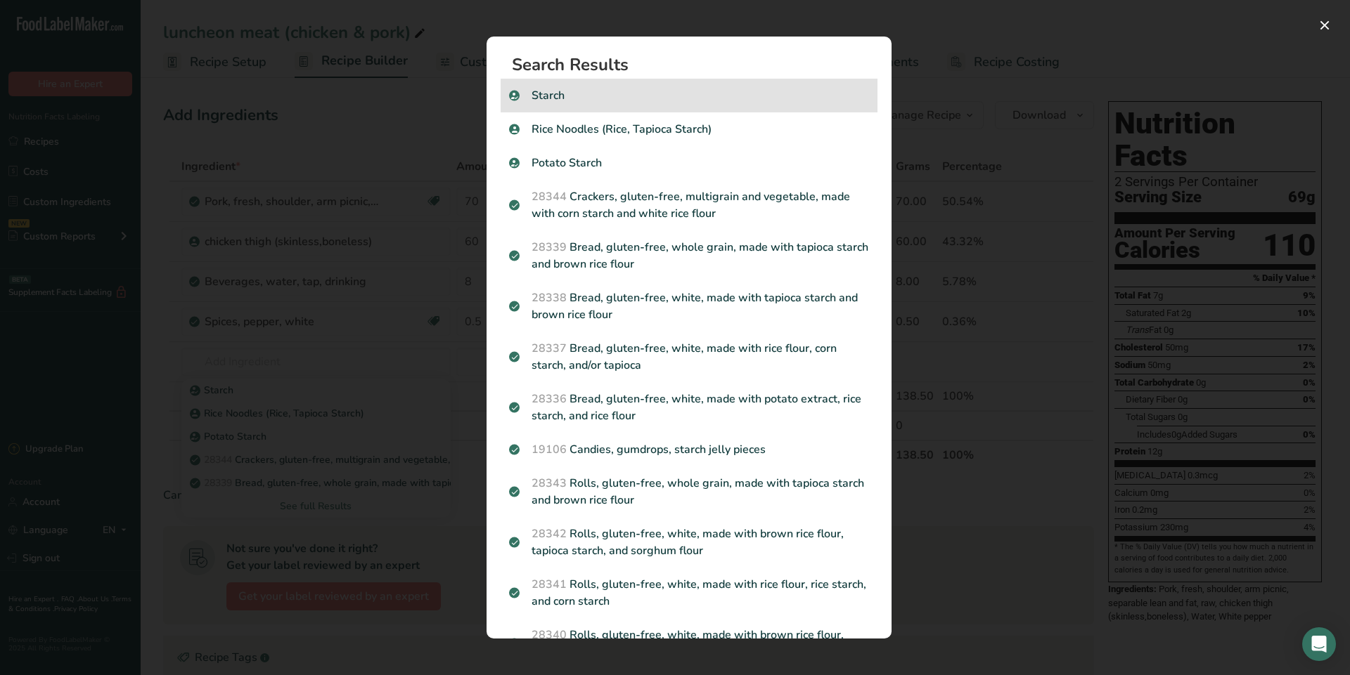
click at [589, 93] on p "Starch" at bounding box center [689, 95] width 360 height 17
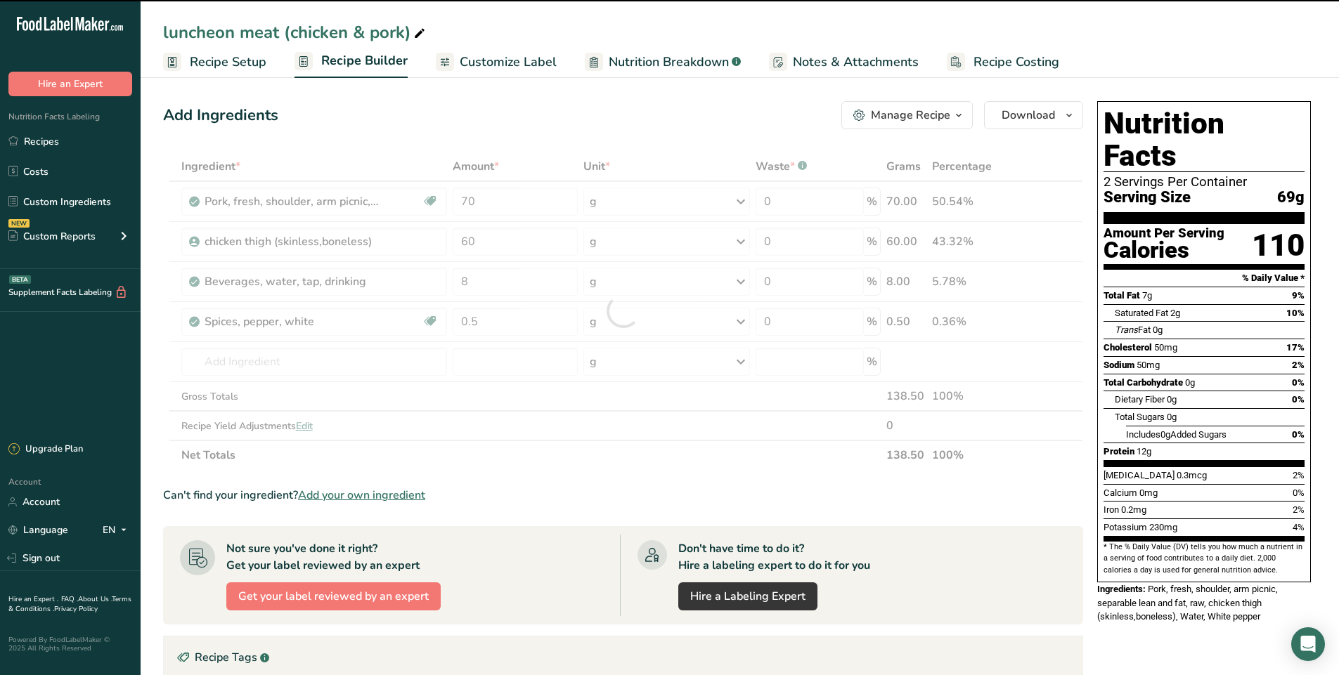
type input "0"
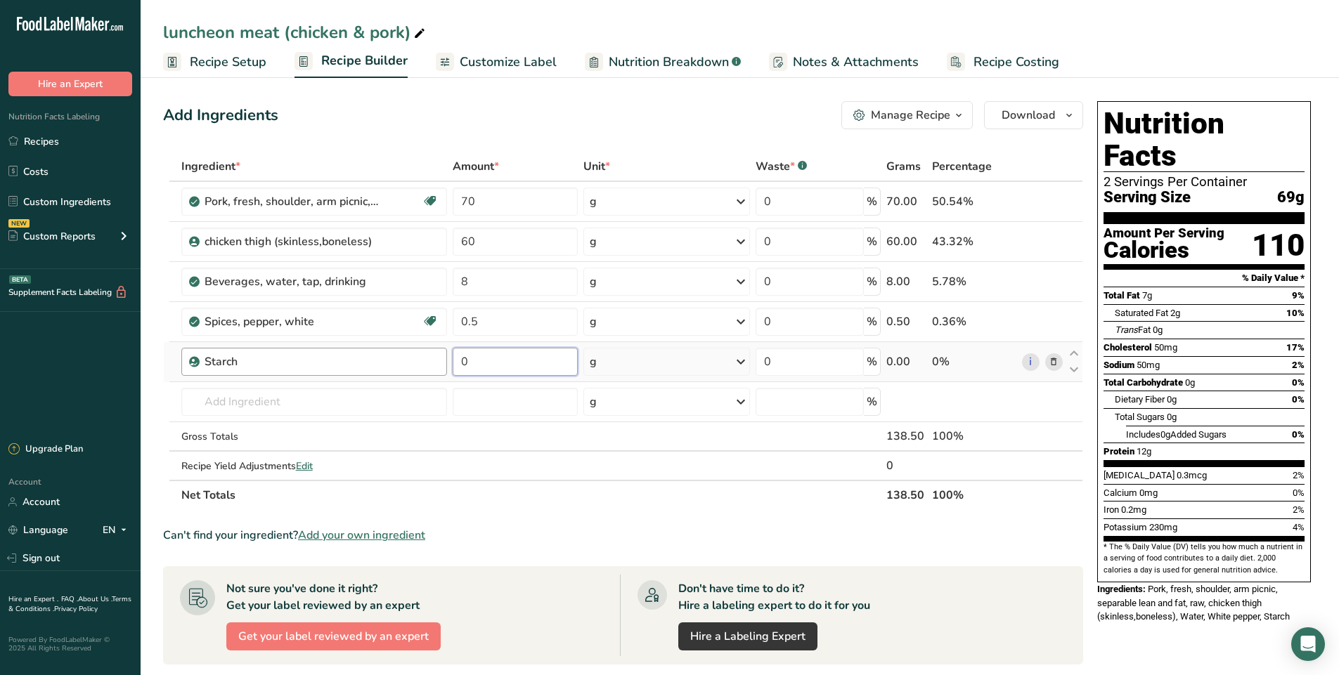
drag, startPoint x: 496, startPoint y: 368, endPoint x: 432, endPoint y: 361, distance: 63.6
click at [432, 361] on tr "Starch 0 g Weight Units g kg mg See more Volume Units l Volume units require a …" at bounding box center [623, 362] width 919 height 40
type input "3"
click at [347, 386] on div "Ingredient * Amount * Unit * Waste * .a-a{fill:#347362;}.b-a{fill:#fff;} Grams …" at bounding box center [623, 331] width 920 height 358
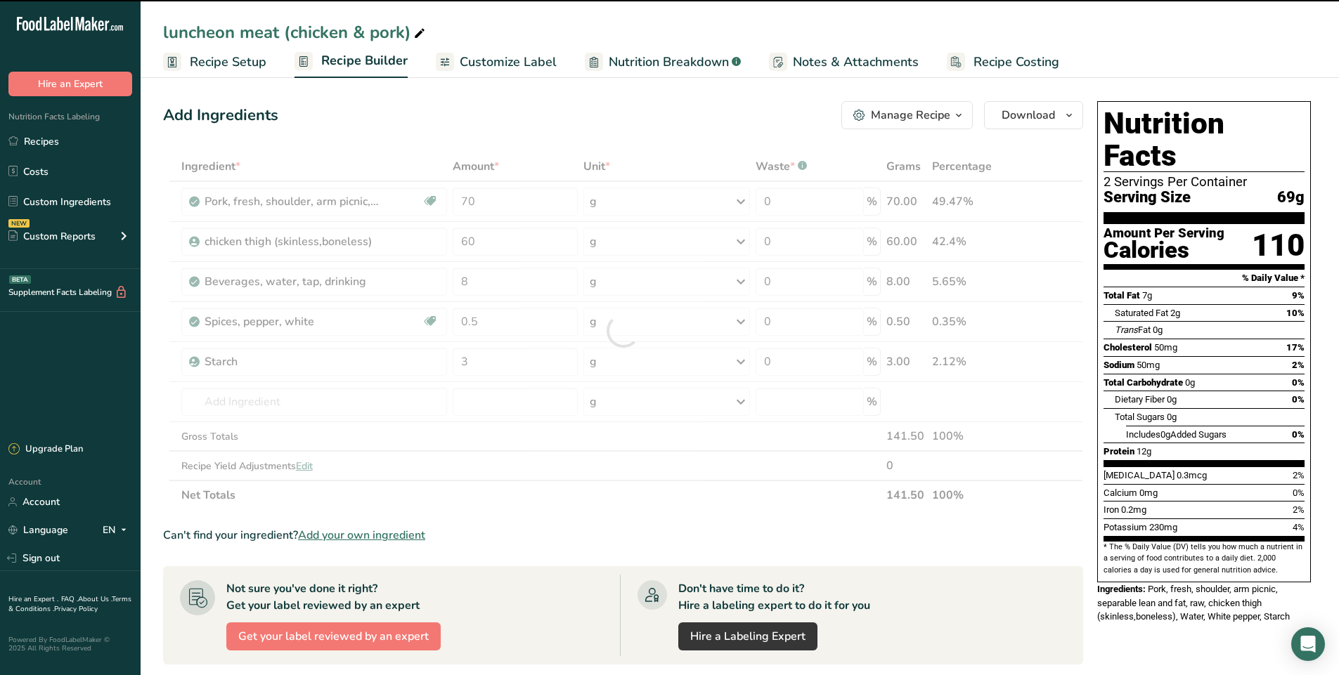
click at [351, 399] on div at bounding box center [623, 331] width 920 height 358
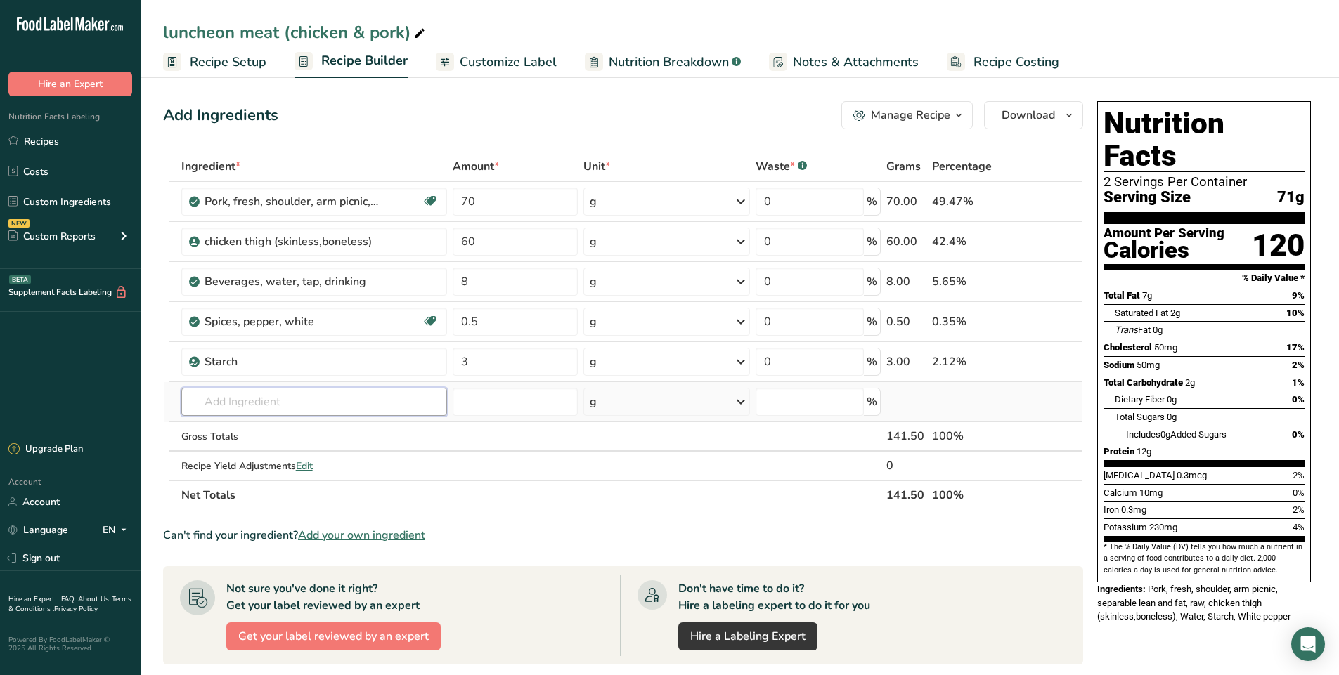
click at [239, 405] on input "text" at bounding box center [314, 402] width 266 height 28
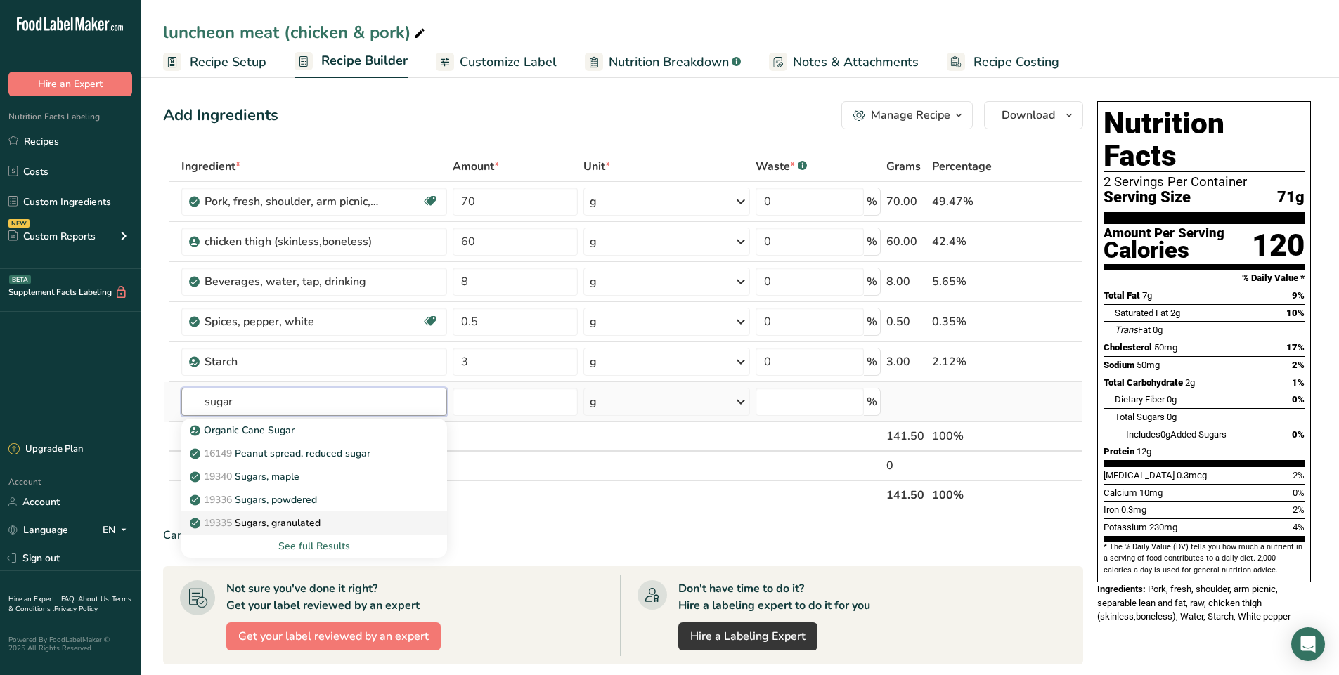
type input "sugar"
click at [318, 526] on p "19335 [GEOGRAPHIC_DATA], granulated" at bounding box center [257, 523] width 128 height 15
type input "Sugars, granulated"
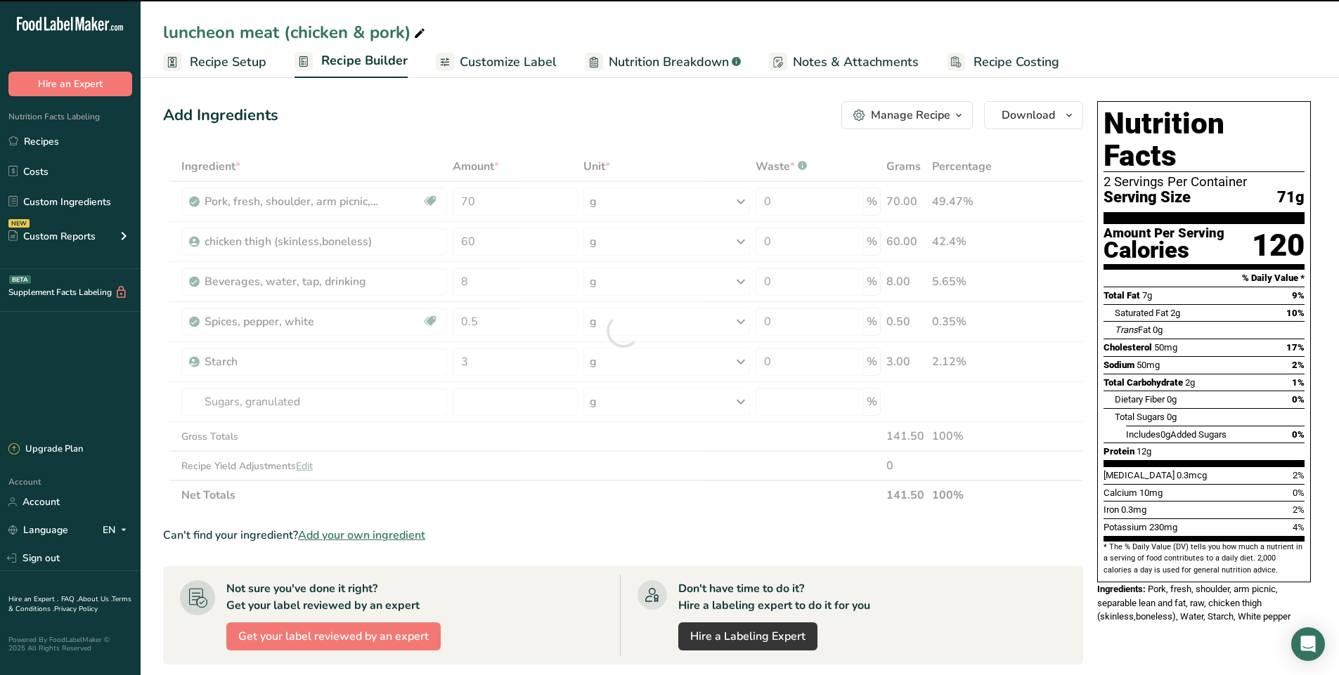
type input "0"
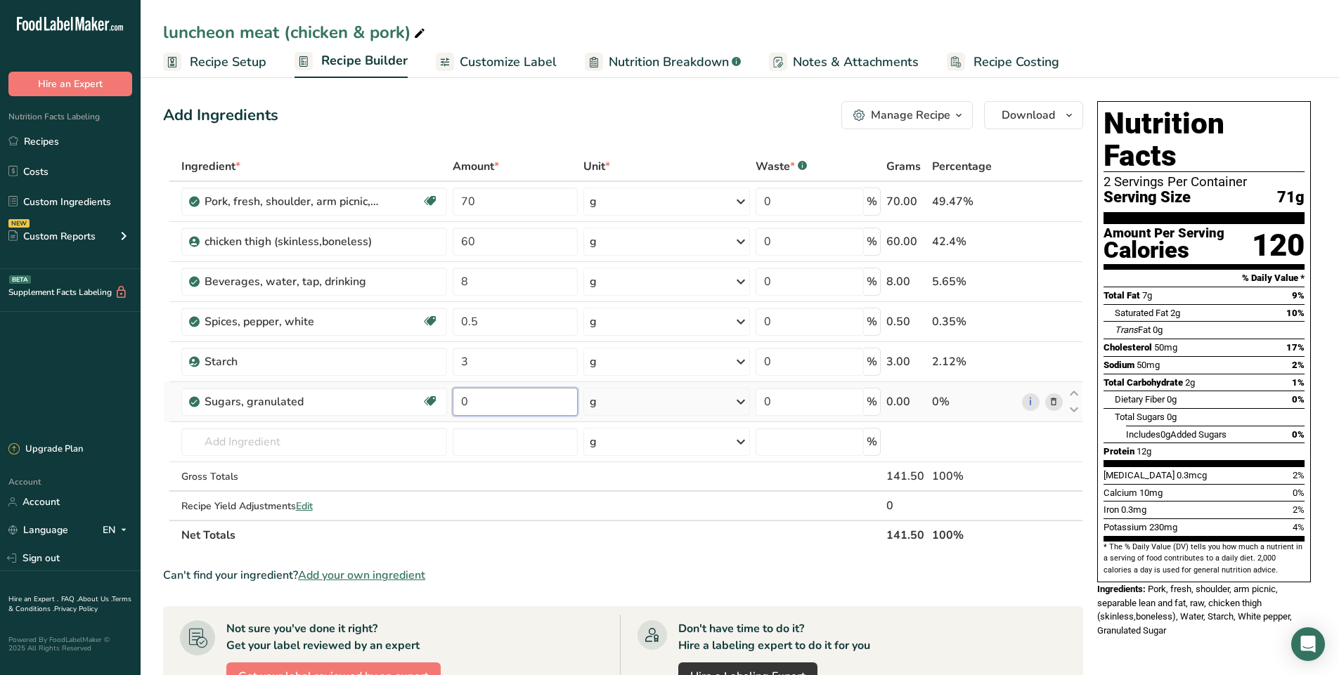
drag, startPoint x: 496, startPoint y: 399, endPoint x: 455, endPoint y: 393, distance: 40.5
click at [455, 393] on input "0" at bounding box center [515, 402] width 125 height 28
type input "4"
click at [235, 448] on div "Ingredient * Amount * Unit * Waste * .a-a{fill:#347362;}.b-a{fill:#fff;} Grams …" at bounding box center [623, 351] width 920 height 399
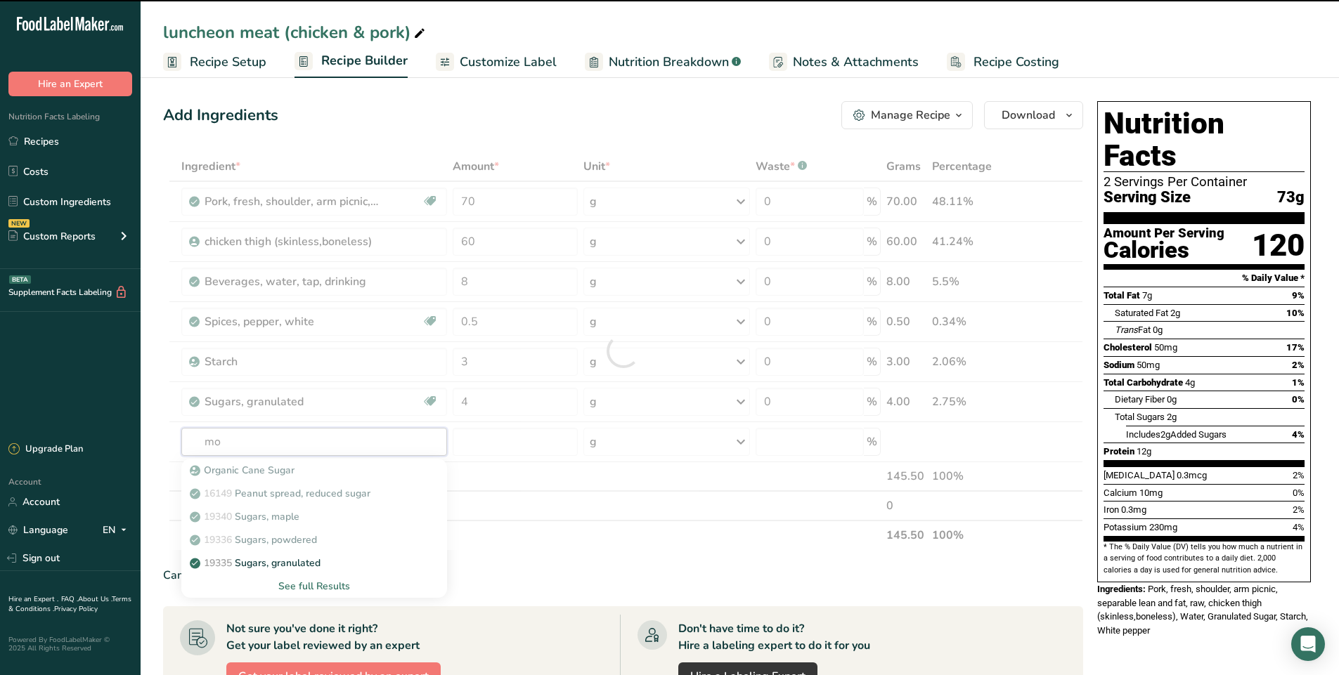
type input "mon"
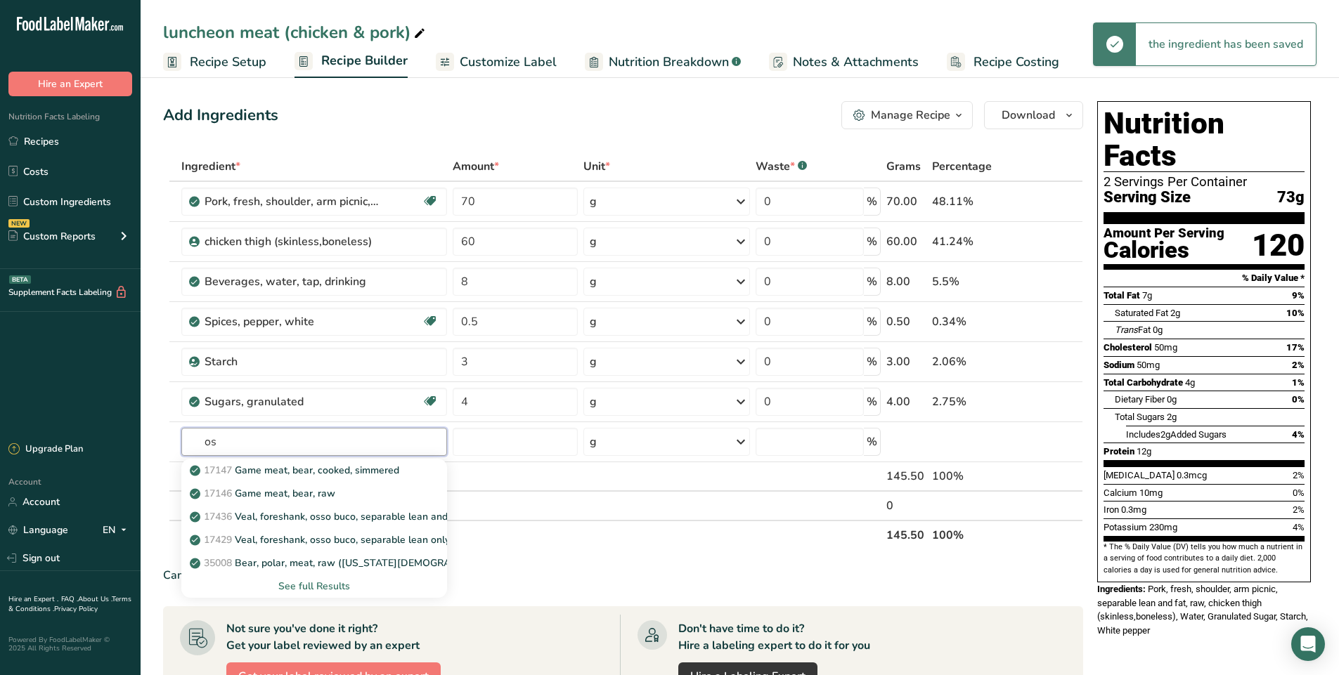
type input "o"
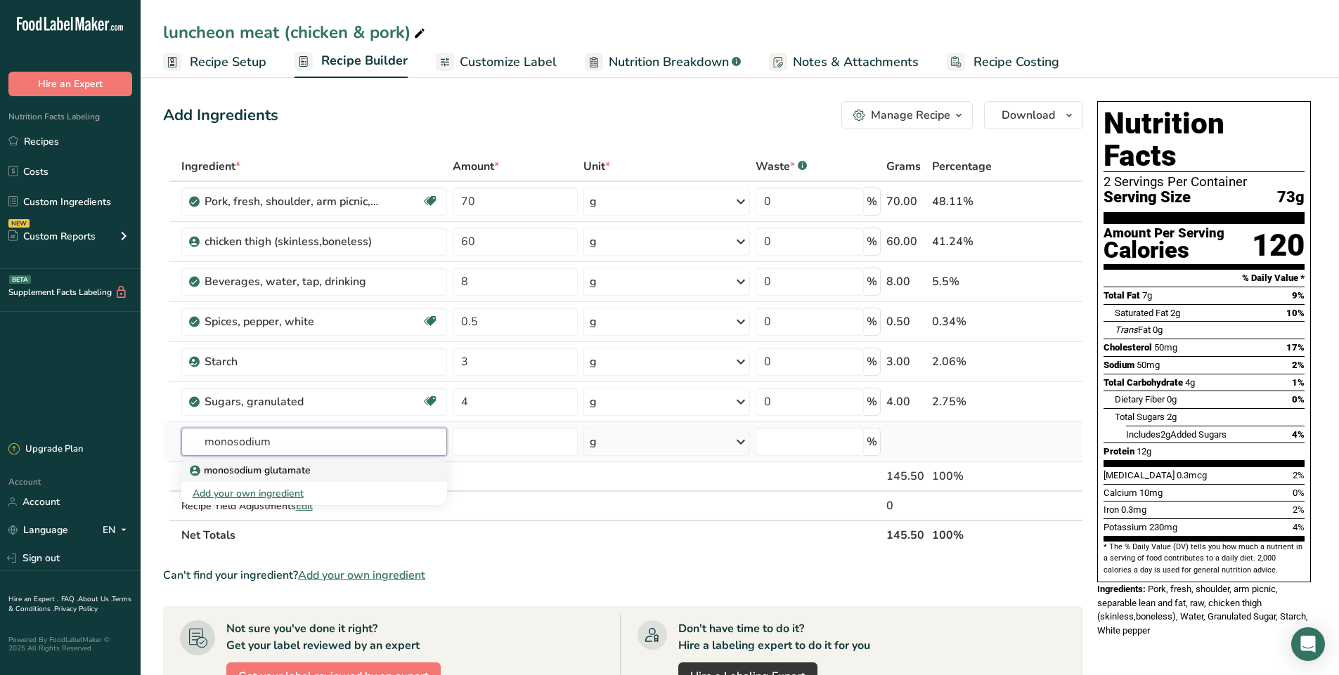
type input "monosodium"
click at [240, 465] on p "monosodium glutamate" at bounding box center [252, 470] width 118 height 15
type input "monosodium glutamate"
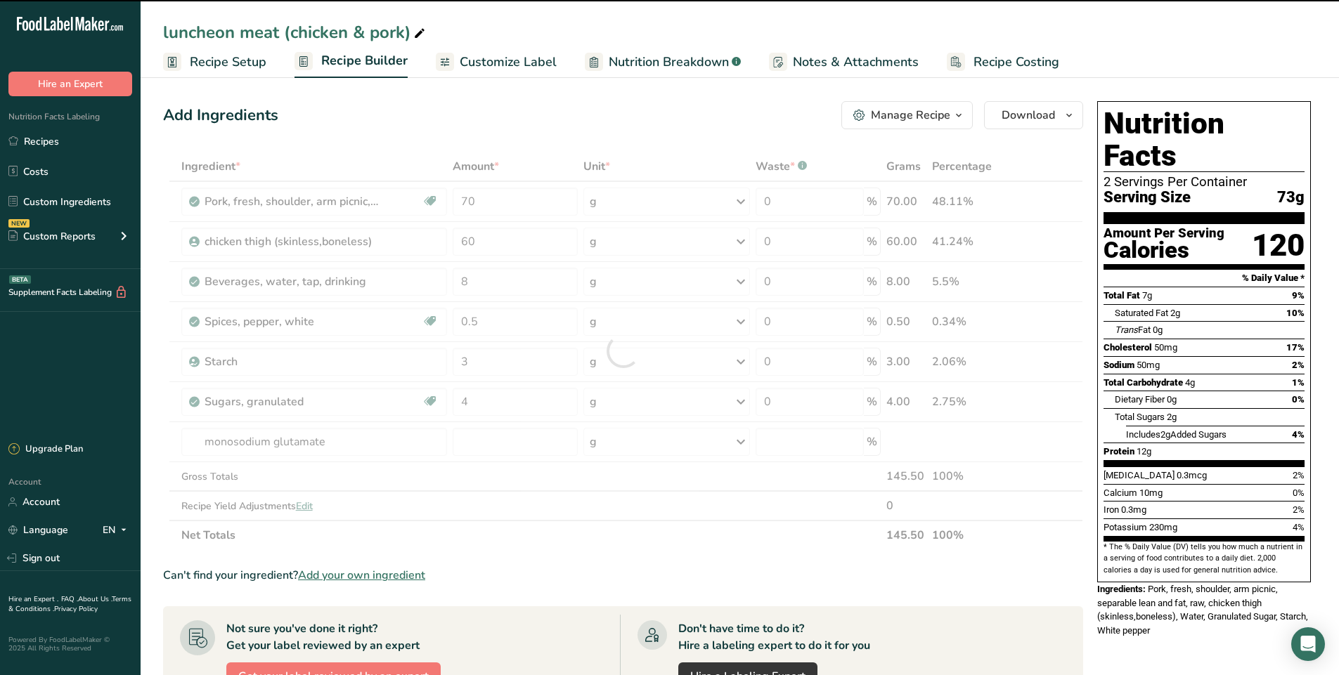
type input "0"
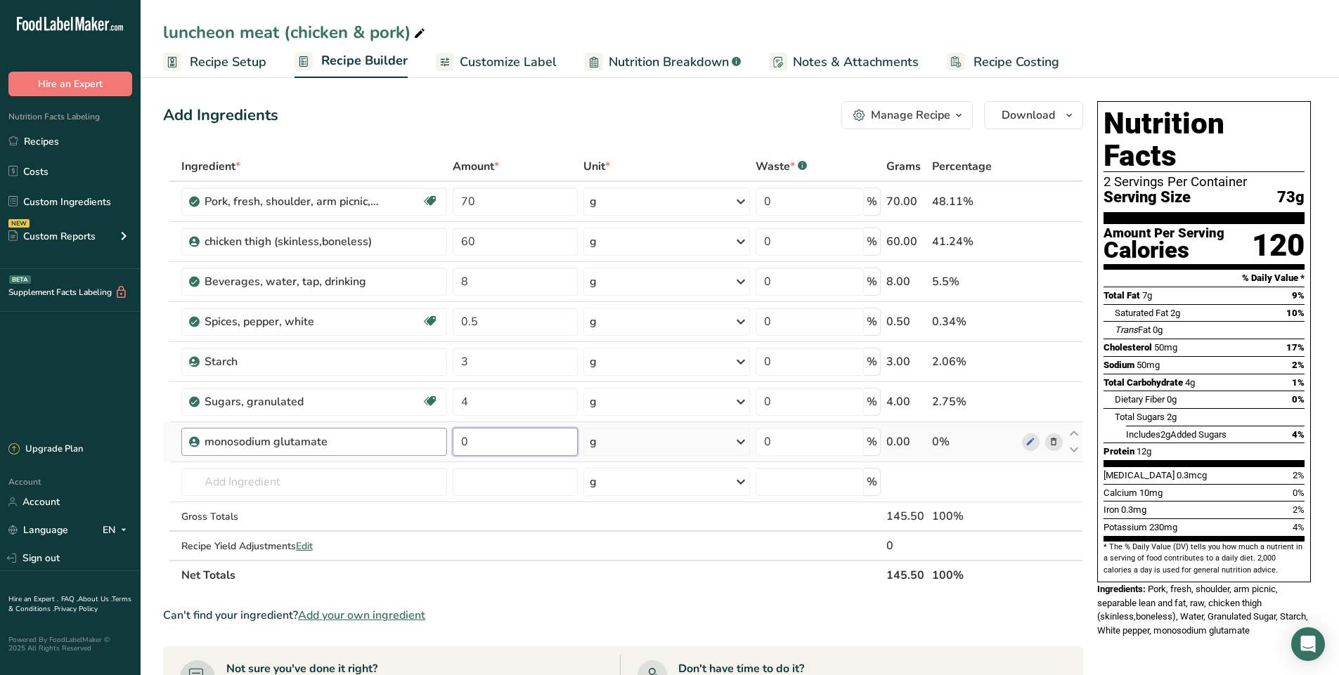
drag, startPoint x: 481, startPoint y: 449, endPoint x: 439, endPoint y: 443, distance: 43.3
click at [439, 443] on tr "monosodium glutamate 0 g Weight Units g kg mg See more Volume Units l Volume un…" at bounding box center [623, 442] width 919 height 40
type input "2"
click at [219, 484] on div "Ingredient * Amount * Unit * Waste * .a-a{fill:#347362;}.b-a{fill:#fff;} Grams …" at bounding box center [623, 371] width 920 height 439
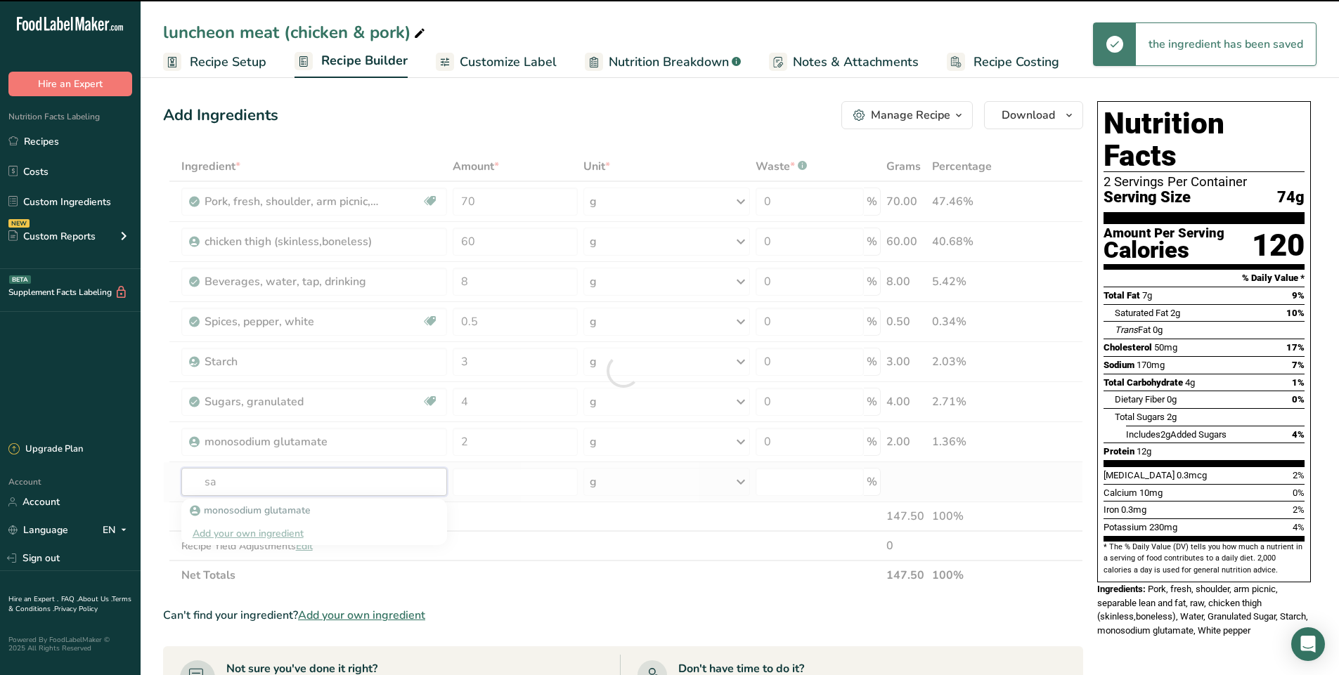
type input "sal"
type input "t"
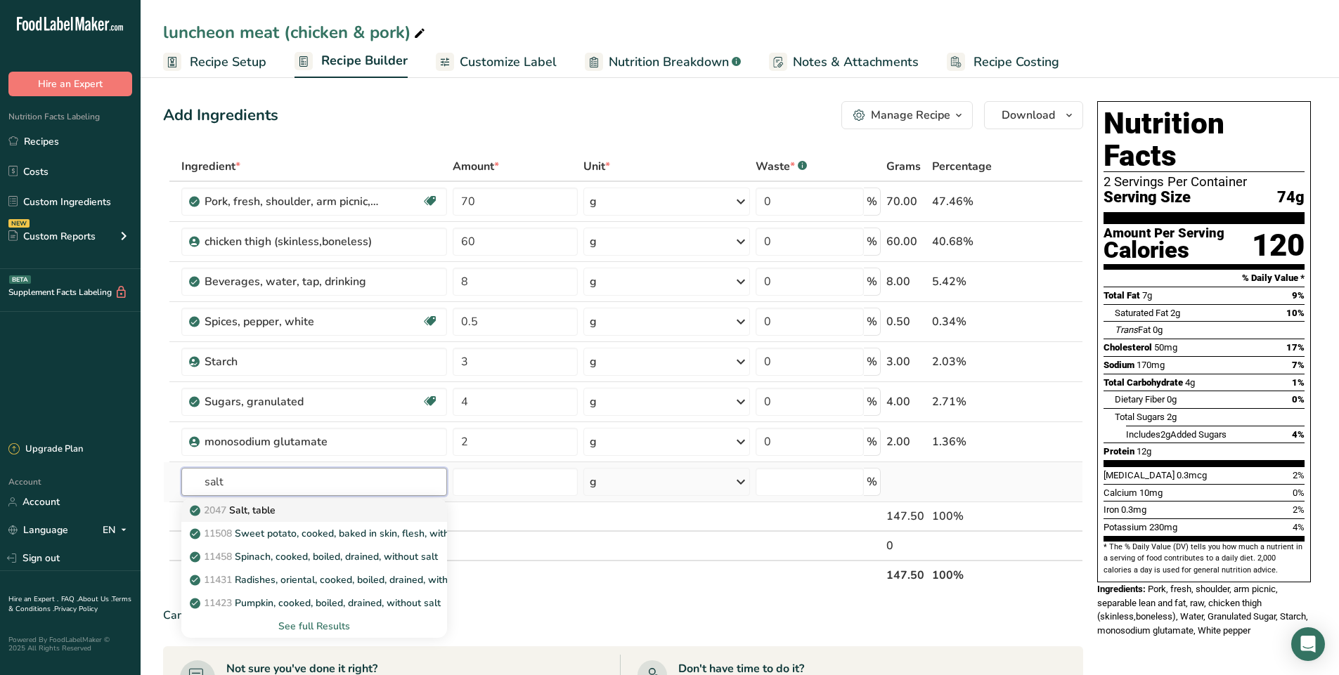
type input "salt"
click at [288, 508] on div "2047 Salt, table" at bounding box center [303, 510] width 221 height 15
type input "Salt, table"
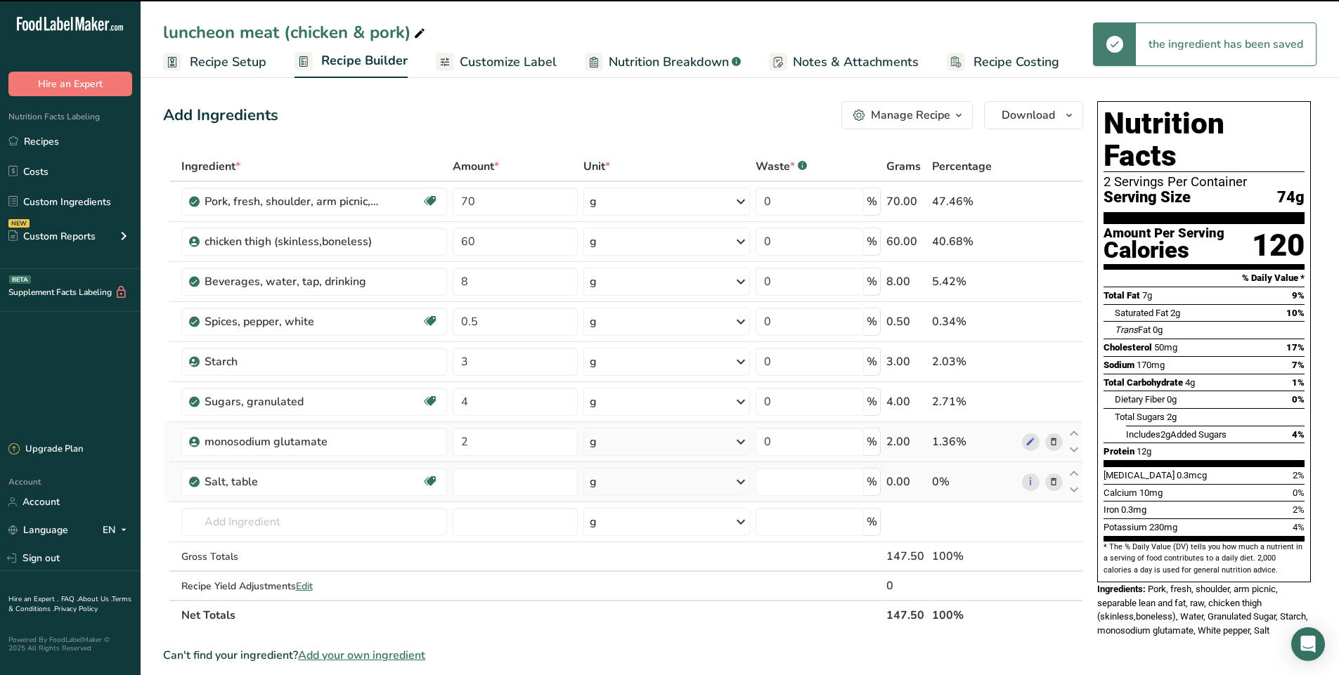
type input "0"
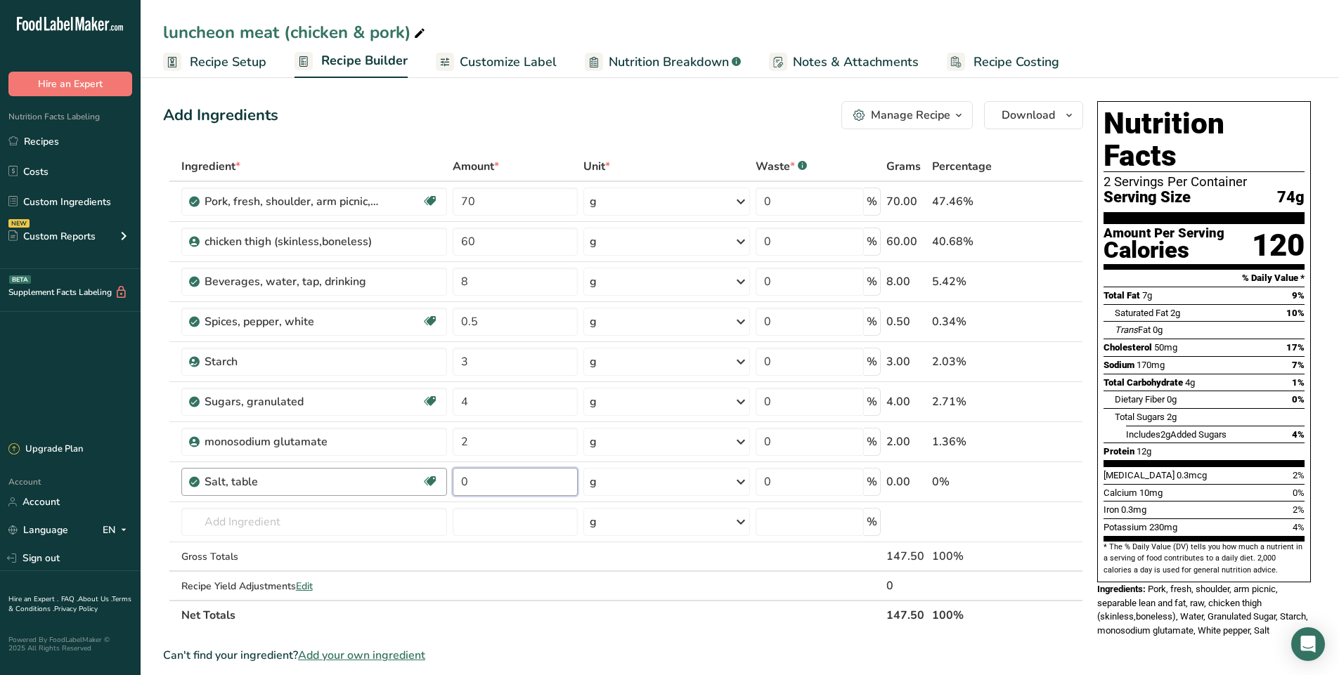
drag, startPoint x: 487, startPoint y: 482, endPoint x: 435, endPoint y: 488, distance: 52.3
click at [435, 488] on tr "Salt, table Dairy free Gluten free Vegan Vegetarian Soy free 0 g Portions 1 tsp…" at bounding box center [623, 482] width 919 height 40
type input "1.5"
click at [590, 620] on div "Ingredient * Amount * Unit * Waste * .a-a{fill:#347362;}.b-a{fill:#fff;} Grams …" at bounding box center [623, 391] width 920 height 479
click at [235, 531] on input "text" at bounding box center [314, 522] width 266 height 28
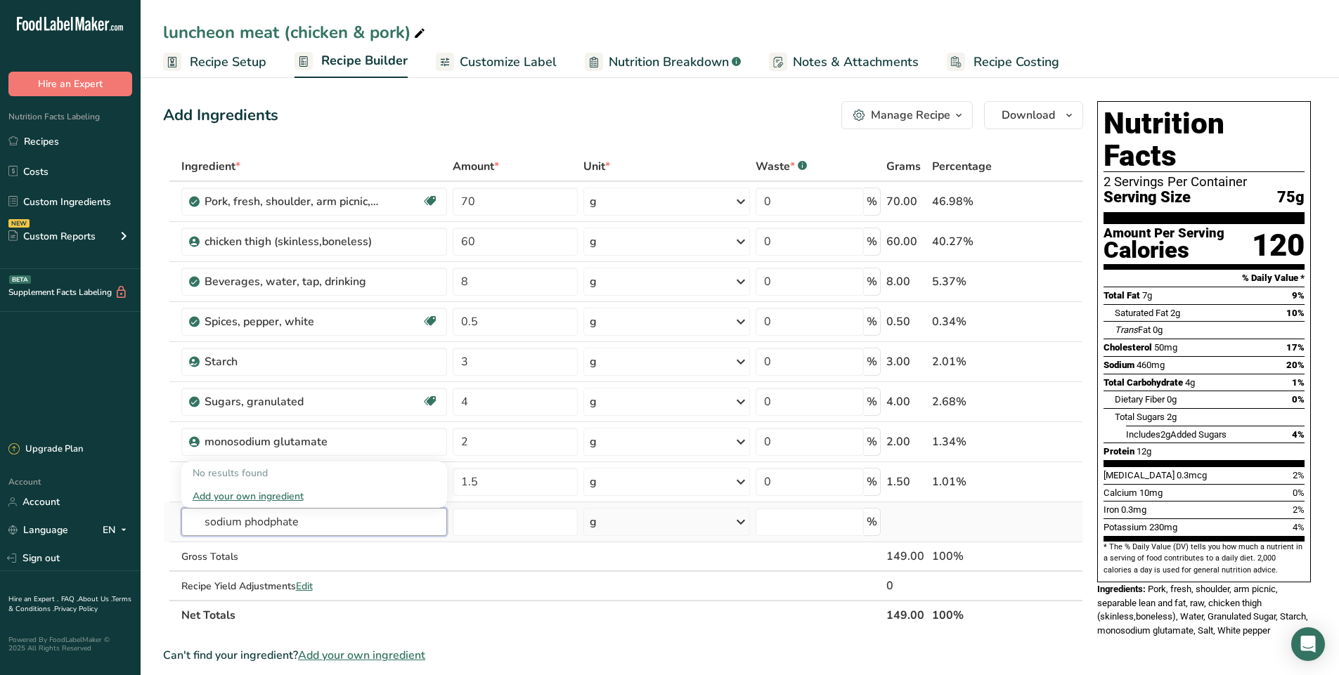
click at [266, 523] on input "sodium phodphate" at bounding box center [314, 522] width 266 height 28
type input "[MEDICAL_DATA]"
click at [408, 550] on div "Gross Totals" at bounding box center [314, 557] width 266 height 15
click at [254, 527] on input "text" at bounding box center [314, 522] width 266 height 28
type input "p"
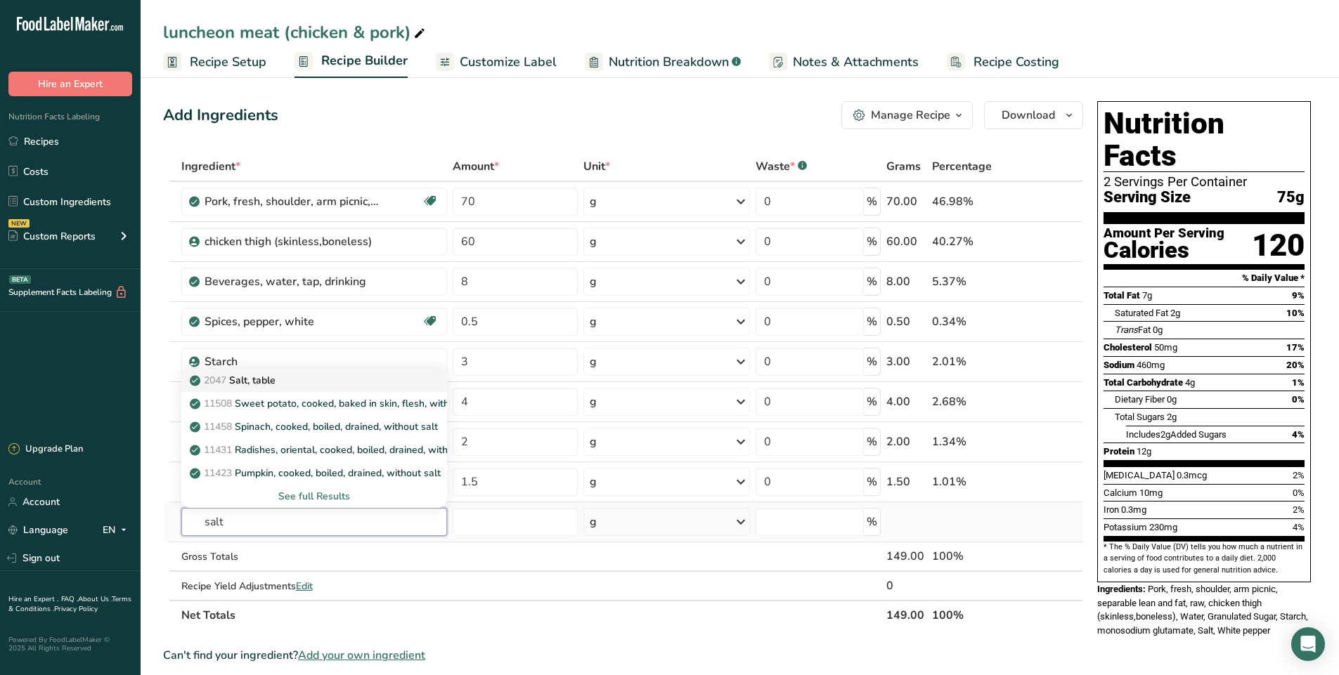
type input "salt"
click at [319, 380] on div "2047 Salt, table" at bounding box center [303, 380] width 221 height 15
type input "Salt, table"
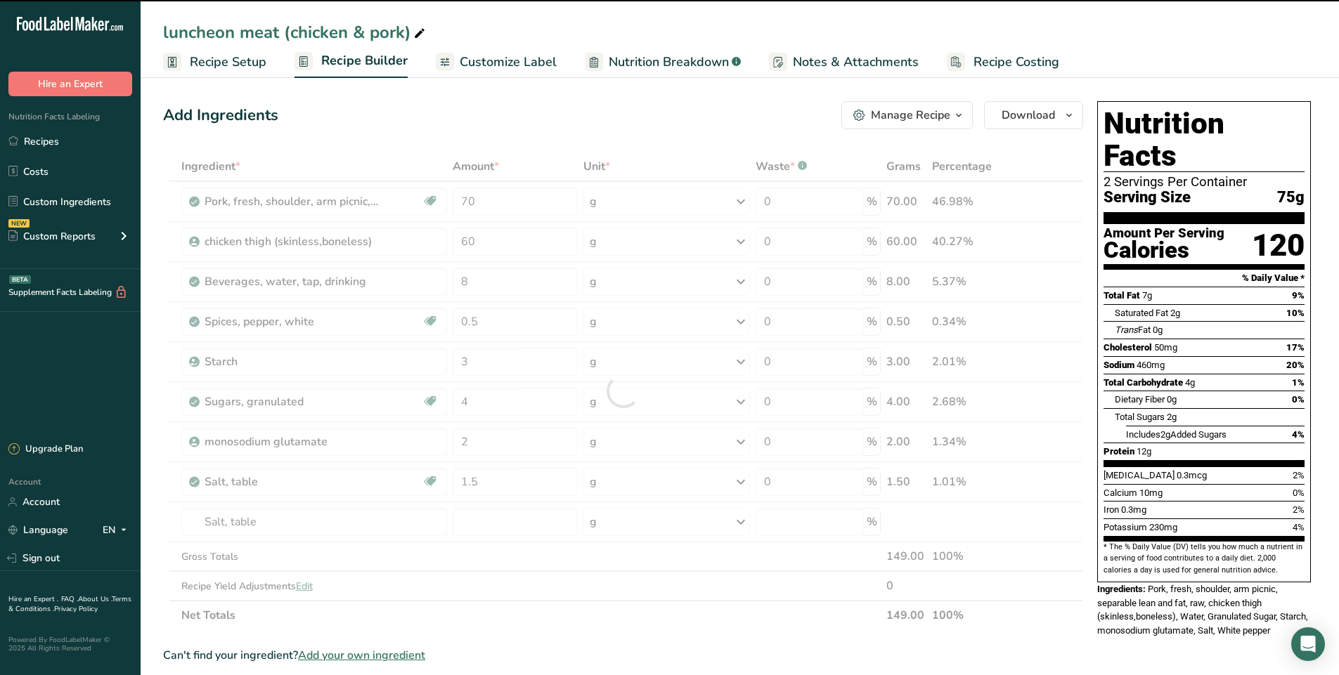
type input "0"
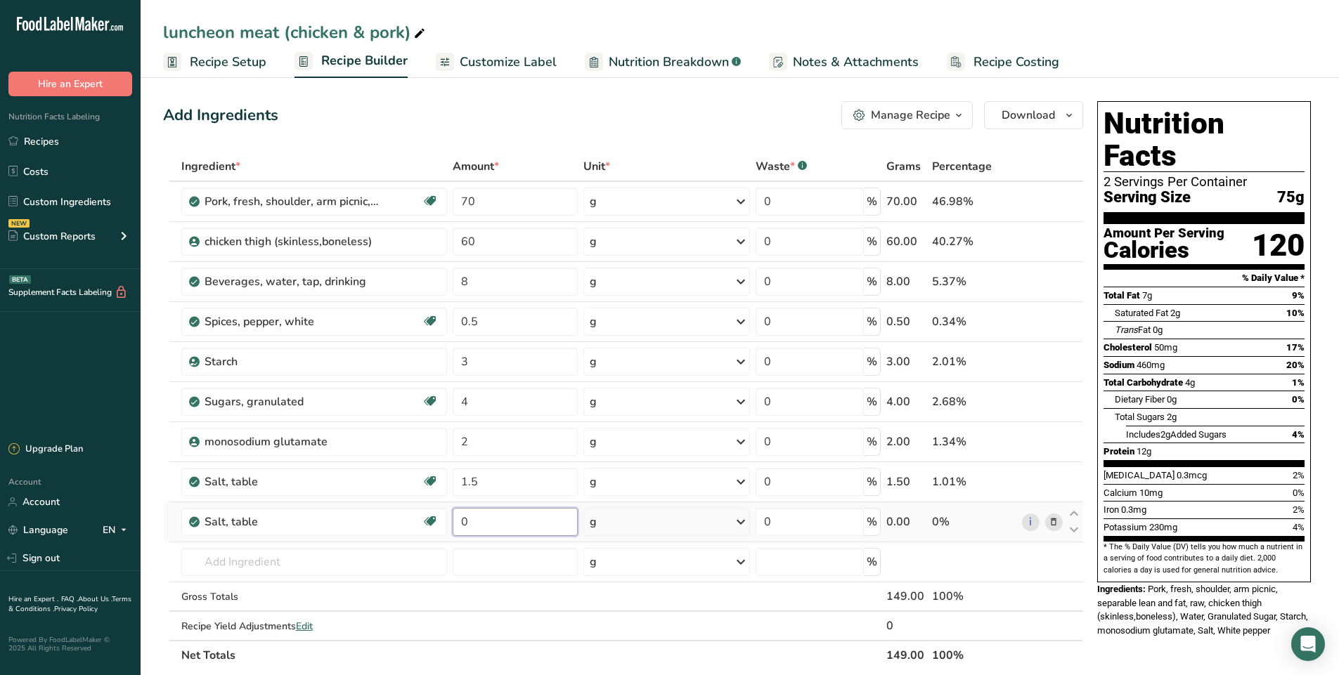
drag, startPoint x: 483, startPoint y: 529, endPoint x: 463, endPoint y: 529, distance: 19.7
click at [463, 529] on input "0" at bounding box center [515, 522] width 125 height 28
click at [514, 597] on div "Ingredient * Amount * Unit * Waste * .a-a{fill:#347362;}.b-a{fill:#fff;} Grams …" at bounding box center [623, 411] width 920 height 519
drag, startPoint x: 484, startPoint y: 519, endPoint x: 473, endPoint y: 521, distance: 11.3
click at [473, 521] on input "0.3" at bounding box center [515, 522] width 125 height 28
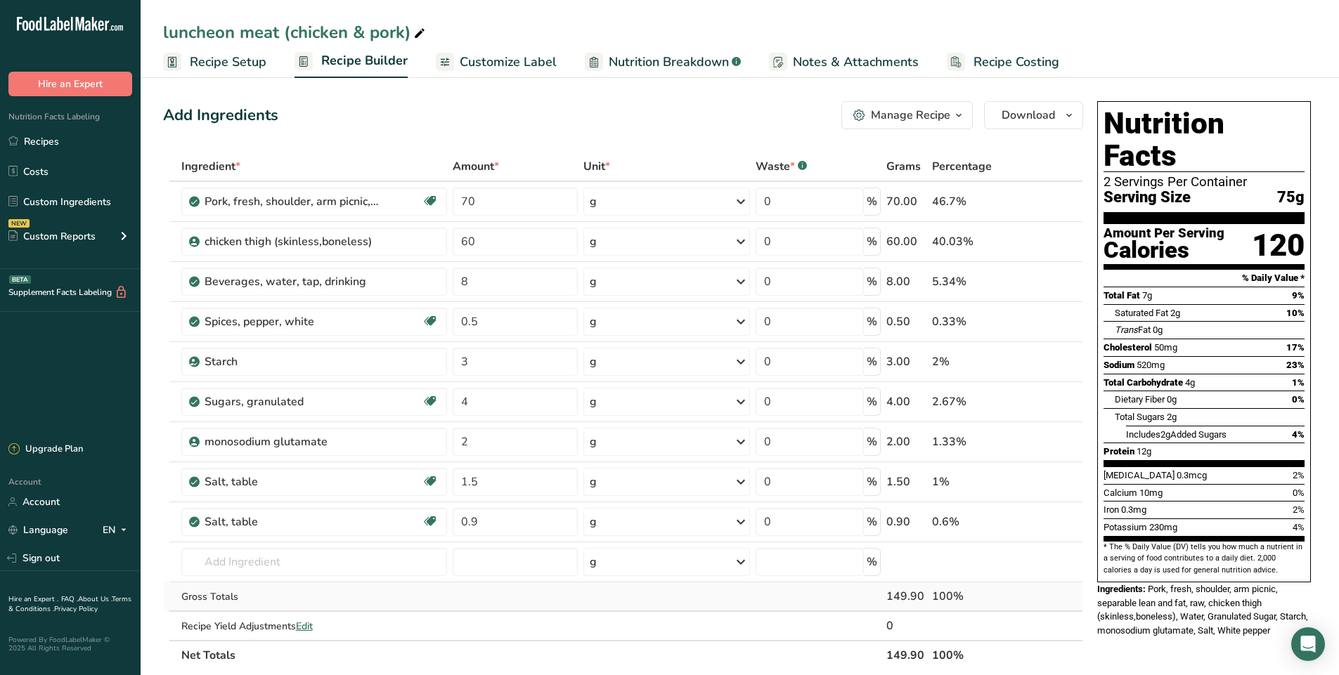
click at [486, 595] on div "Ingredient * Amount * Unit * Waste * .a-a{fill:#347362;}.b-a{fill:#fff;} Grams …" at bounding box center [623, 411] width 920 height 519
drag, startPoint x: 488, startPoint y: 519, endPoint x: 473, endPoint y: 526, distance: 16.7
click at [473, 526] on input "0.9" at bounding box center [515, 522] width 125 height 28
type input "0.6"
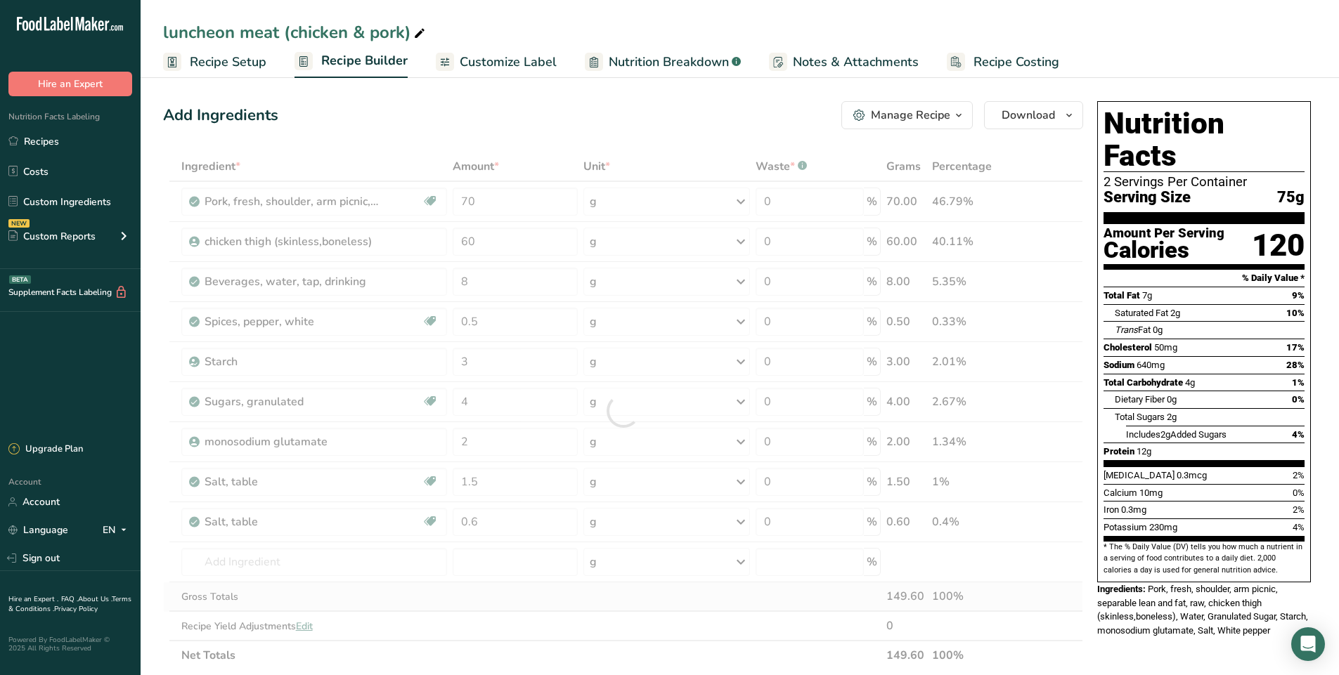
click at [559, 595] on div "Ingredient * Amount * Unit * Waste * .a-a{fill:#347362;}.b-a{fill:#fff;} Grams …" at bounding box center [623, 411] width 920 height 519
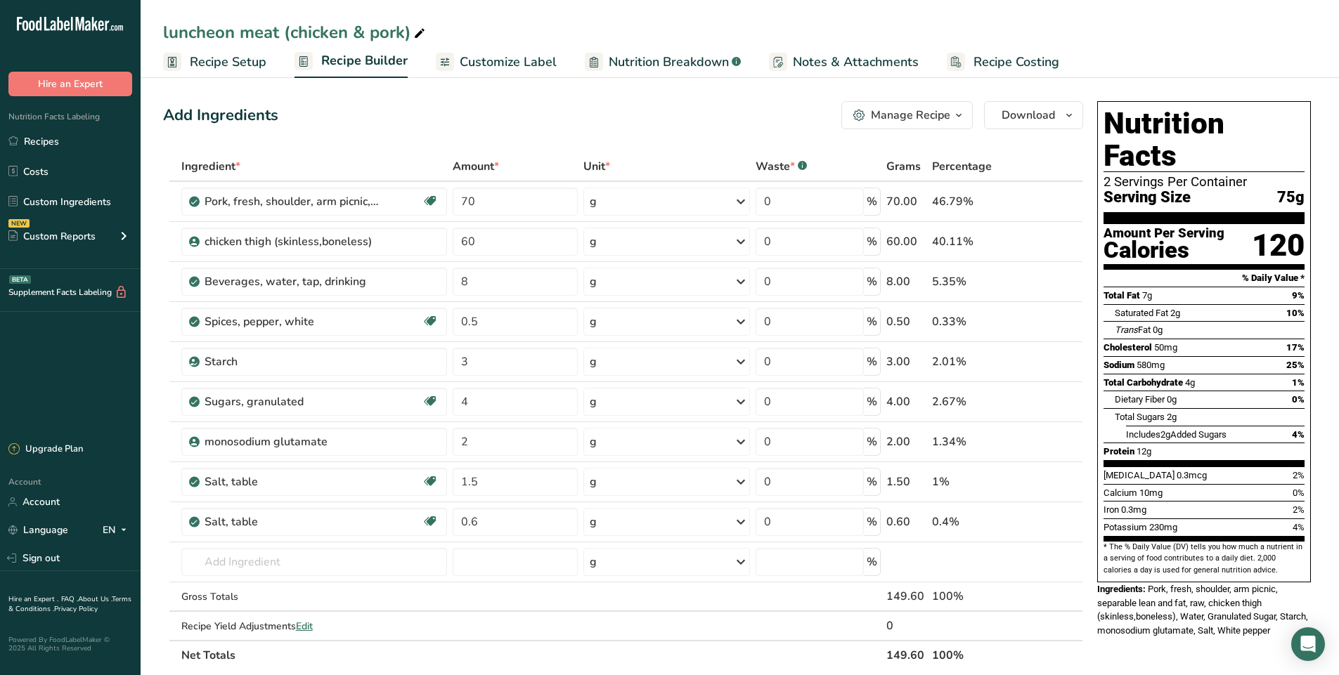
click at [212, 56] on span "Recipe Setup" at bounding box center [228, 62] width 77 height 19
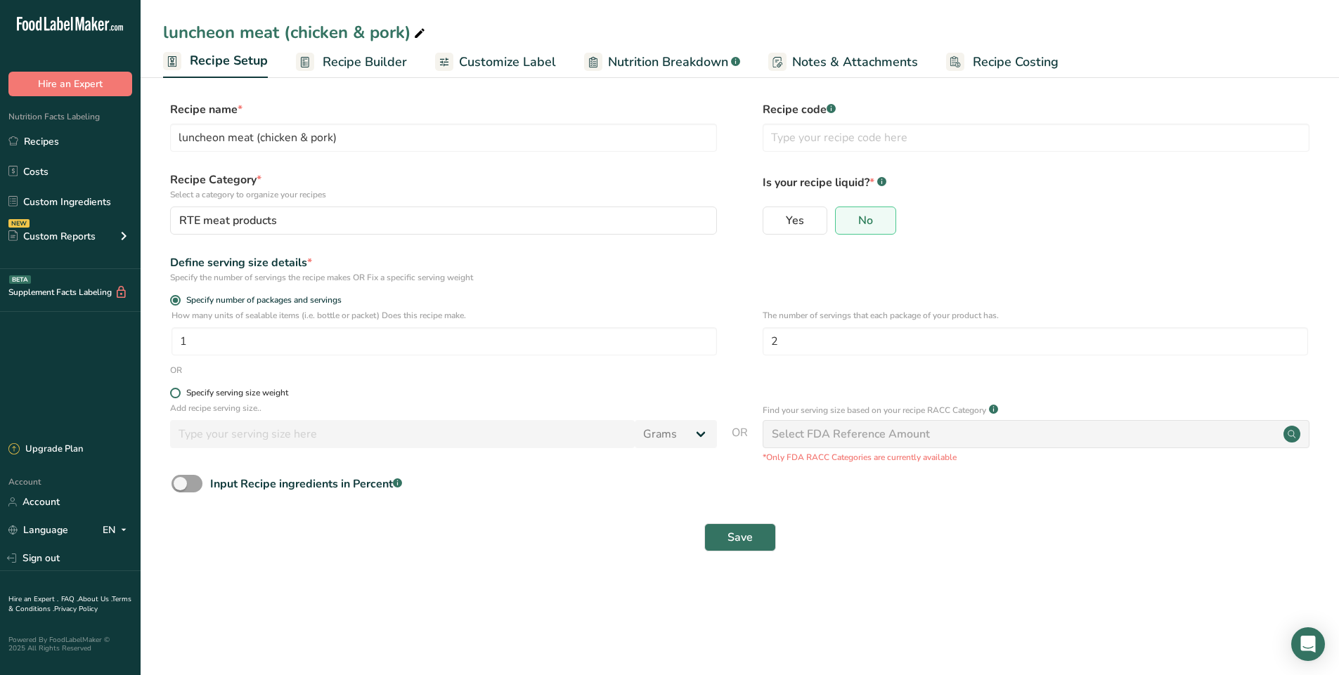
click at [176, 392] on span at bounding box center [175, 393] width 11 height 11
click at [176, 392] on input "Specify serving size weight" at bounding box center [174, 393] width 9 height 9
radio input "true"
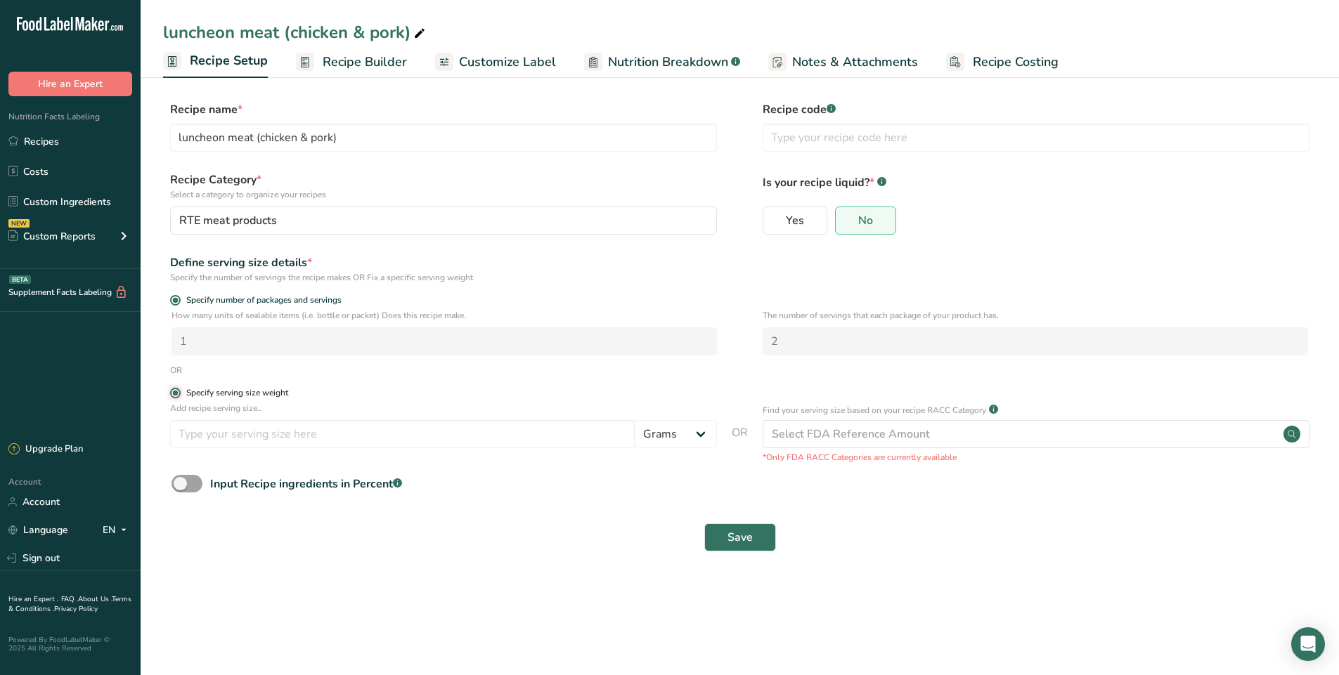
radio input "false"
click at [219, 436] on input "number" at bounding box center [402, 434] width 465 height 28
type input "56"
click at [552, 543] on div "Save" at bounding box center [740, 538] width 1137 height 28
click at [723, 526] on button "Save" at bounding box center [740, 538] width 72 height 28
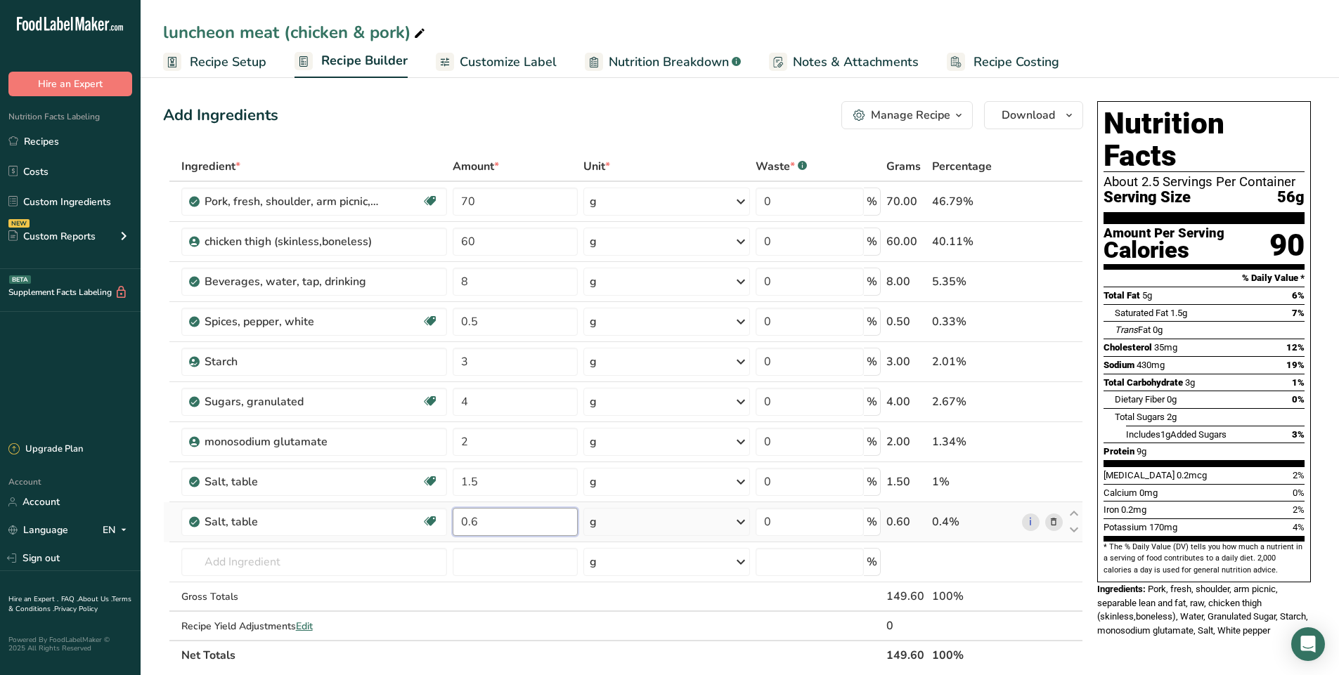
drag, startPoint x: 503, startPoint y: 516, endPoint x: 474, endPoint y: 529, distance: 31.5
click at [474, 529] on input "0.6" at bounding box center [515, 522] width 125 height 28
type input "0.9"
click at [671, 582] on div "Ingredient * Amount * Unit * Waste * .a-a{fill:#347362;}.b-a{fill:#fff;} Grams …" at bounding box center [623, 411] width 920 height 519
click at [1059, 111] on button "Download" at bounding box center [1033, 115] width 99 height 28
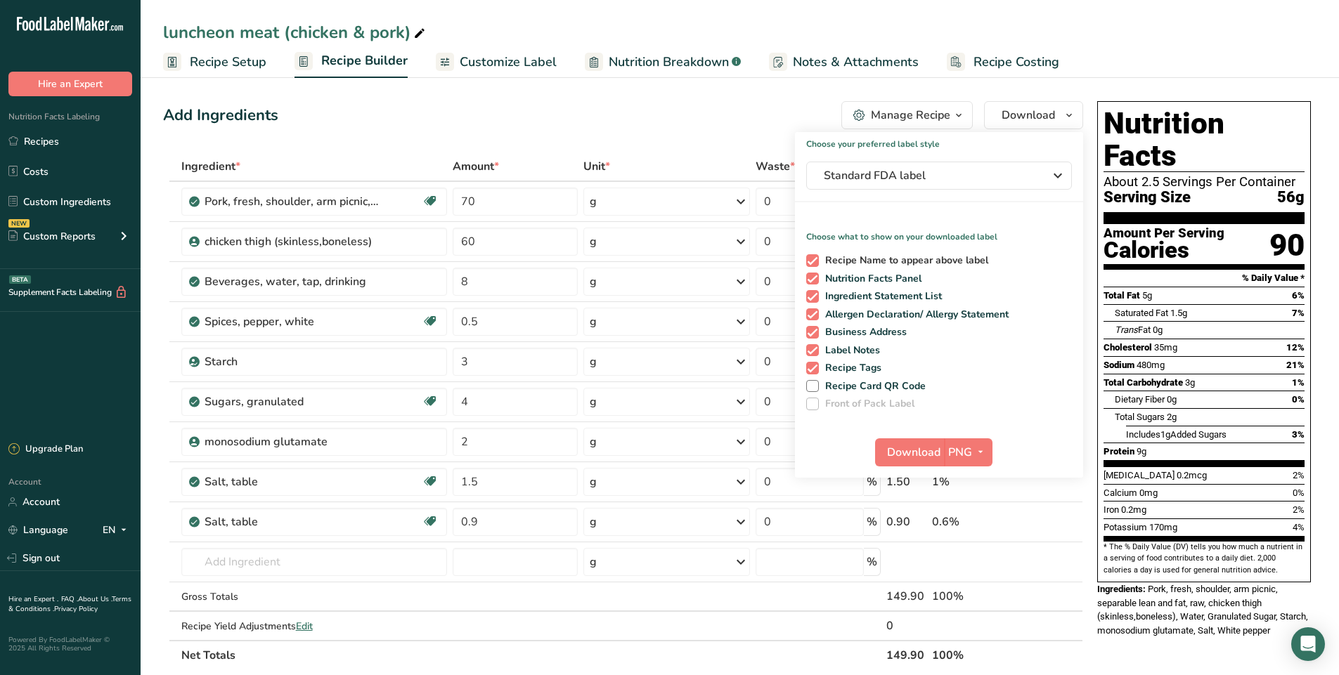
click at [813, 261] on span at bounding box center [812, 260] width 13 height 13
click at [813, 261] on input "Recipe Name to appear above label" at bounding box center [810, 260] width 9 height 9
checkbox input "false"
click at [808, 296] on span at bounding box center [812, 296] width 13 height 13
click at [808, 296] on input "Ingredient Statement List" at bounding box center [810, 296] width 9 height 9
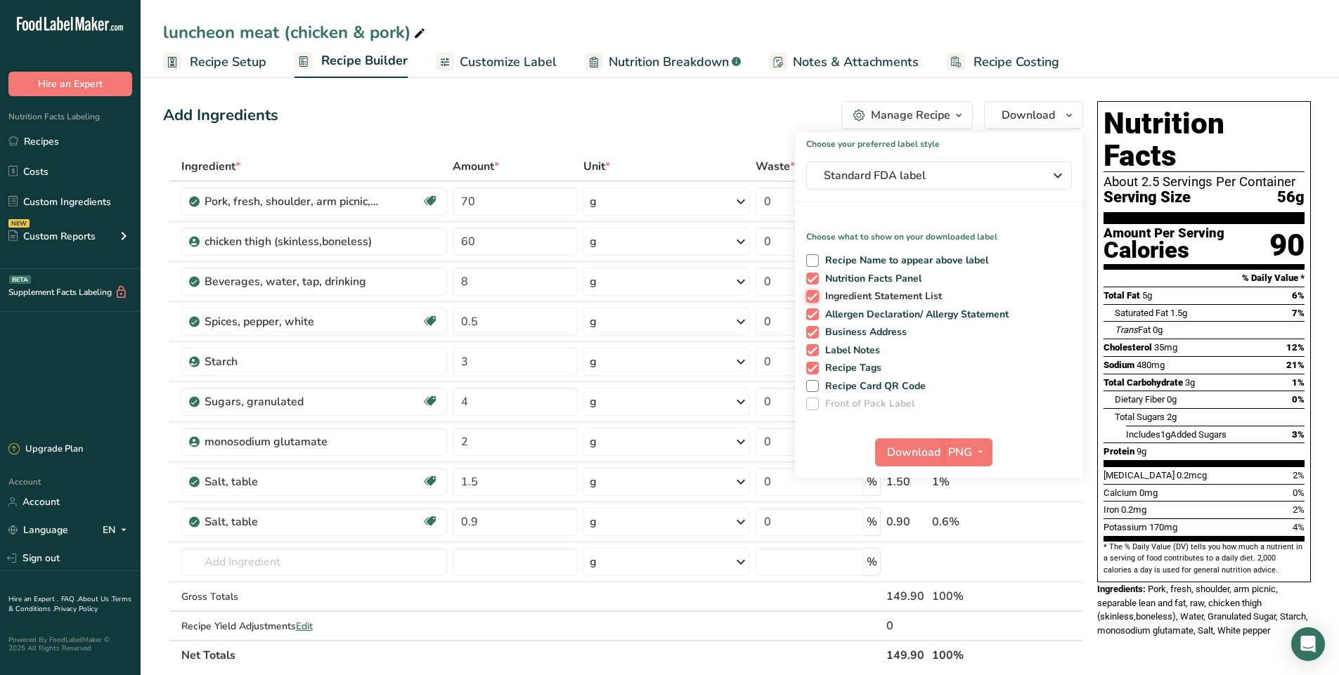
checkbox input "false"
click at [812, 316] on span at bounding box center [812, 315] width 13 height 13
click at [812, 316] on input "Allergen Declaration/ Allergy Statement" at bounding box center [810, 314] width 9 height 9
checkbox input "false"
click at [812, 333] on span at bounding box center [812, 332] width 13 height 13
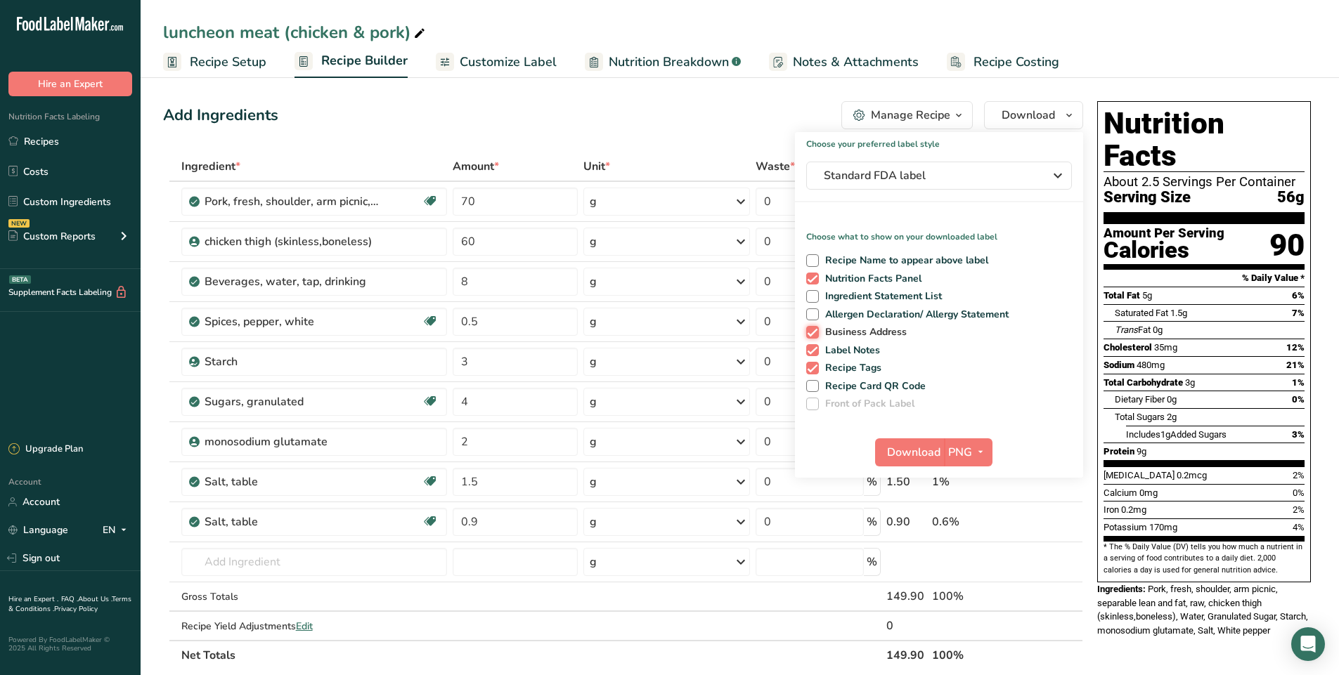
click at [812, 333] on input "Business Address" at bounding box center [810, 332] width 9 height 9
checkbox input "false"
click at [813, 347] on span at bounding box center [812, 350] width 13 height 13
click at [813, 347] on input "Label Notes" at bounding box center [810, 350] width 9 height 9
checkbox input "false"
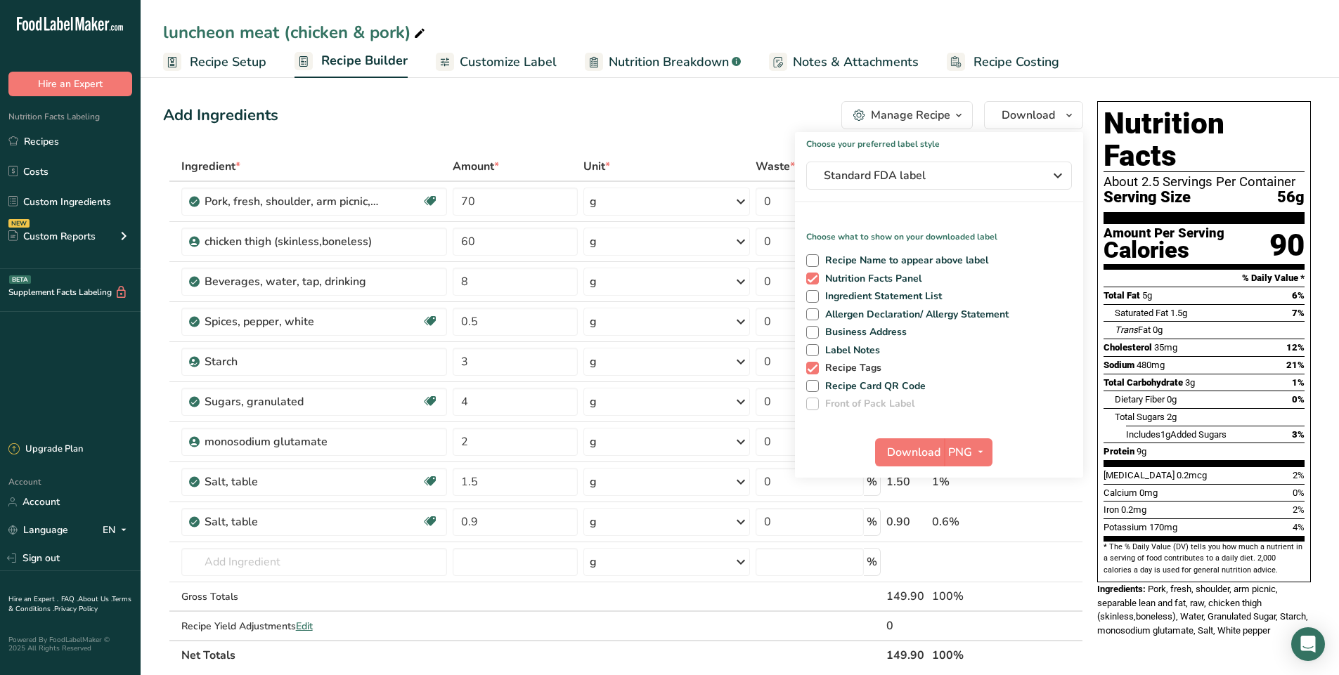
click at [813, 365] on span at bounding box center [812, 368] width 13 height 13
click at [813, 365] on input "Recipe Tags" at bounding box center [810, 367] width 9 height 9
checkbox input "false"
click at [815, 261] on span at bounding box center [812, 260] width 13 height 13
click at [815, 261] on input "Recipe Name to appear above label" at bounding box center [810, 260] width 9 height 9
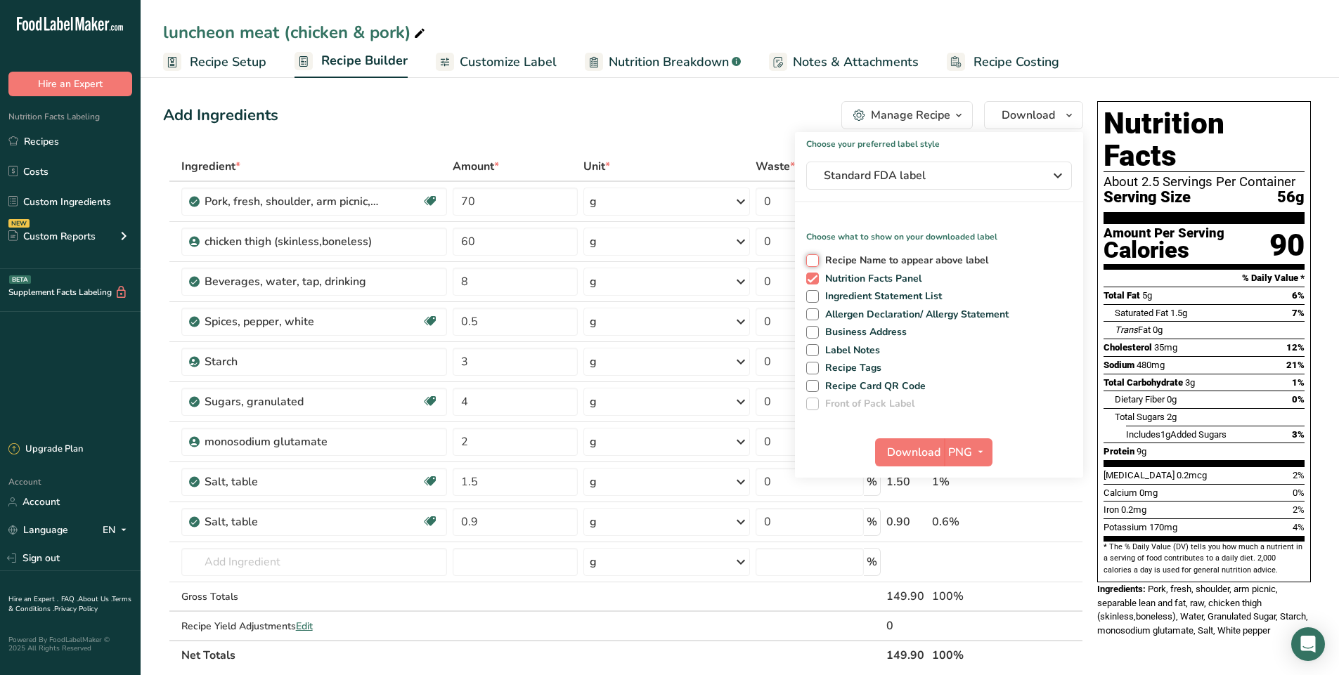
checkbox input "true"
click at [966, 448] on span "PNG" at bounding box center [960, 452] width 24 height 17
click at [967, 549] on link "PDF" at bounding box center [969, 550] width 45 height 23
click at [917, 454] on span "Download" at bounding box center [914, 452] width 53 height 17
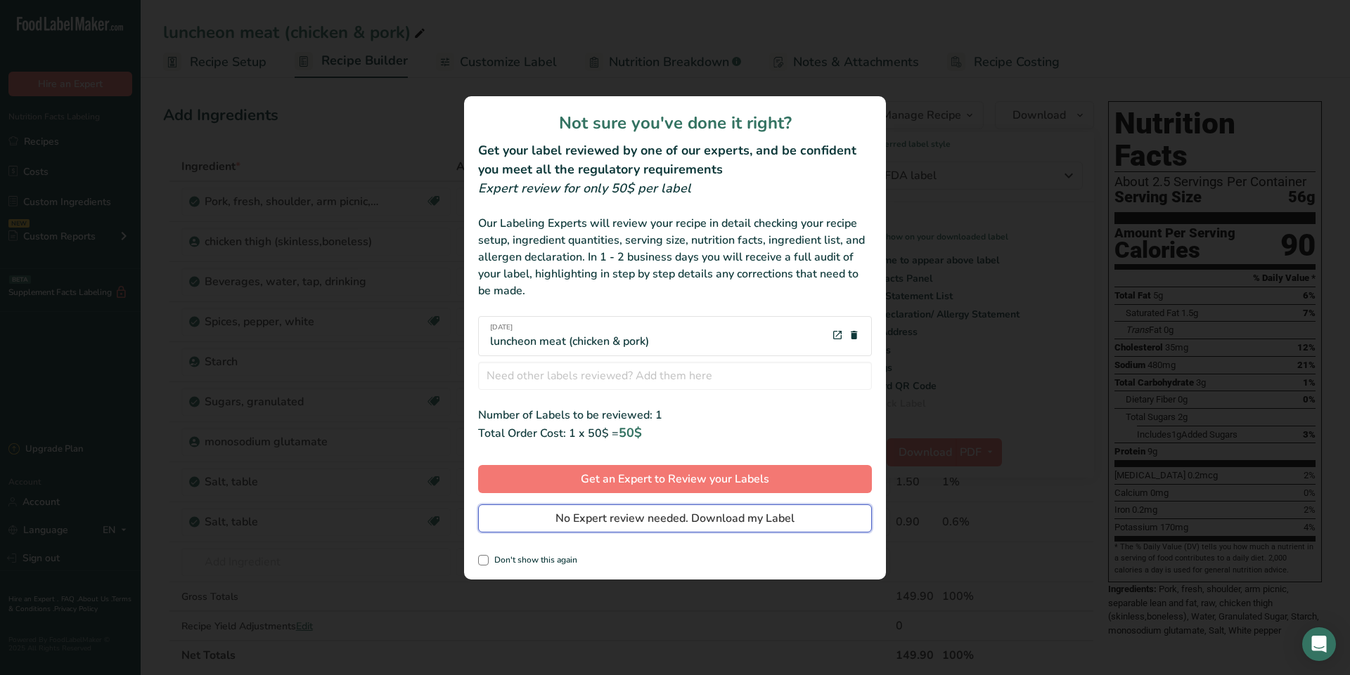
click at [683, 523] on span "No Expert review needed. Download my Label" at bounding box center [674, 518] width 239 height 17
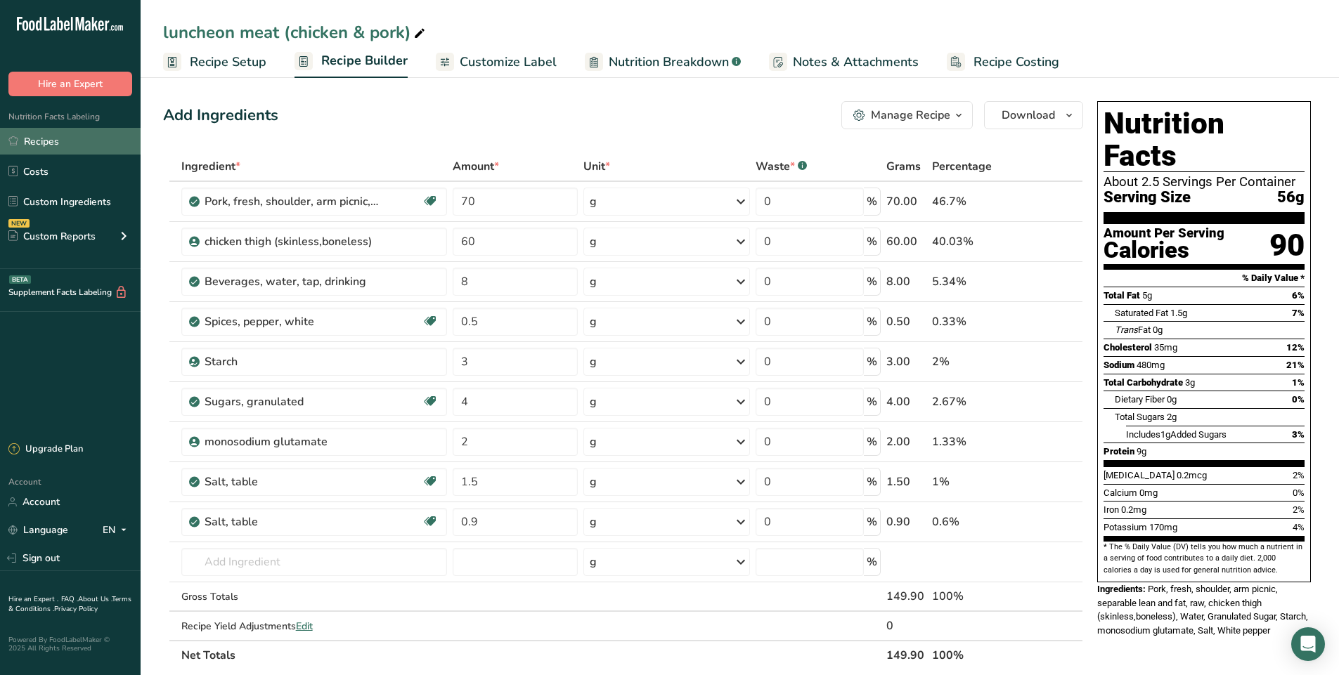
click at [67, 145] on link "Recipes" at bounding box center [70, 141] width 141 height 27
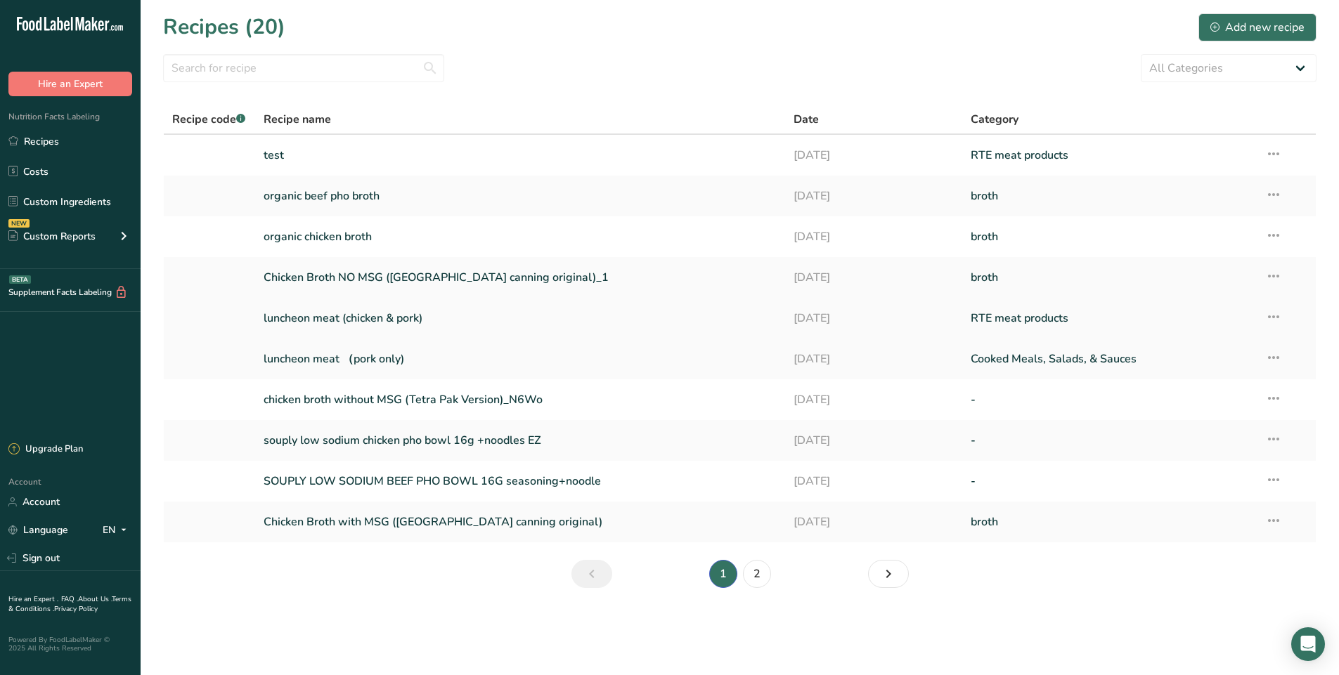
click at [420, 318] on link "luncheon meat (chicken & pork)" at bounding box center [521, 319] width 514 height 30
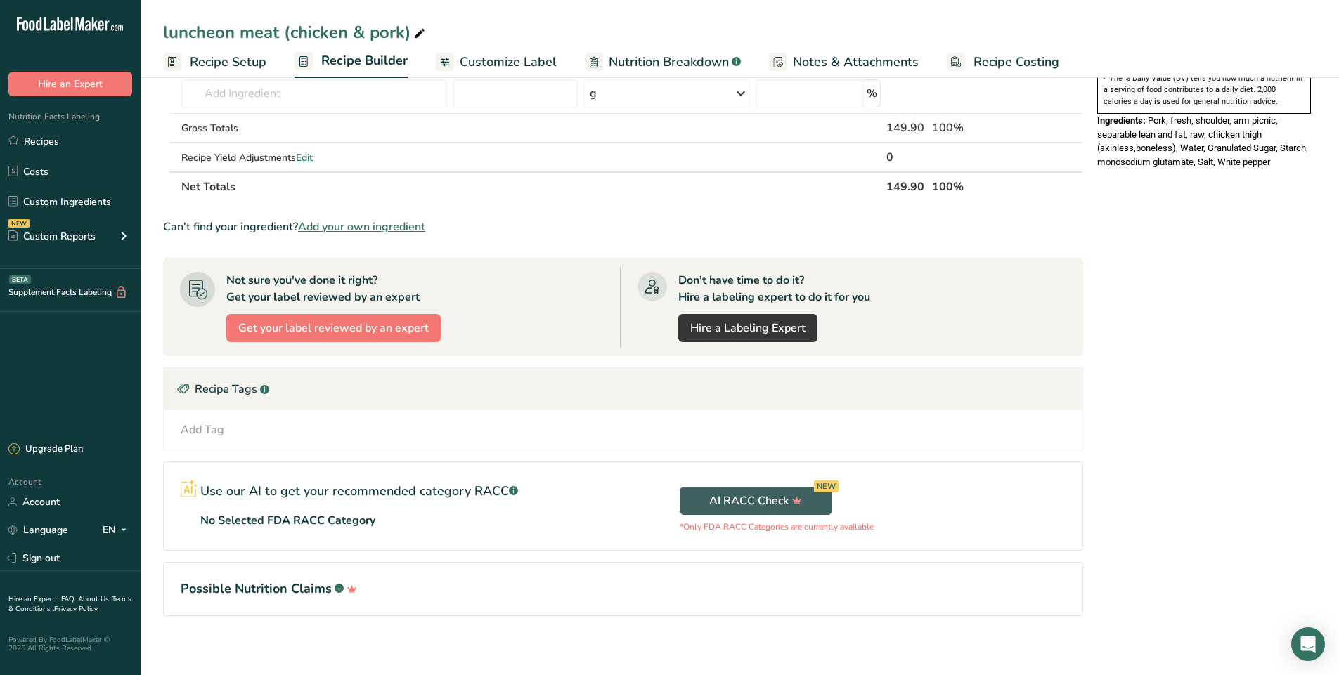
scroll to position [477, 0]
